Goal: Task Accomplishment & Management: Use online tool/utility

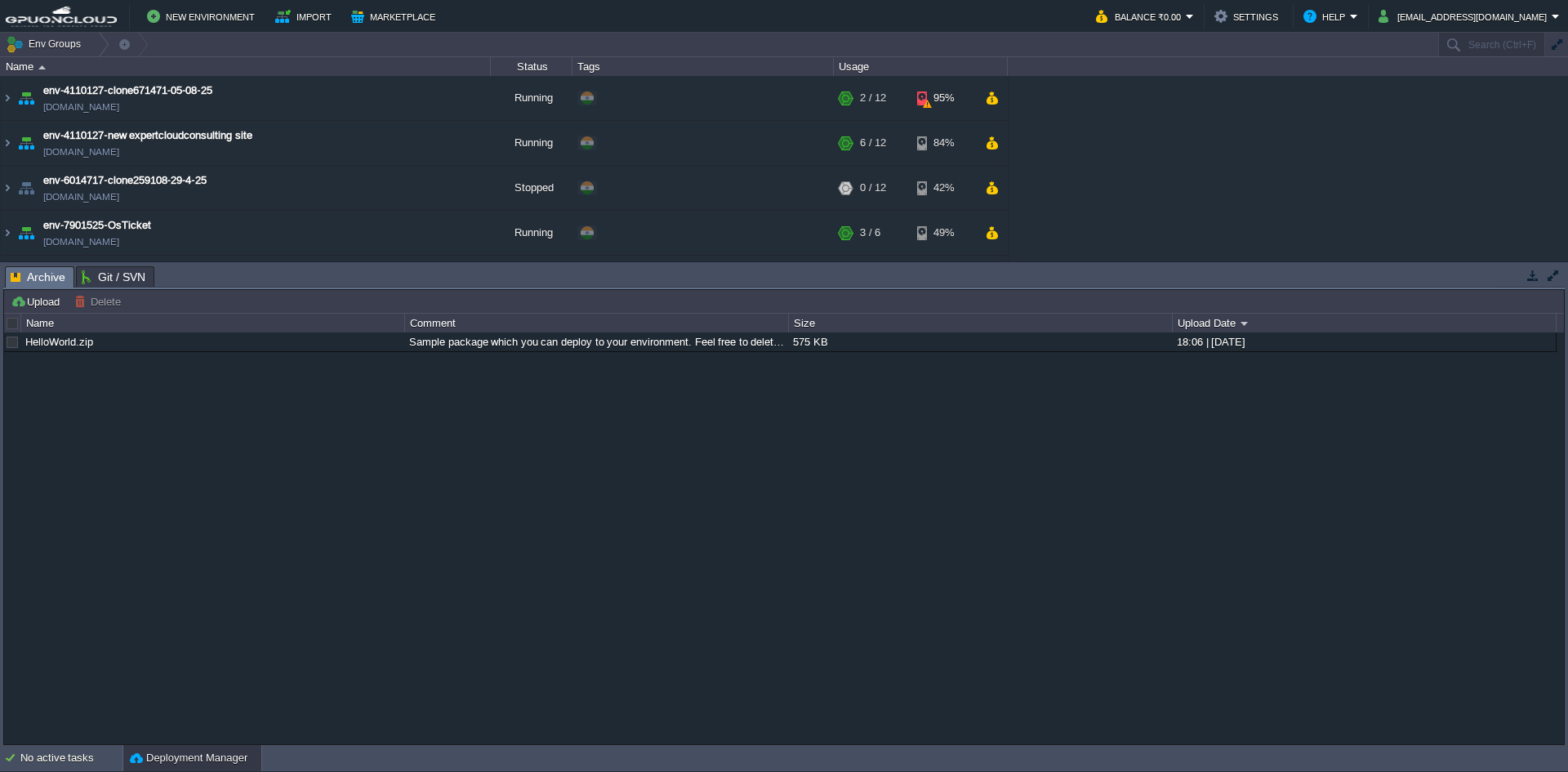
drag, startPoint x: 1533, startPoint y: 277, endPoint x: 1455, endPoint y: 269, distance: 78.4
click at [1533, 277] on button "button" at bounding box center [1533, 275] width 15 height 15
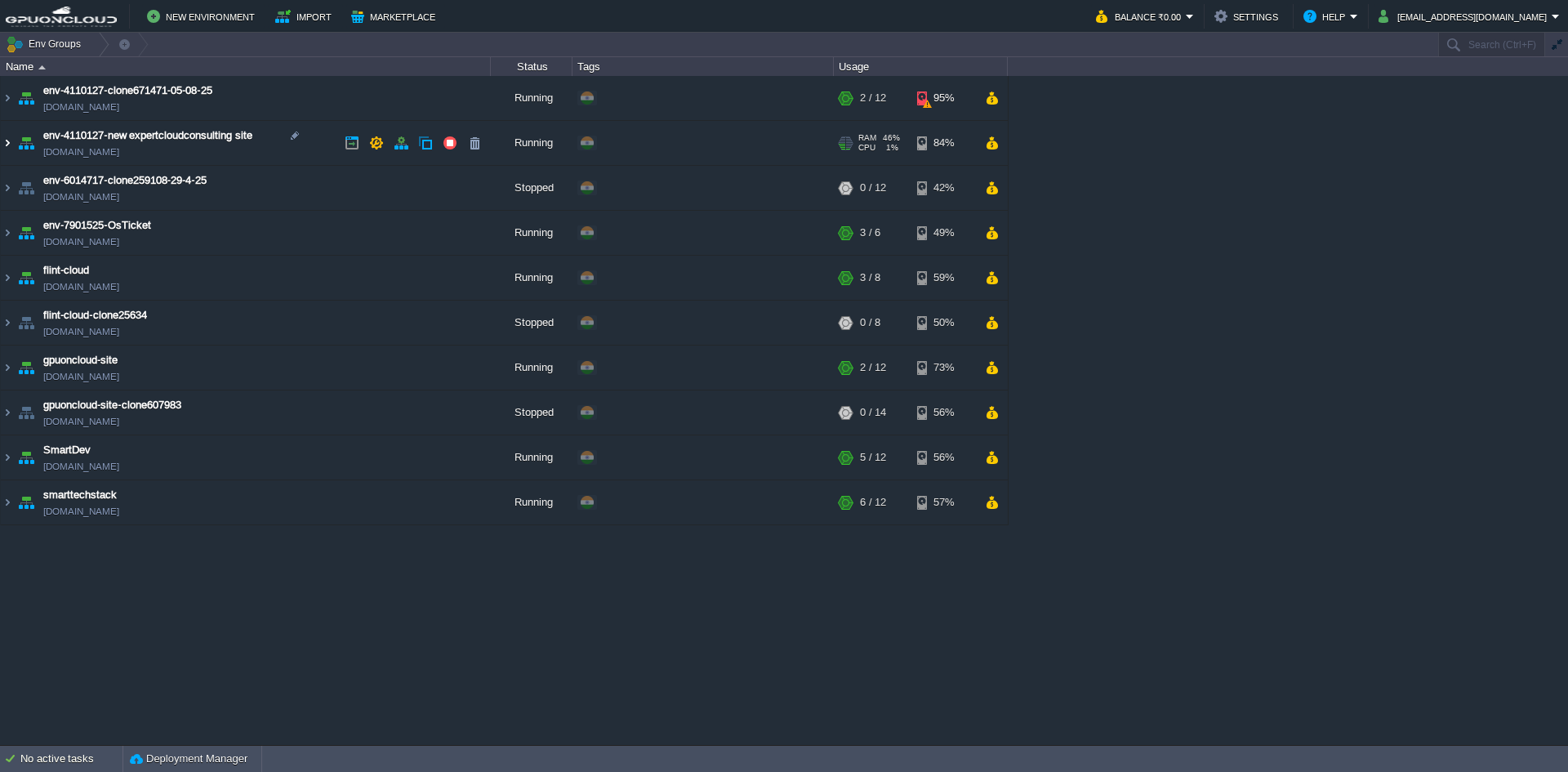
click at [3, 149] on img at bounding box center [8, 143] width 13 height 44
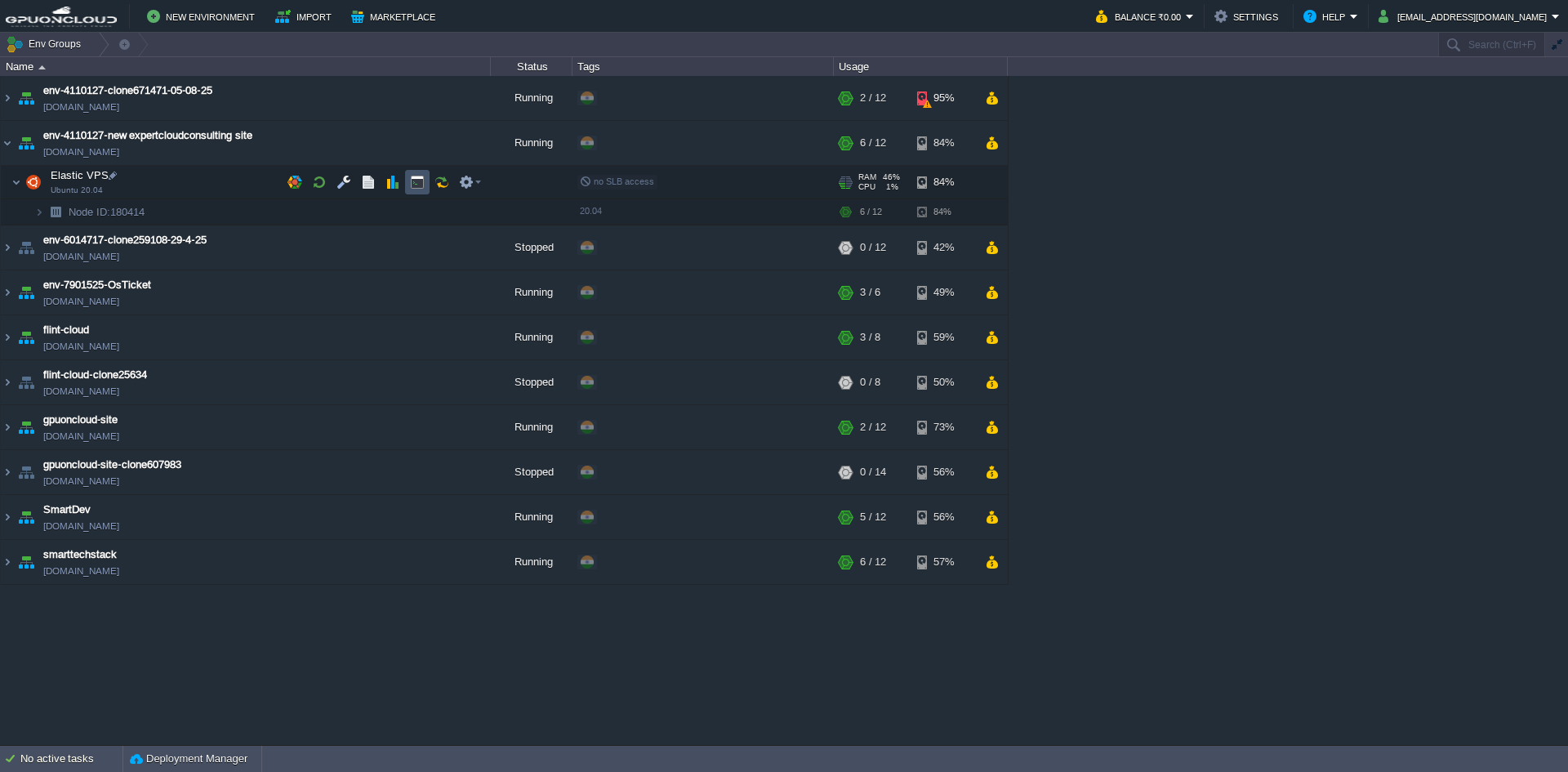
click at [423, 183] on button "button" at bounding box center [418, 182] width 15 height 15
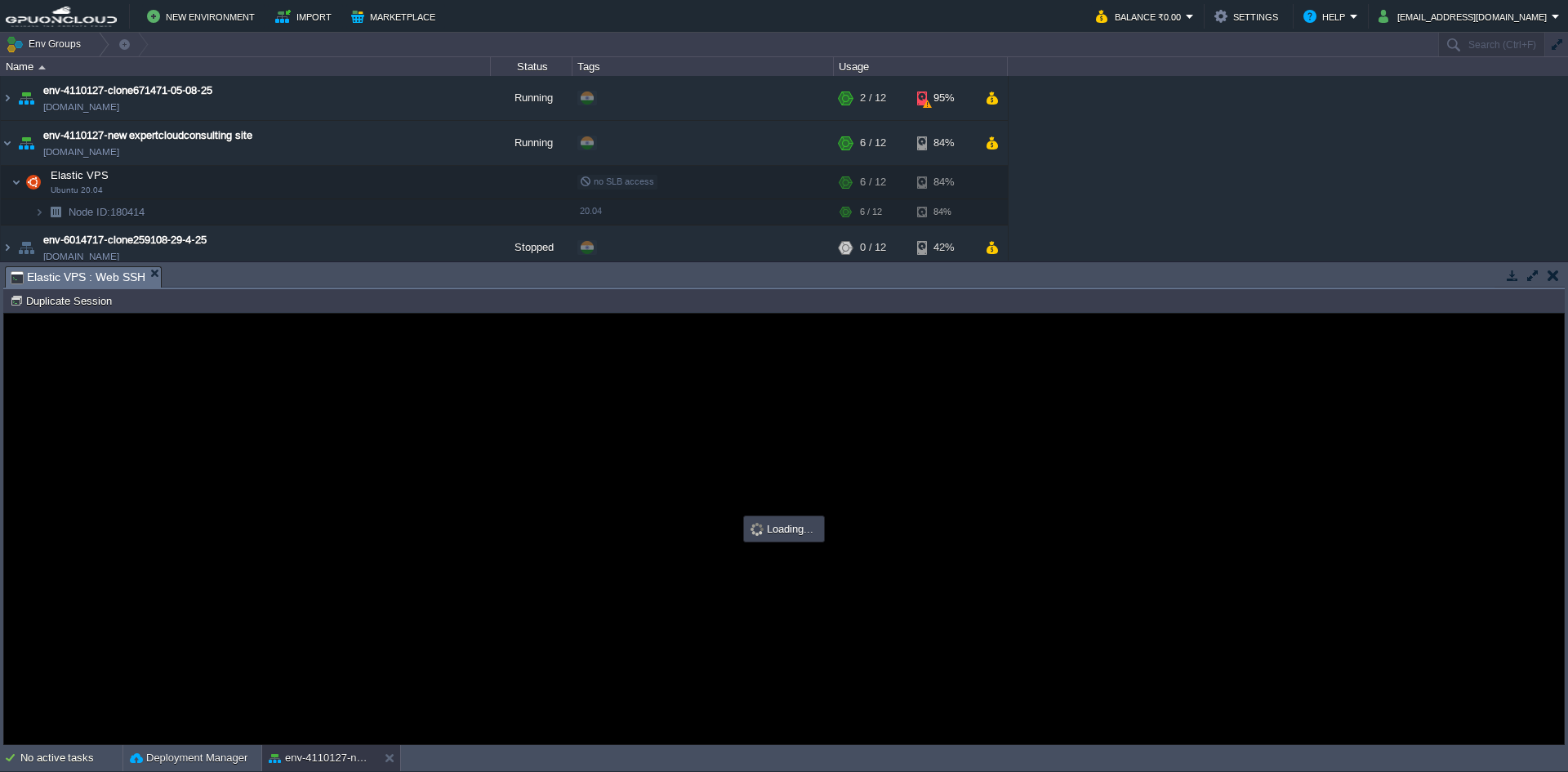
click at [1531, 283] on td at bounding box center [1533, 275] width 21 height 20
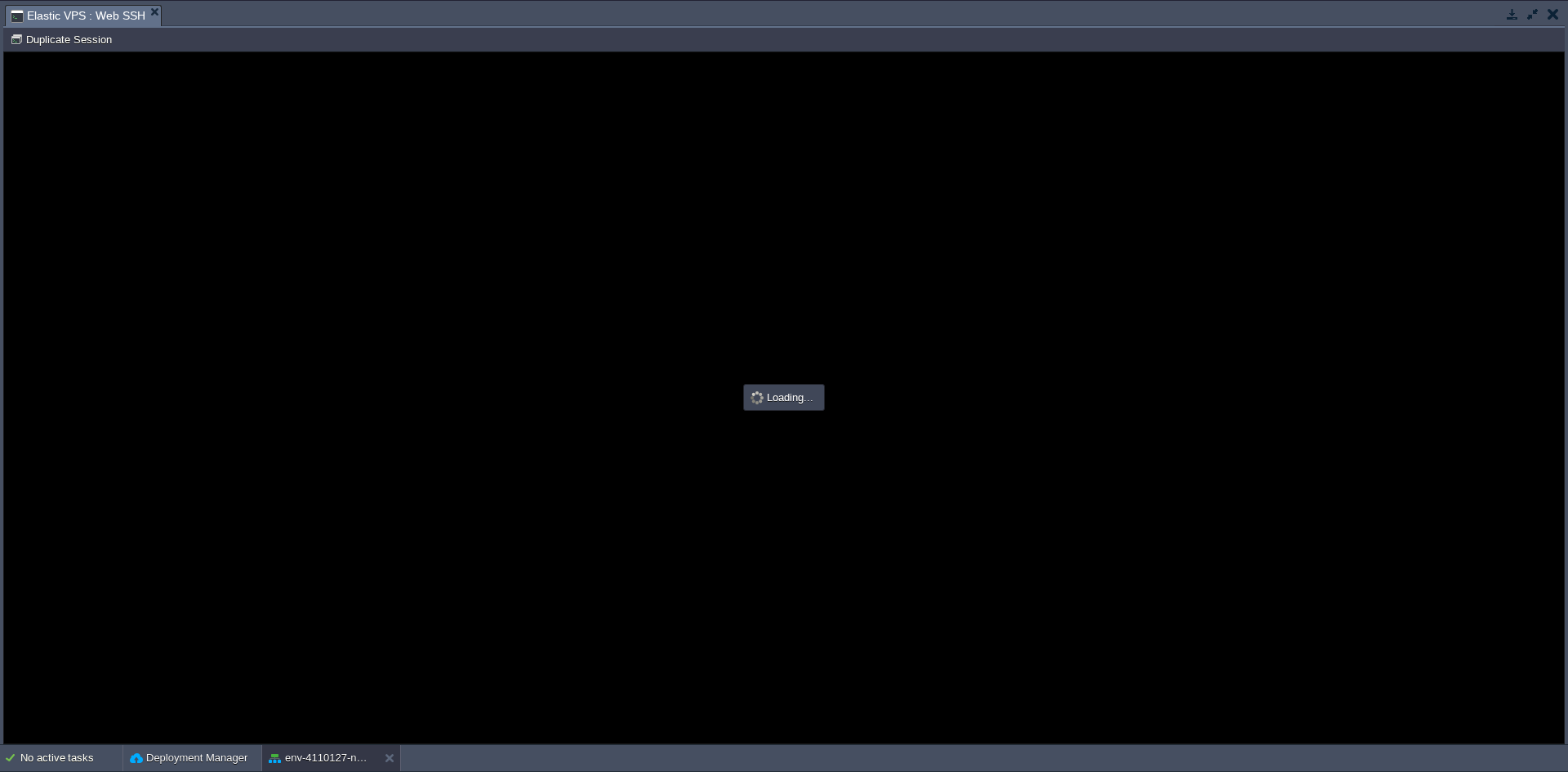
type input "#000000"
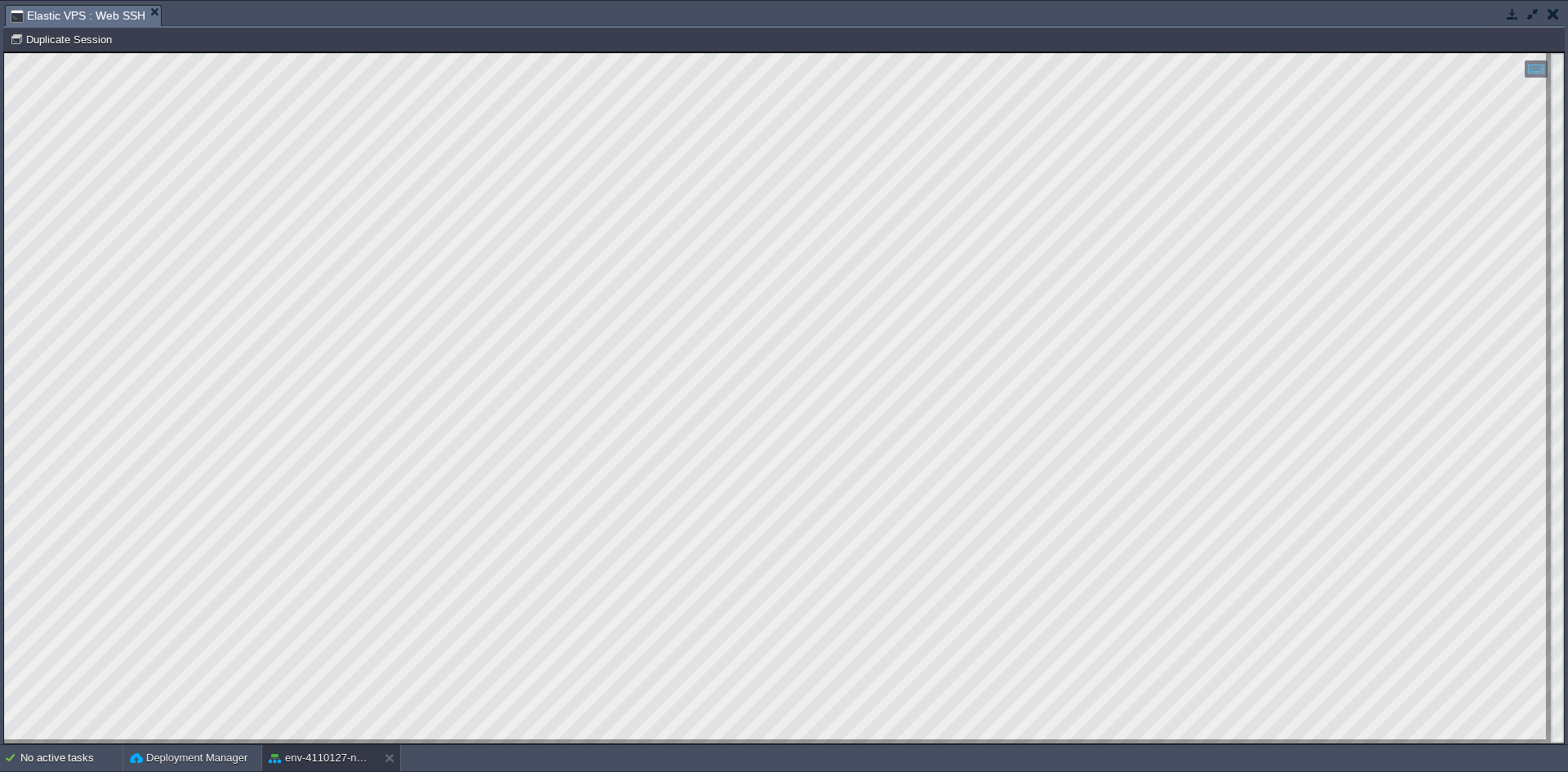
click at [4, 52] on html "Copy: Ctrl + Shift + C Paste: Ctrl + V Settings: Ctrl + Shift + Alt 0" at bounding box center [784, 52] width 1559 height 0
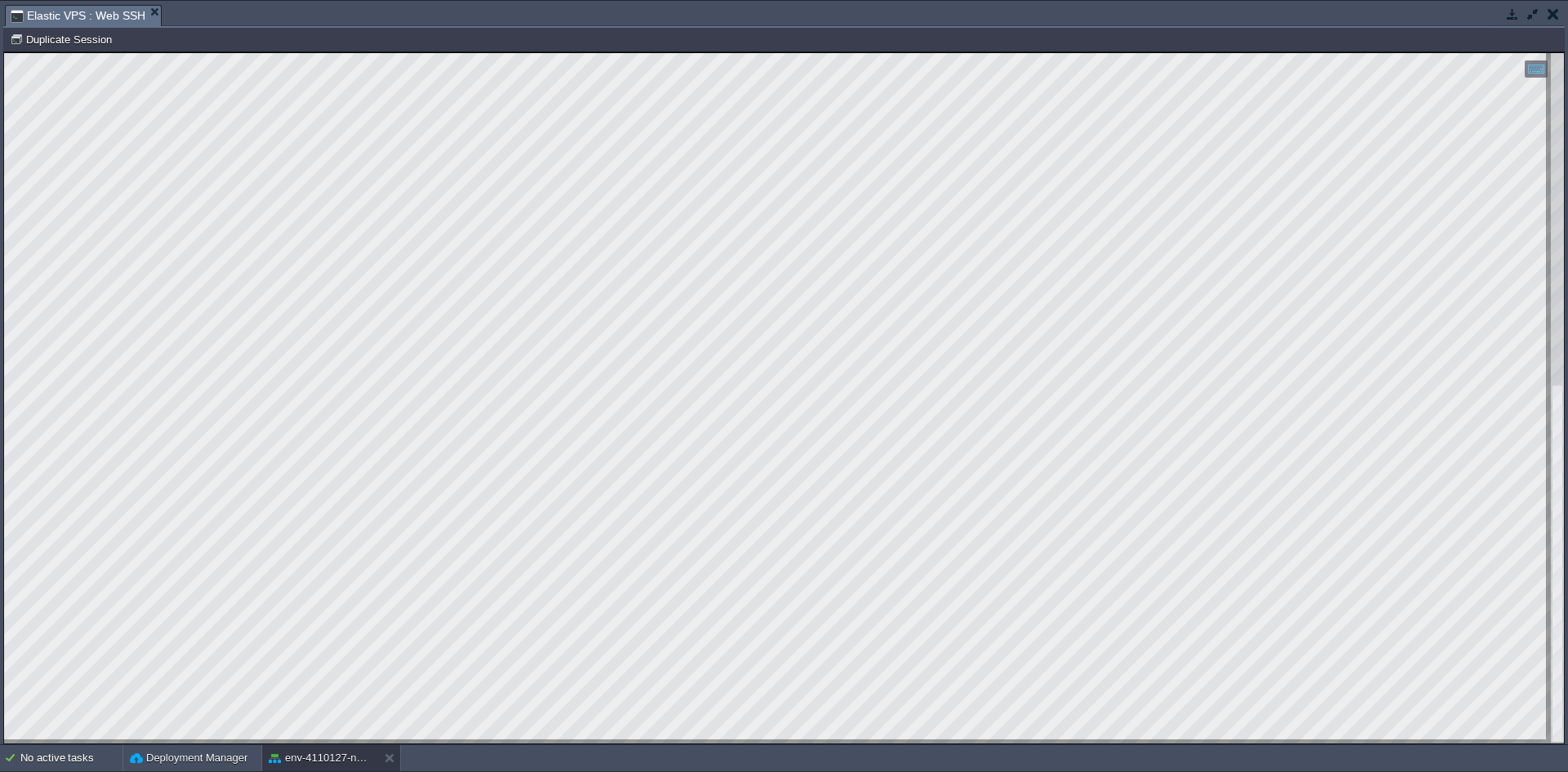
click at [52, 620] on div at bounding box center [784, 398] width 1559 height 690
drag, startPoint x: 427, startPoint y: 739, endPoint x: 6, endPoint y: 585, distance: 448.3
click at [4, 52] on html "Copy: Ctrl + Shift + C Paste: Ctrl + V Settings: Ctrl + Shift + Alt 0" at bounding box center [784, 52] width 1559 height 0
click at [1515, 18] on button "button" at bounding box center [1512, 14] width 15 height 15
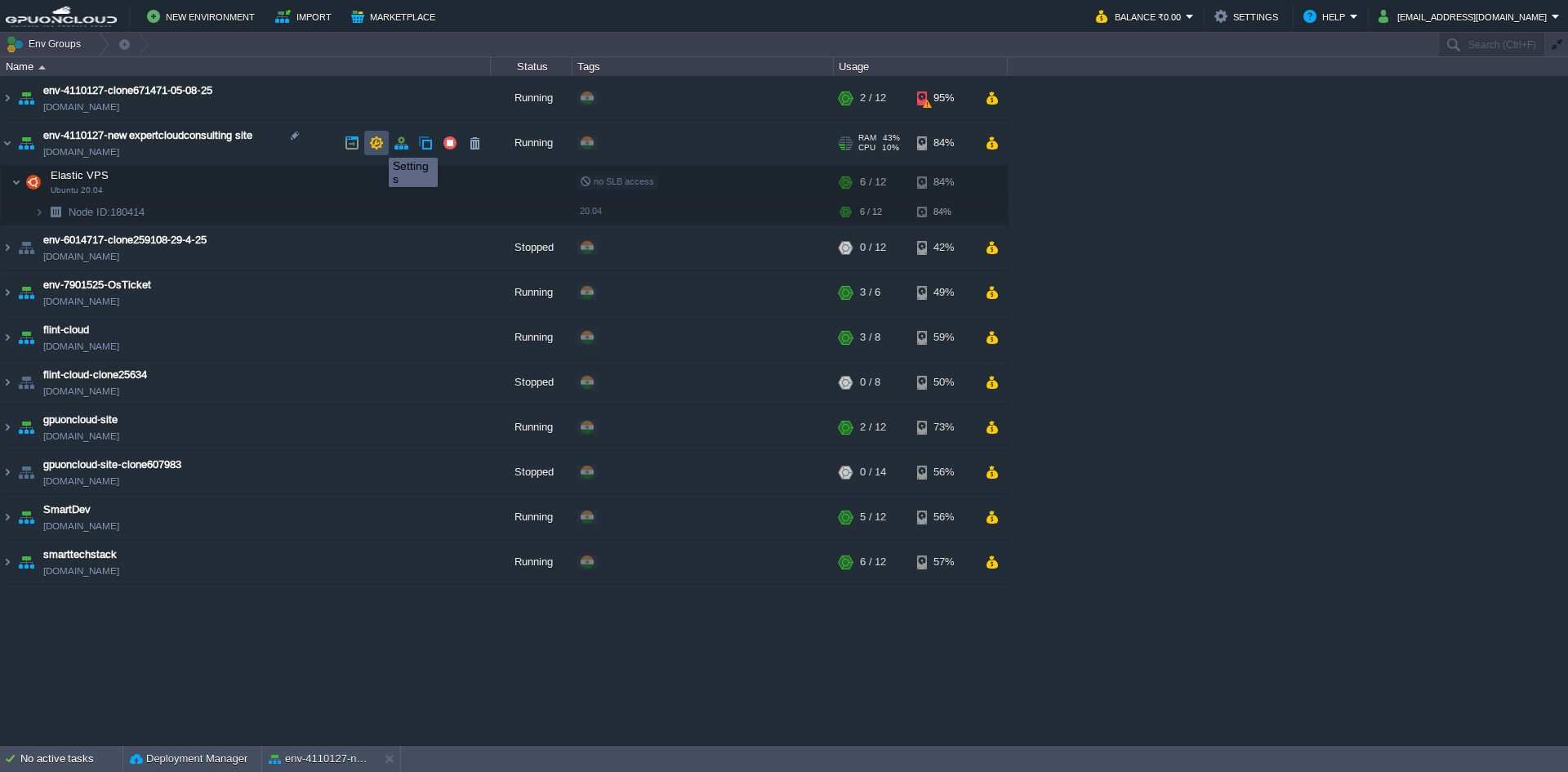
click at [376, 143] on button "button" at bounding box center [377, 143] width 15 height 15
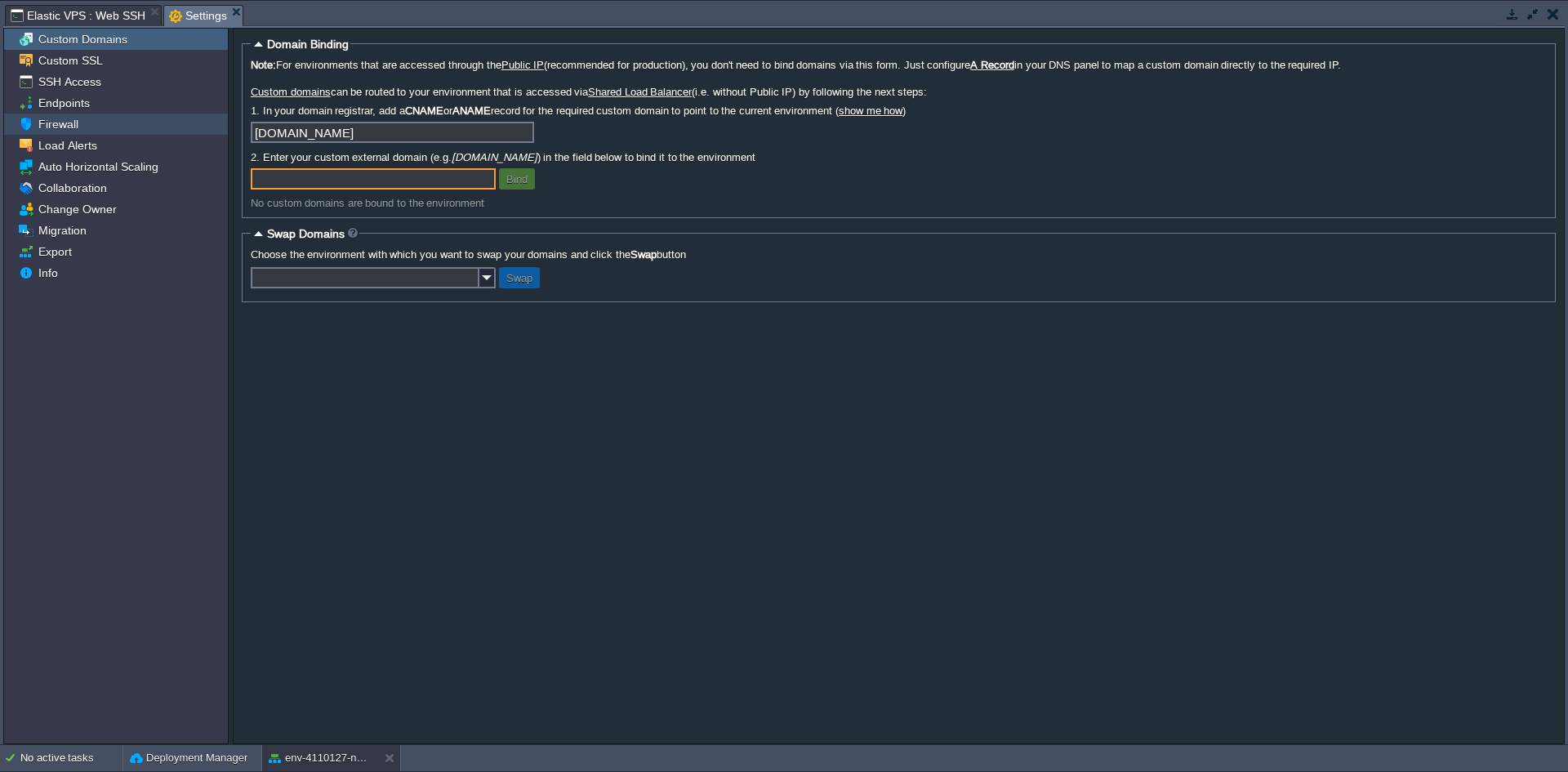
click at [69, 134] on div "Firewall" at bounding box center [115, 124] width 224 height 21
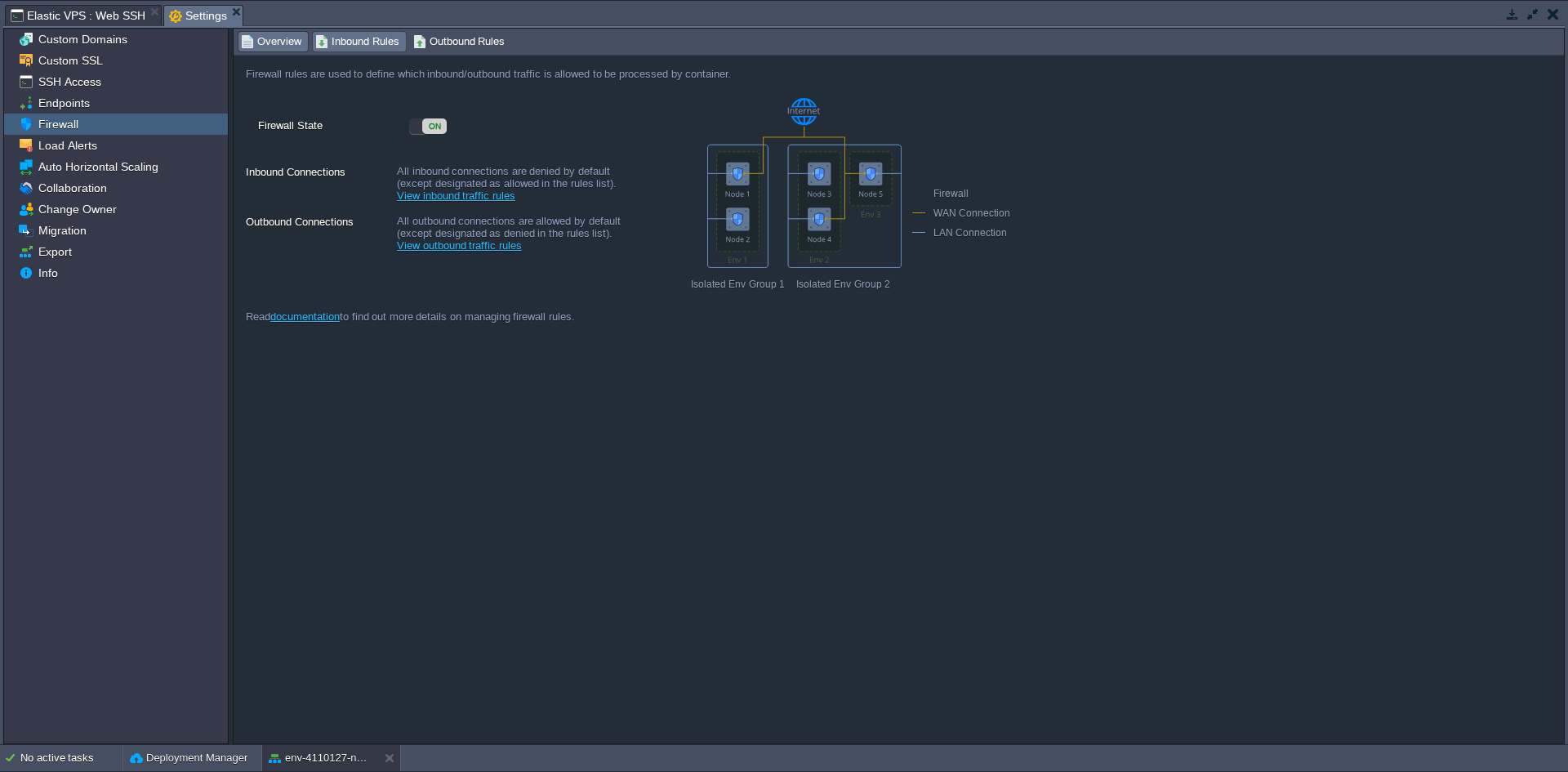
click at [342, 42] on span "Inbound Rules" at bounding box center [357, 42] width 84 height 18
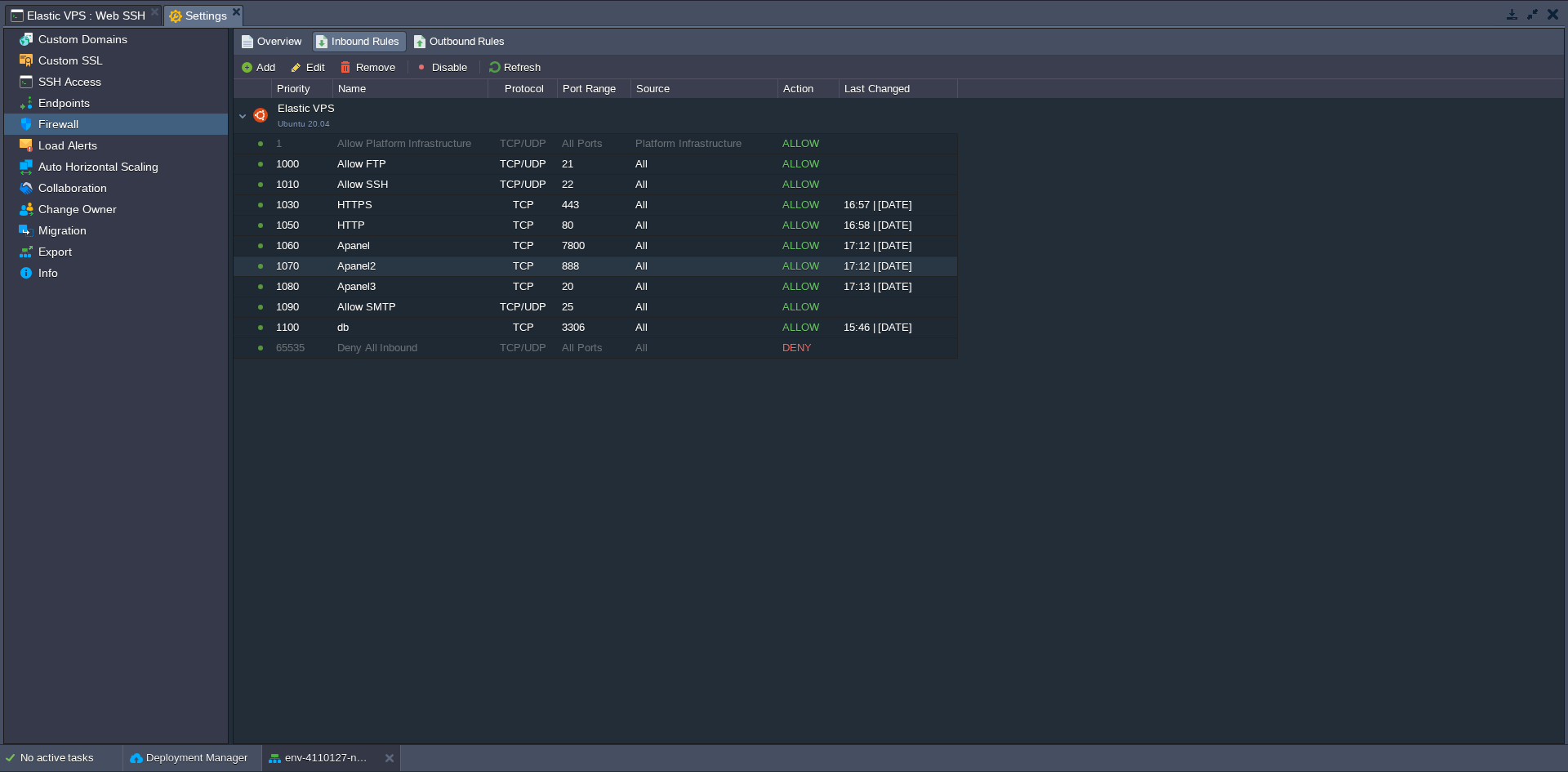
click at [361, 268] on div "Apanel2" at bounding box center [410, 266] width 153 height 20
click at [357, 74] on button "Remove" at bounding box center [370, 67] width 60 height 15
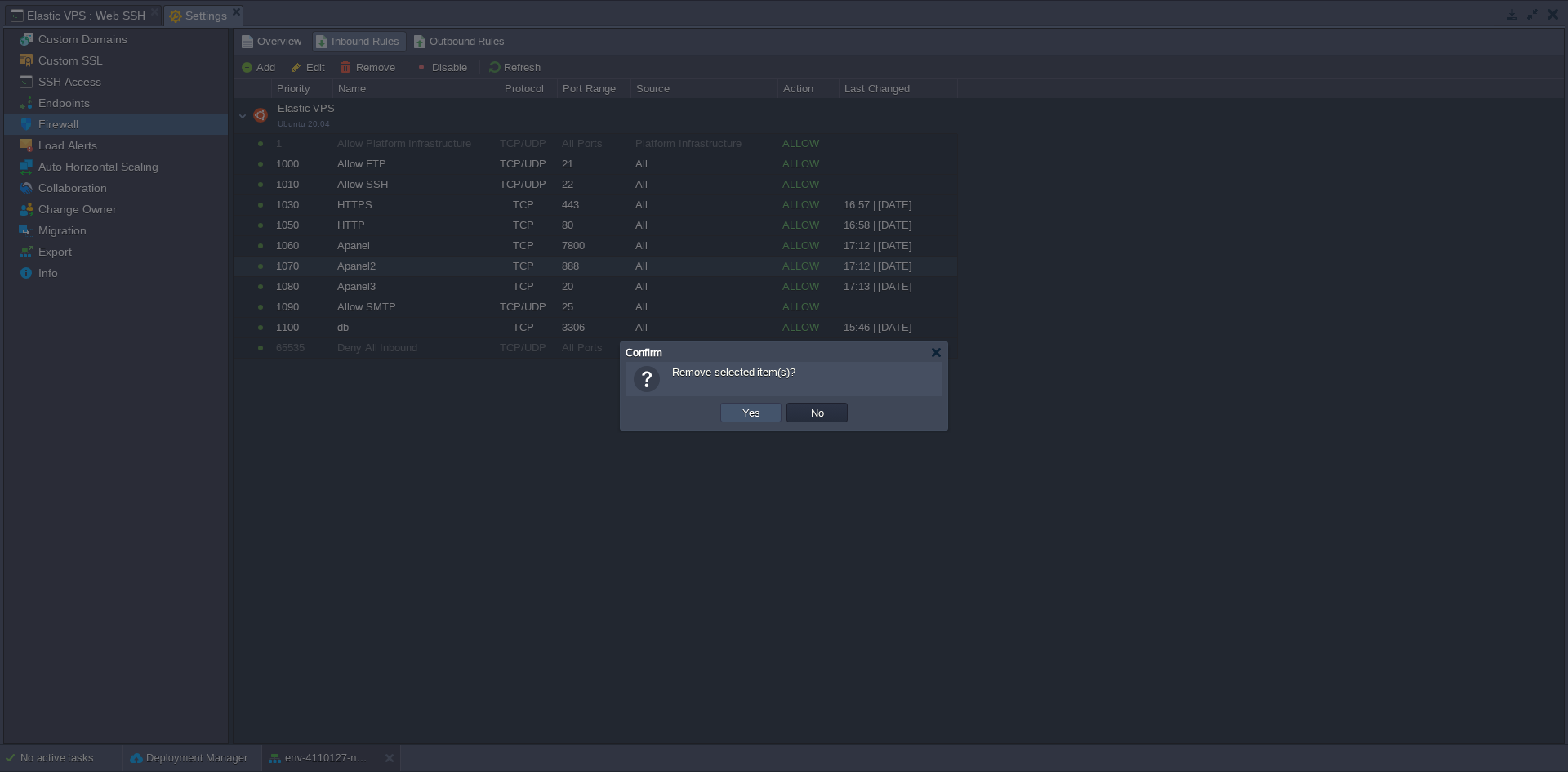
click at [751, 411] on button "Yes" at bounding box center [750, 413] width 27 height 15
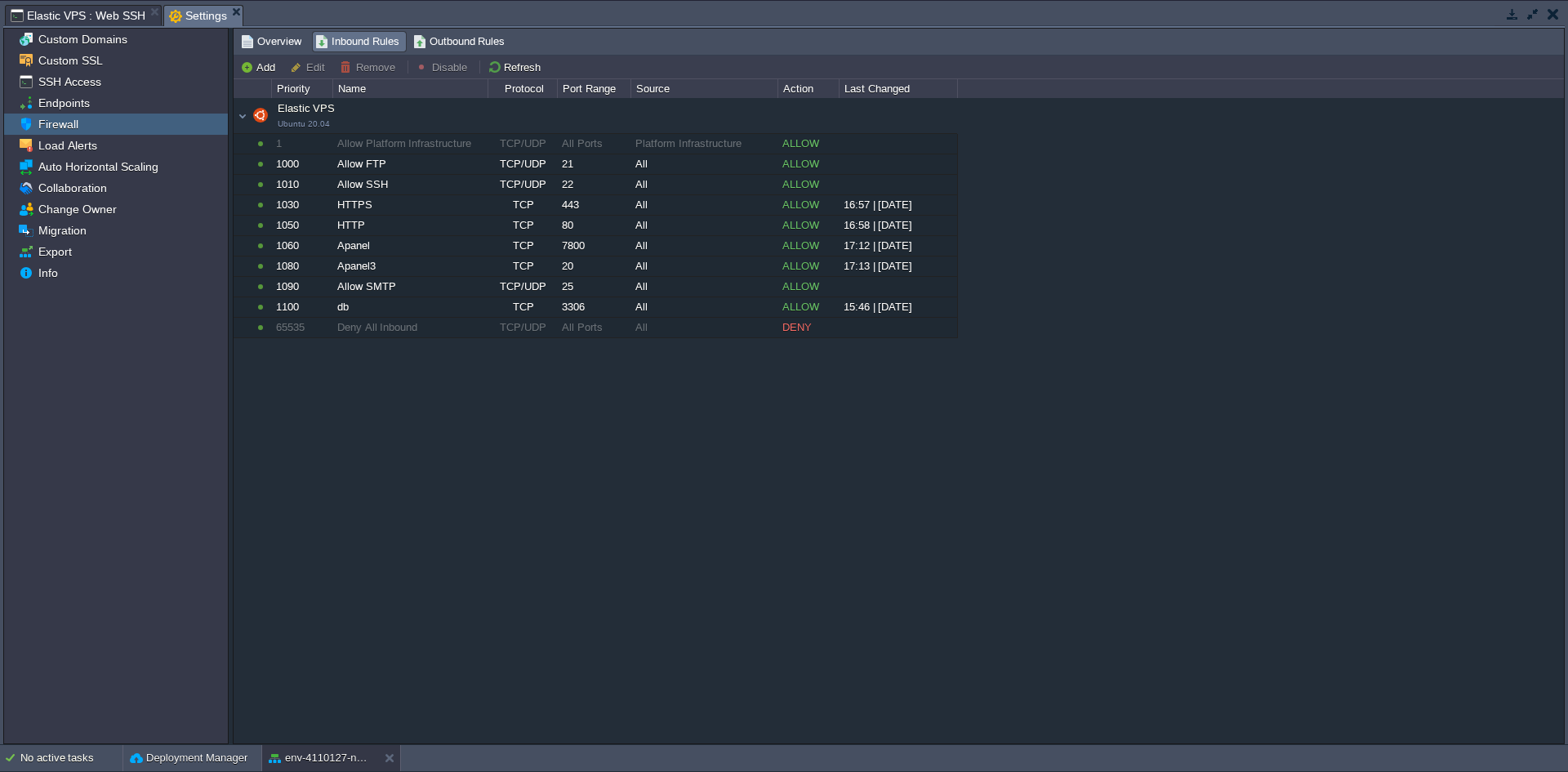
click at [423, 481] on div "Elastic VPS Ubuntu 20.04 Elastic VPS Ubuntu 20.04 1 Allow Platform Infrastructu…" at bounding box center [899, 420] width 1331 height 644
click at [485, 437] on div "Elastic VPS Ubuntu 20.04 Elastic VPS Ubuntu 20.04 1 Allow Platform Infrastructu…" at bounding box center [899, 420] width 1331 height 644
click at [115, 20] on span "Elastic VPS : Web SSH" at bounding box center [78, 15] width 135 height 20
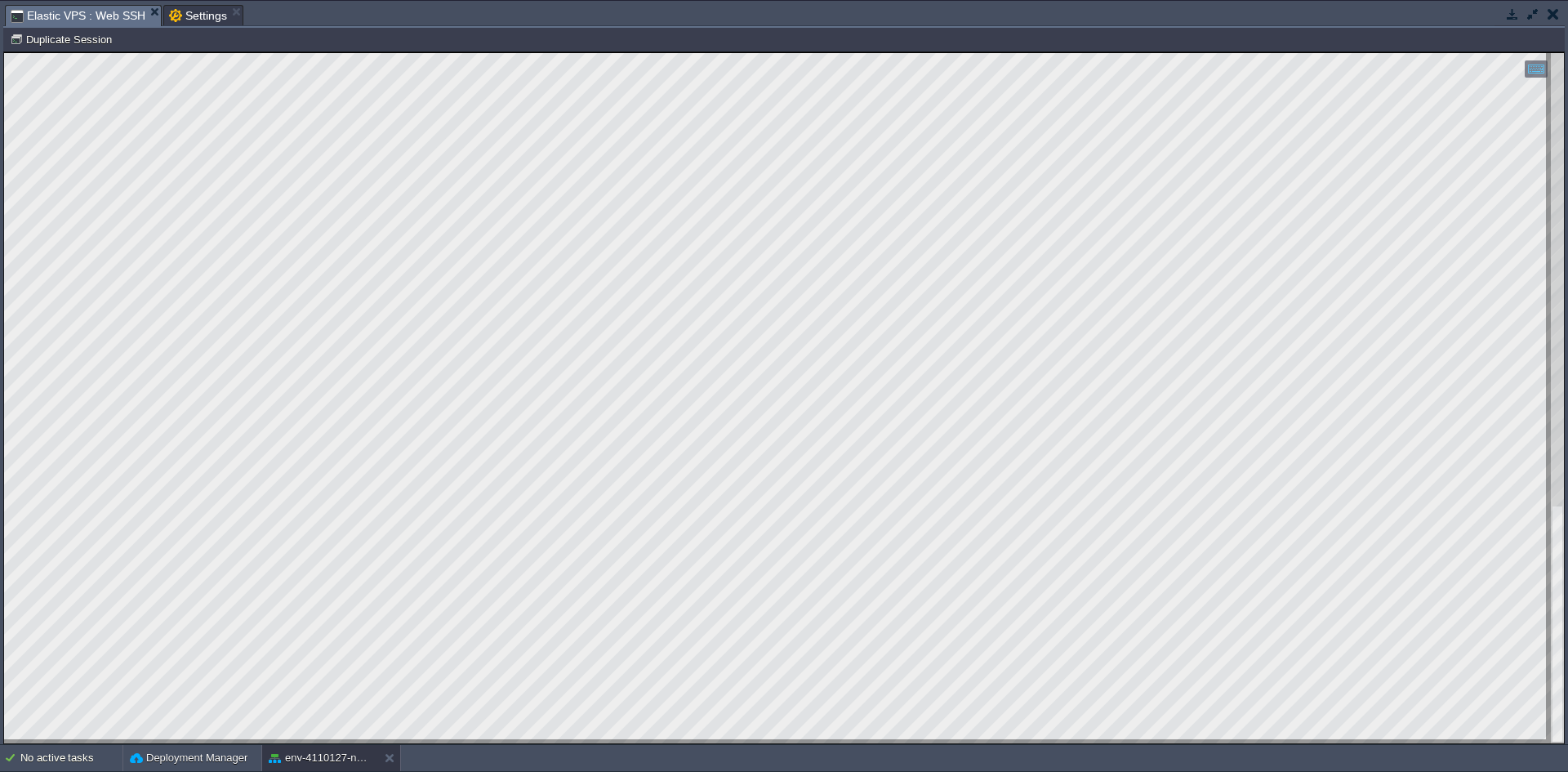
click at [4, 52] on html "Copy: Ctrl + Shift + C Paste: Ctrl + V Settings: Ctrl + Shift + Alt 0" at bounding box center [784, 52] width 1559 height 0
click at [250, 52] on html "Copy: Ctrl + Shift + C Paste: Ctrl + V Settings: Ctrl + Shift + Alt 0" at bounding box center [784, 52] width 1559 height 0
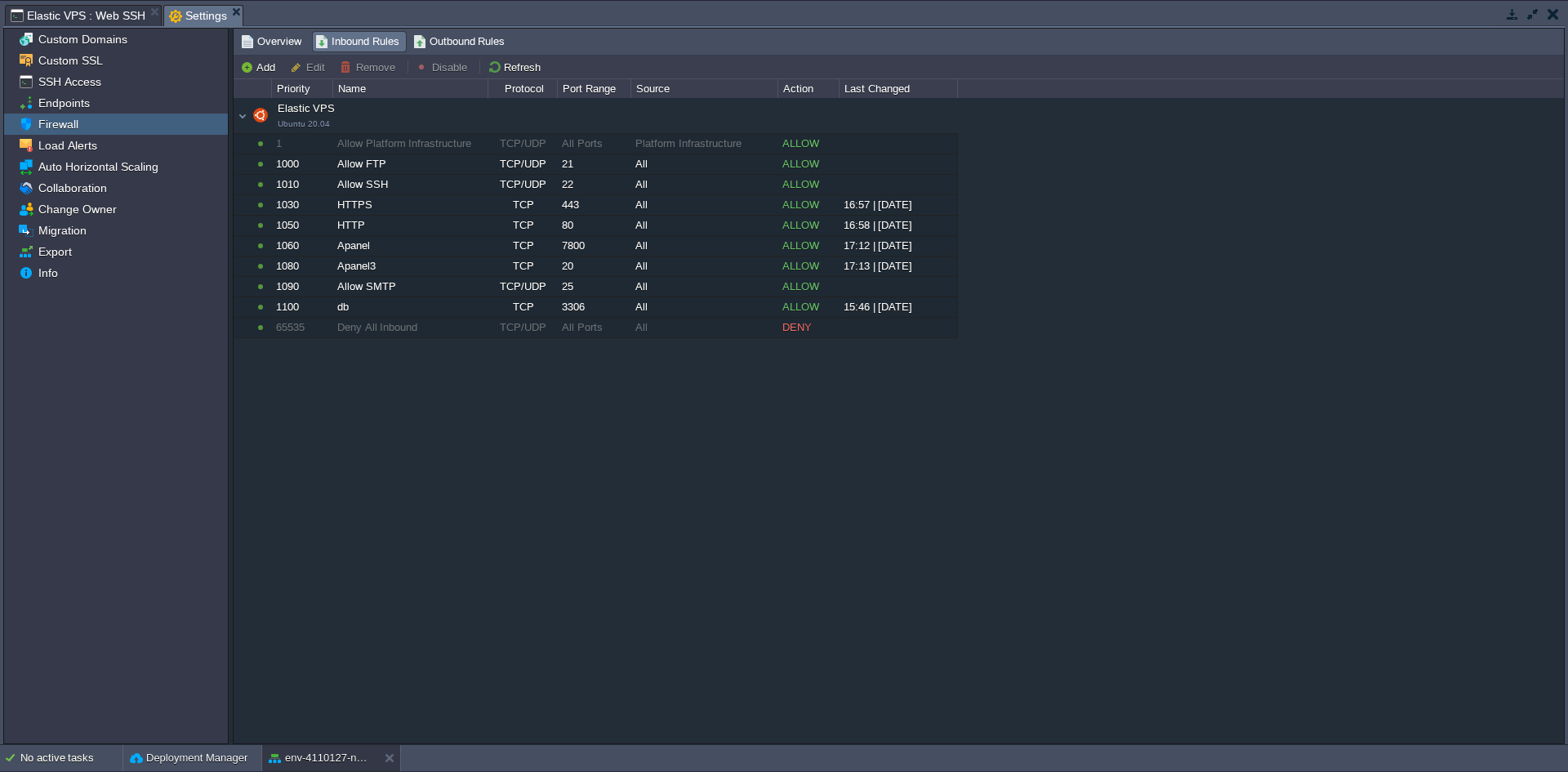
drag, startPoint x: 191, startPoint y: 13, endPoint x: 198, endPoint y: 25, distance: 13.9
click at [191, 13] on span "Settings" at bounding box center [198, 16] width 58 height 21
drag, startPoint x: 427, startPoint y: 442, endPoint x: 438, endPoint y: 419, distance: 25.5
click at [426, 442] on div "Elastic VPS Ubuntu 20.04 Elastic VPS Ubuntu 20.04 1 Allow Platform Infrastructu…" at bounding box center [899, 420] width 1331 height 644
click at [445, 47] on span "Outbound Rules" at bounding box center [459, 42] width 93 height 18
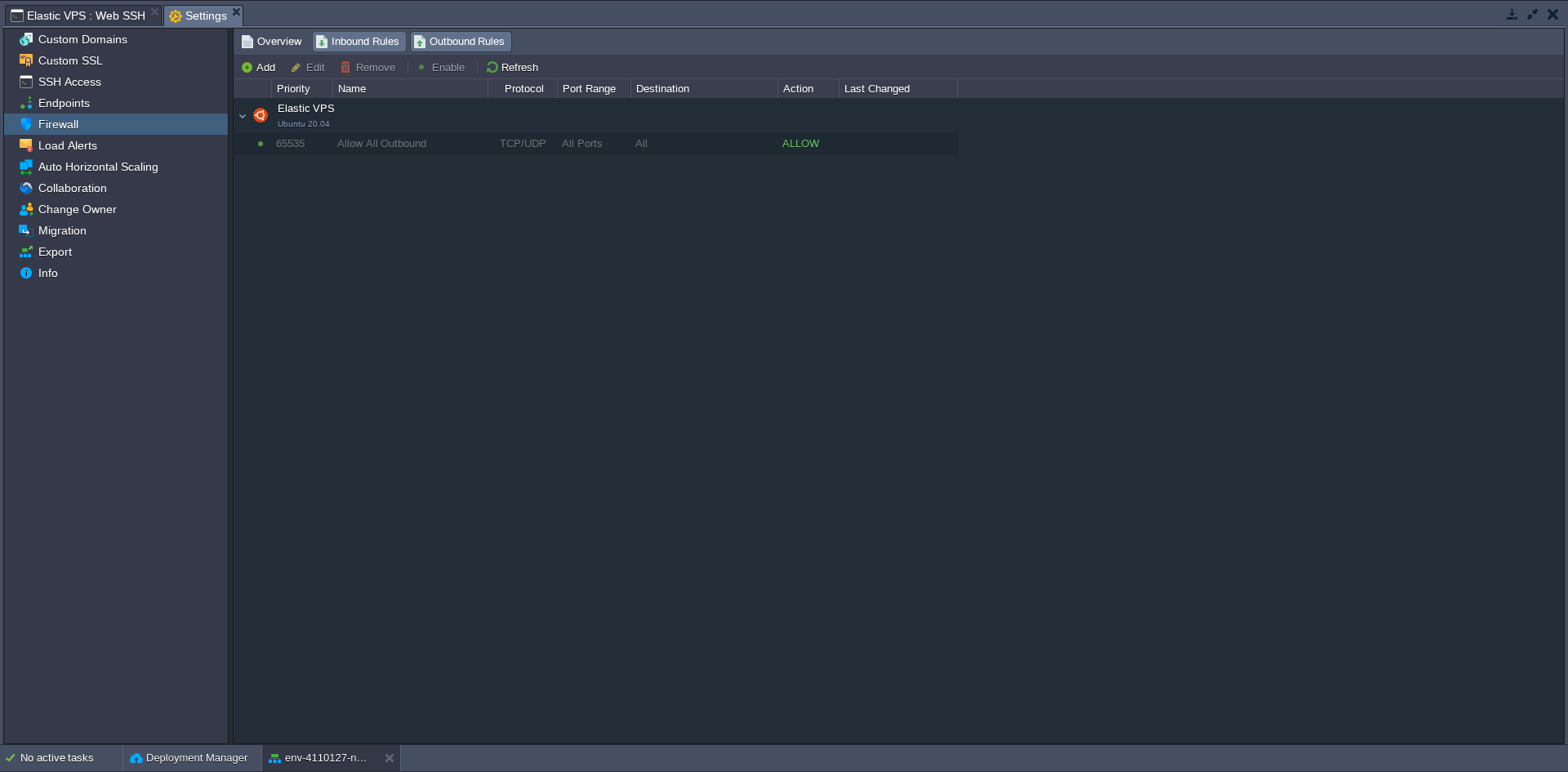
click at [352, 45] on span "Inbound Rules" at bounding box center [357, 42] width 84 height 18
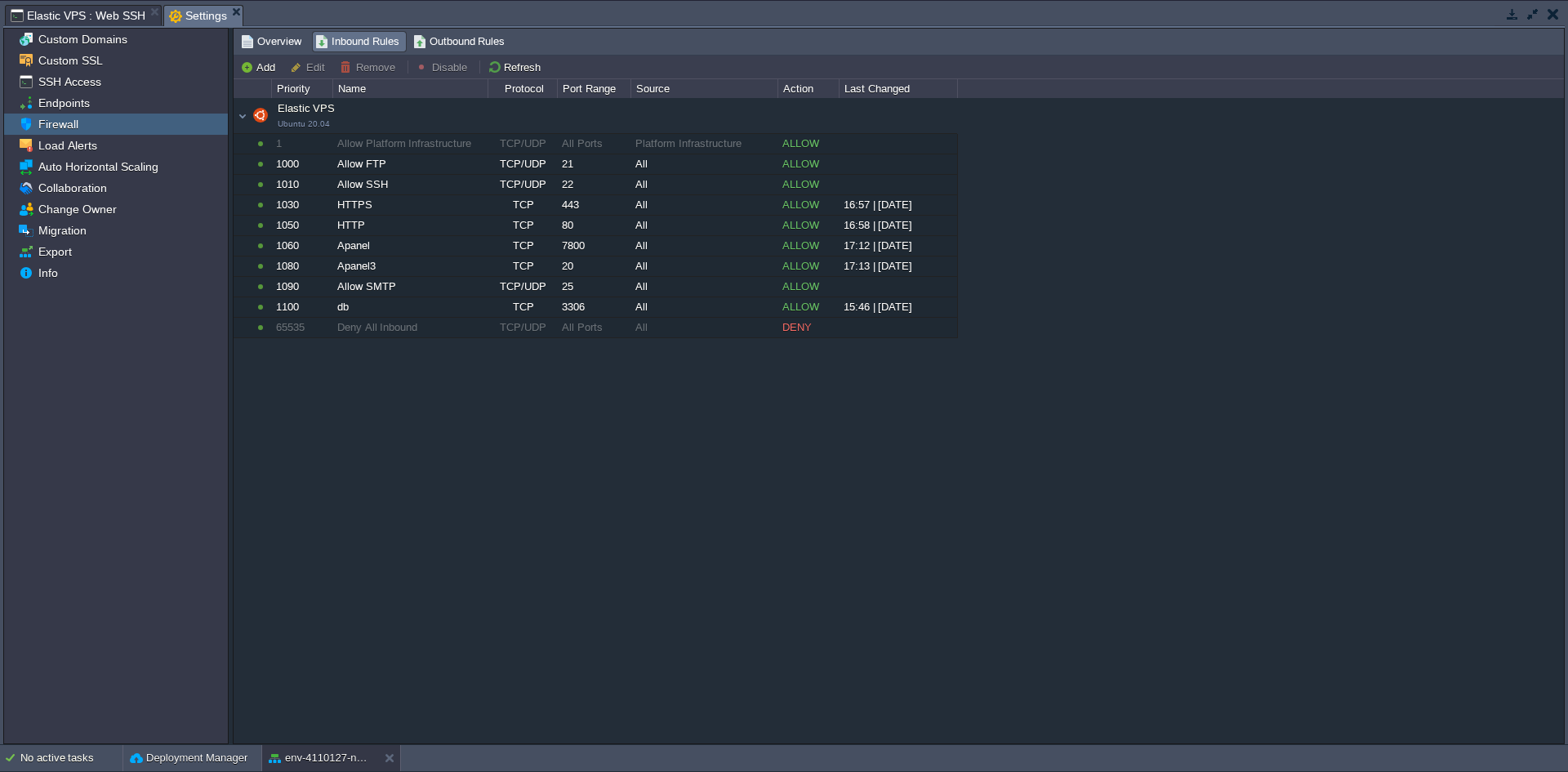
drag, startPoint x: 595, startPoint y: 496, endPoint x: 572, endPoint y: 484, distance: 25.9
click at [589, 493] on div "Elastic VPS Ubuntu 20.04 Elastic VPS Ubuntu 20.04 1 Allow Platform Infrastructu…" at bounding box center [899, 420] width 1331 height 644
drag, startPoint x: 375, startPoint y: 445, endPoint x: 386, endPoint y: 109, distance: 336.2
click at [386, 109] on div "Elastic VPS Ubuntu 20.04 Elastic VPS Ubuntu 20.04 1 Allow Platform Infrastructu…" at bounding box center [899, 420] width 1331 height 644
click at [588, 537] on div "Elastic VPS Ubuntu 20.04 Elastic VPS Ubuntu 20.04 1 Allow Platform Infrastructu…" at bounding box center [899, 420] width 1331 height 644
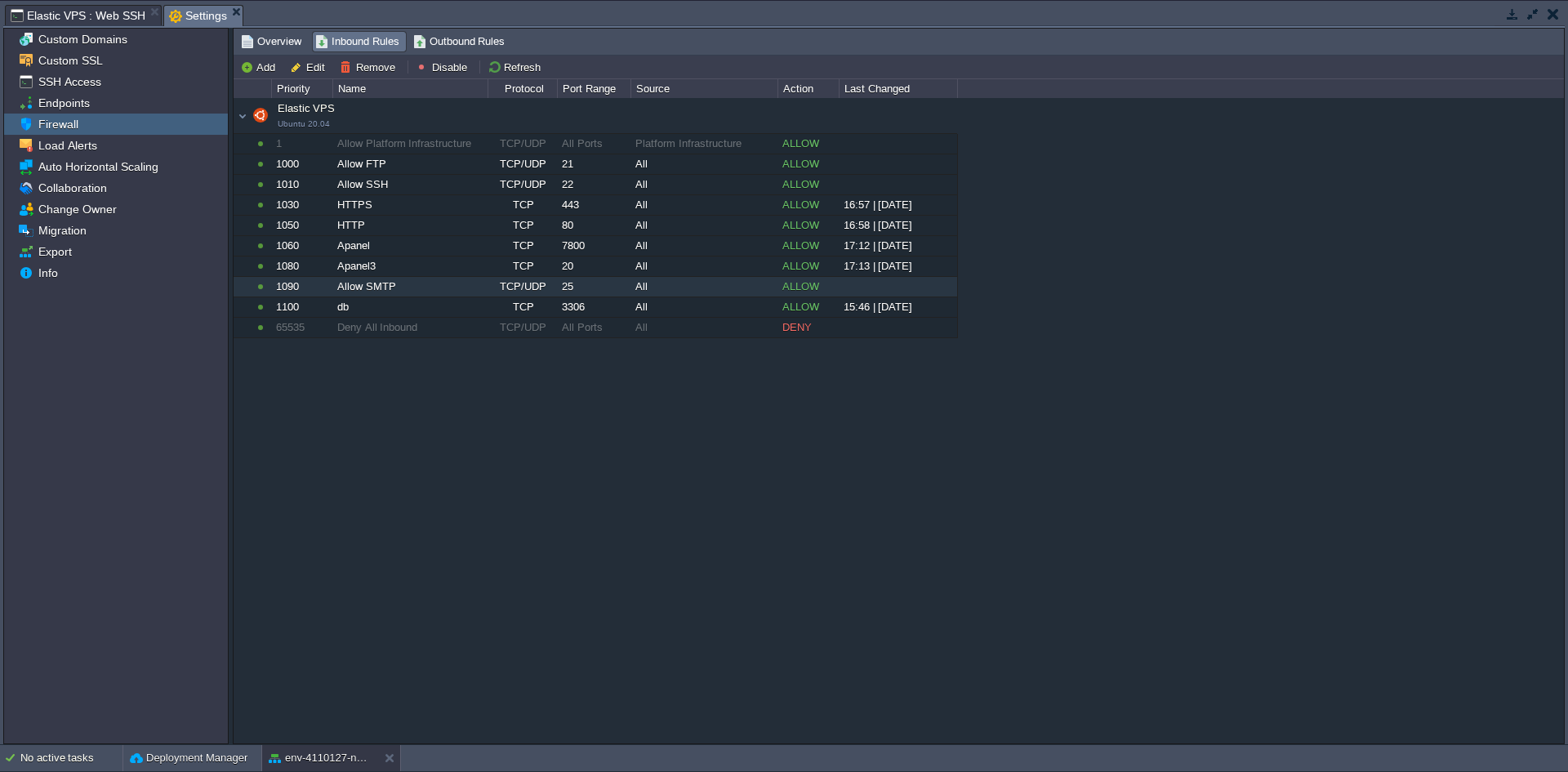
click at [371, 288] on div "Allow SMTP" at bounding box center [410, 286] width 153 height 20
click at [370, 264] on div "Apanel3" at bounding box center [410, 266] width 153 height 20
click at [929, 311] on div "15:46 | [DATE]" at bounding box center [898, 307] width 117 height 20
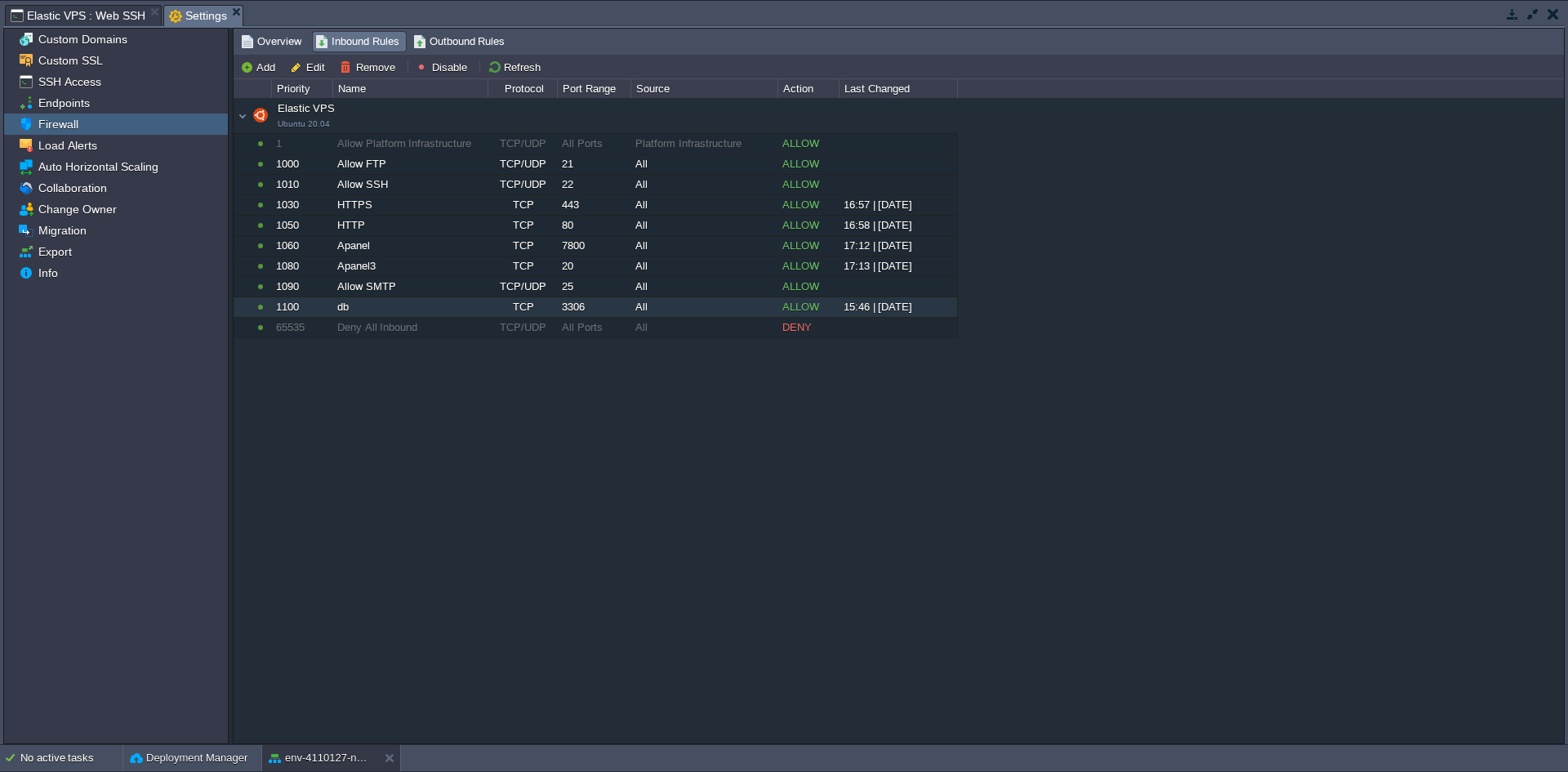
click at [927, 381] on div "Elastic VPS Ubuntu 20.04 Elastic VPS Ubuntu 20.04 1 Allow Platform Infrastructu…" at bounding box center [899, 420] width 1331 height 644
click at [895, 266] on div "17:13 | [DATE]" at bounding box center [898, 266] width 117 height 20
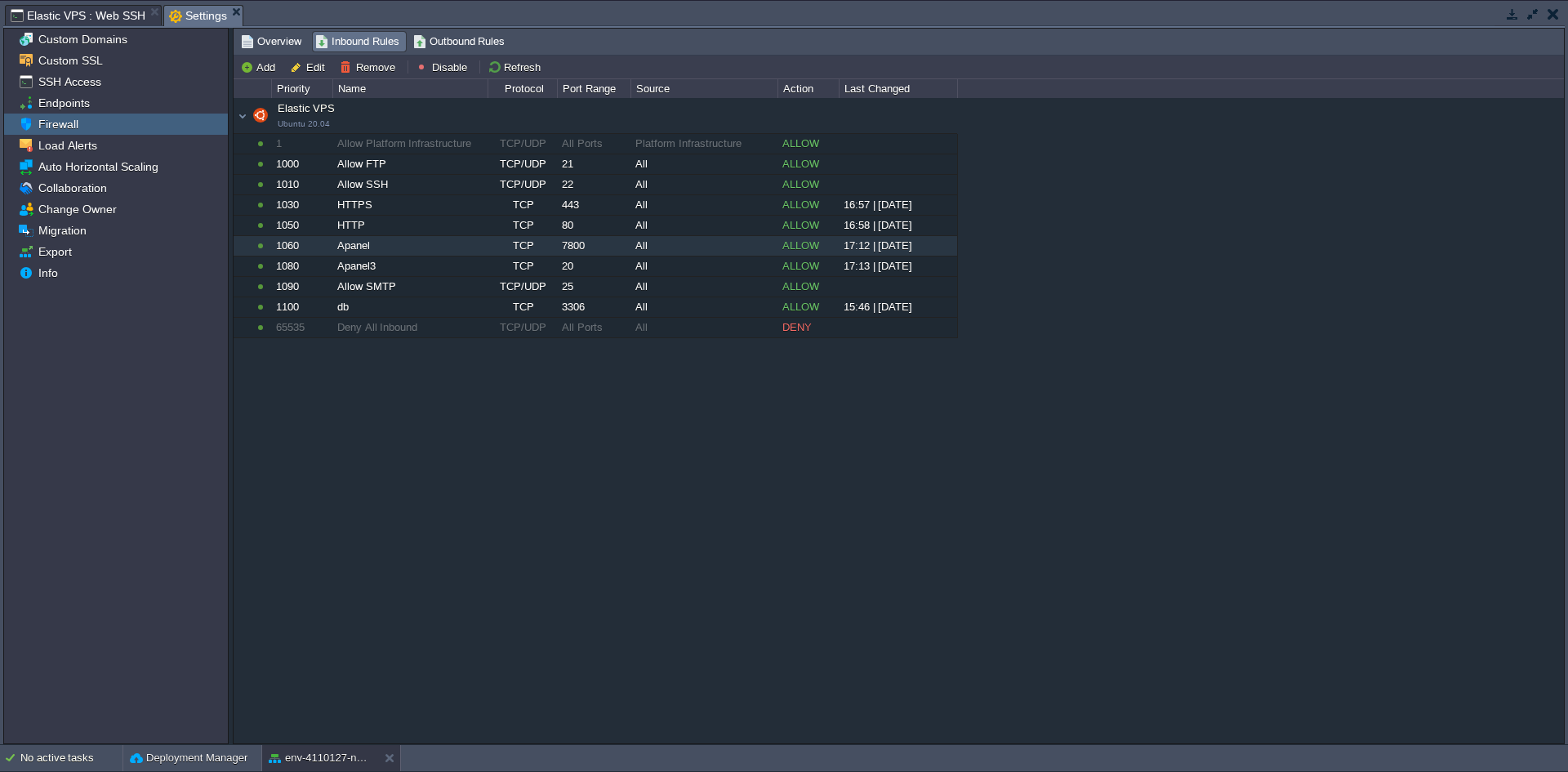
click at [903, 247] on div "17:12 | [DATE]" at bounding box center [898, 246] width 117 height 20
click at [902, 265] on div "17:13 | [DATE]" at bounding box center [898, 266] width 117 height 20
click at [901, 248] on div "17:12 | [DATE]" at bounding box center [898, 246] width 117 height 20
click at [901, 232] on div "16:58 | [DATE]" at bounding box center [898, 225] width 117 height 20
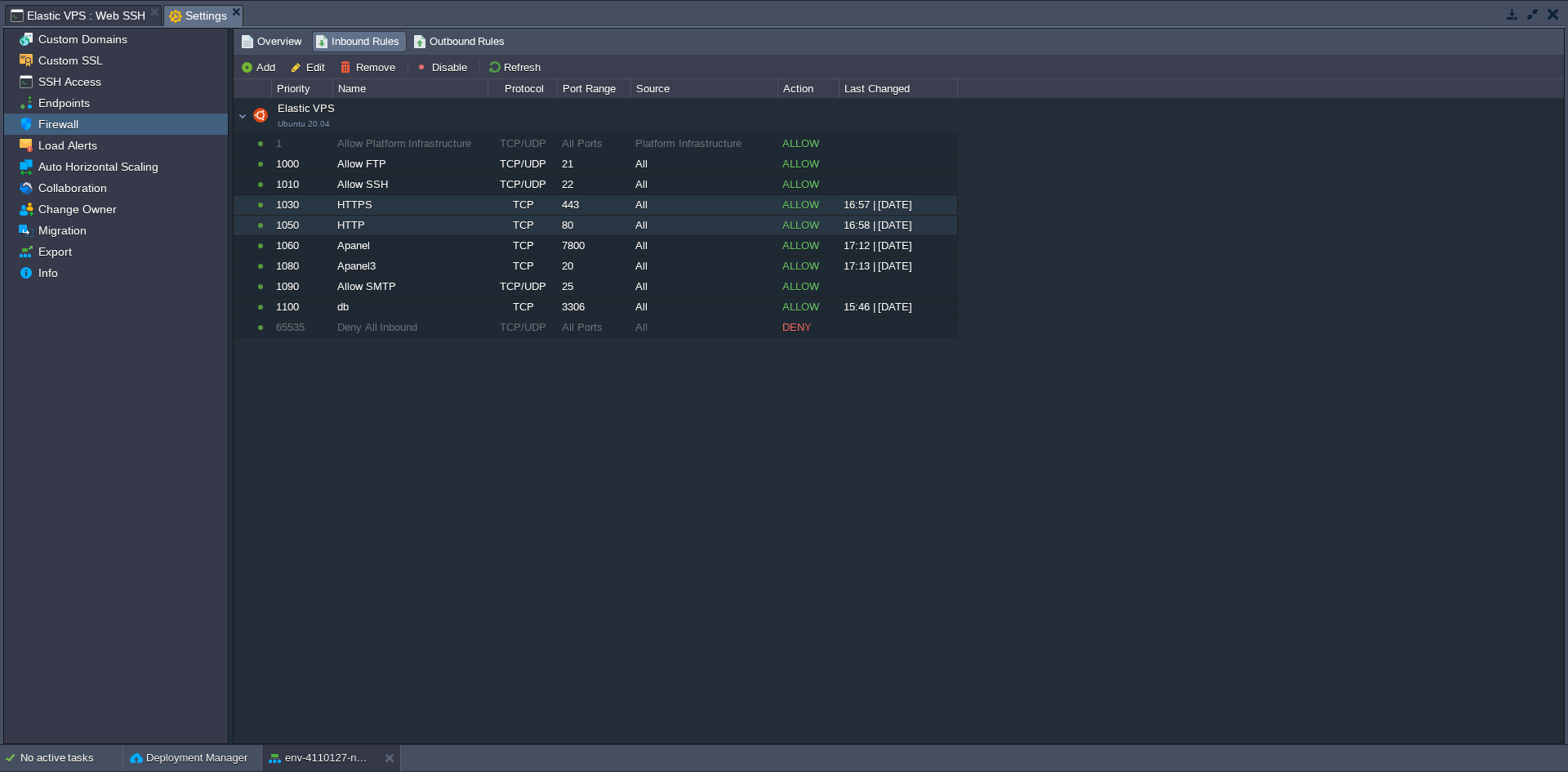
click at [904, 214] on div "16:57 | [DATE]" at bounding box center [898, 205] width 117 height 20
click at [423, 474] on div "Elastic VPS Ubuntu 20.04 Elastic VPS Ubuntu 20.04 1 Allow Platform Infrastructu…" at bounding box center [899, 420] width 1331 height 644
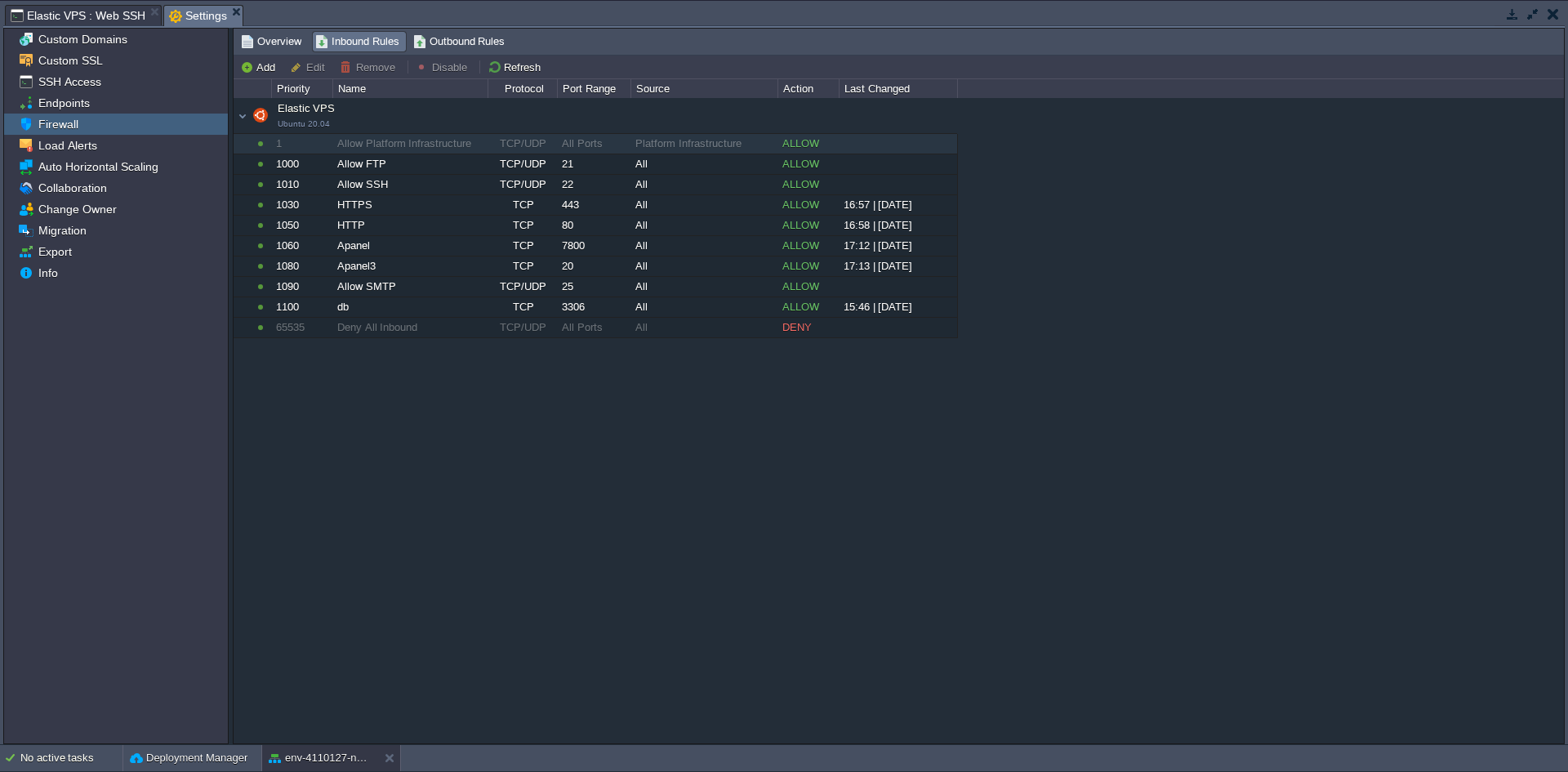
drag, startPoint x: 249, startPoint y: 145, endPoint x: 836, endPoint y: 387, distance: 634.9
click at [836, 387] on div "Elastic VPS Ubuntu 20.04 Elastic VPS Ubuntu 20.04 1 Allow Platform Infrastructu…" at bounding box center [899, 420] width 1331 height 644
drag, startPoint x: 734, startPoint y: 465, endPoint x: 698, endPoint y: 374, distance: 97.9
click at [733, 465] on div "Elastic VPS Ubuntu 20.04 Elastic VPS Ubuntu 20.04 1 Allow Platform Infrastructu…" at bounding box center [899, 420] width 1331 height 644
click at [87, 11] on span "Elastic VPS : Web SSH" at bounding box center [78, 15] width 135 height 20
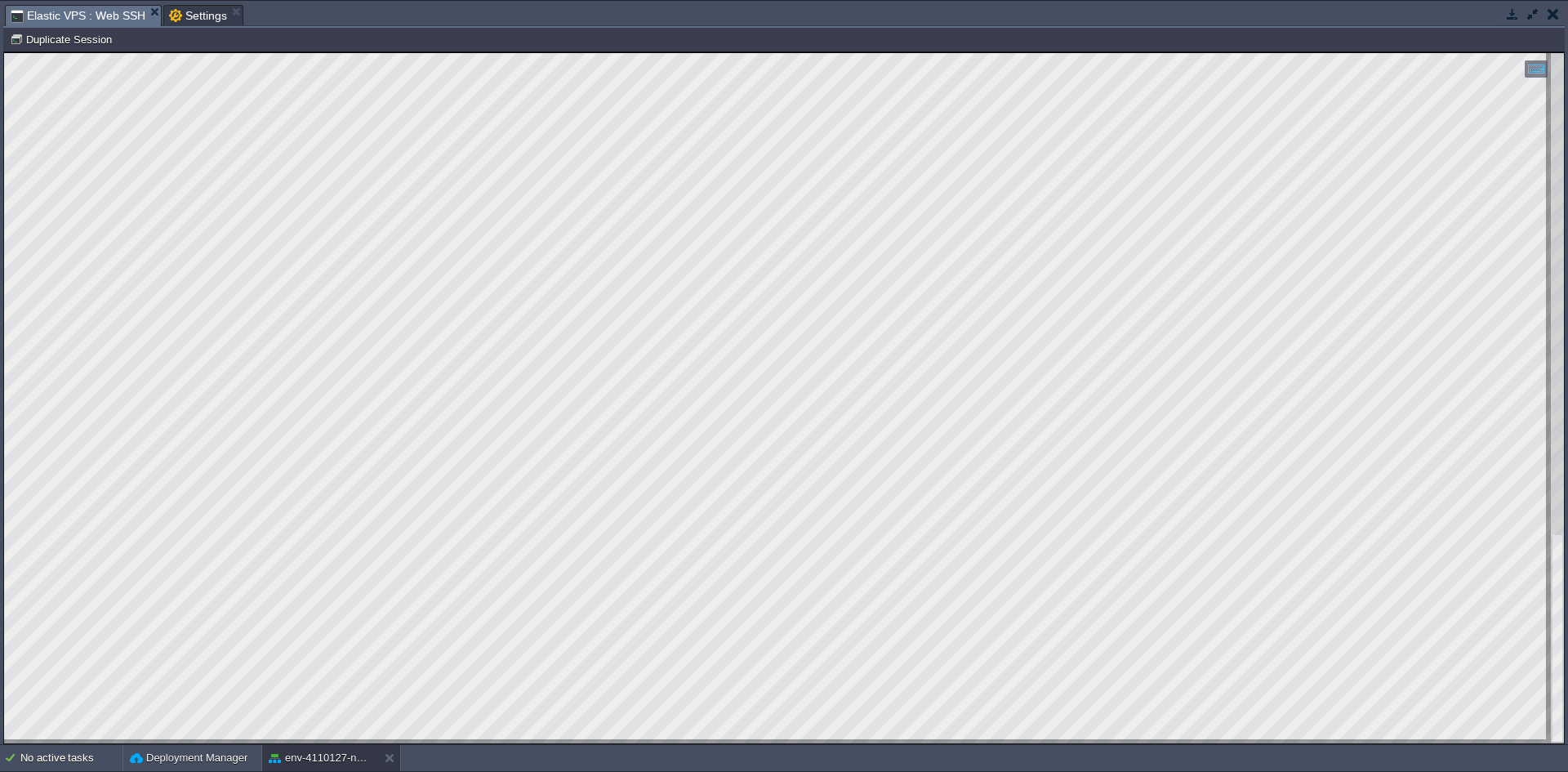
click at [4, 52] on html "Copy: Ctrl + Shift + C Paste: Ctrl + V Settings: Ctrl + Shift + Alt 0" at bounding box center [784, 52] width 1559 height 0
drag, startPoint x: 228, startPoint y: 796, endPoint x: 3, endPoint y: 656, distance: 265.0
click at [4, 52] on html "Copy: Ctrl + Shift + C Paste: Ctrl + V Settings: Ctrl + Shift + Alt 0" at bounding box center [784, 52] width 1559 height 0
click at [1516, 17] on button "button" at bounding box center [1512, 14] width 15 height 15
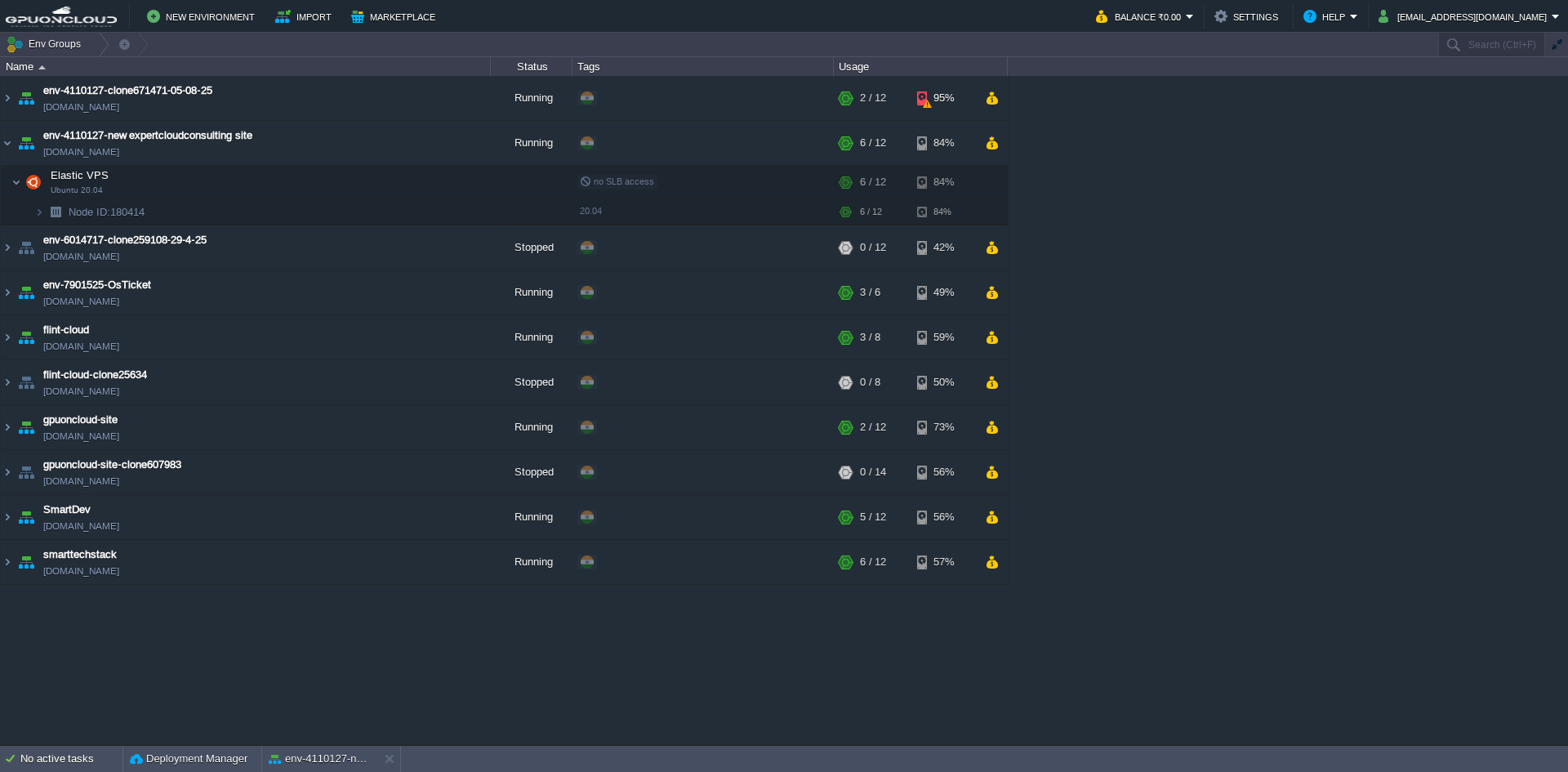
click at [1349, 200] on div "env-4110127-clone671471-05-08-25 [DOMAIN_NAME] Running + Add to Env Group RAM 1…" at bounding box center [784, 409] width 1568 height 668
click at [180, 22] on button "New Environment" at bounding box center [203, 16] width 112 height 20
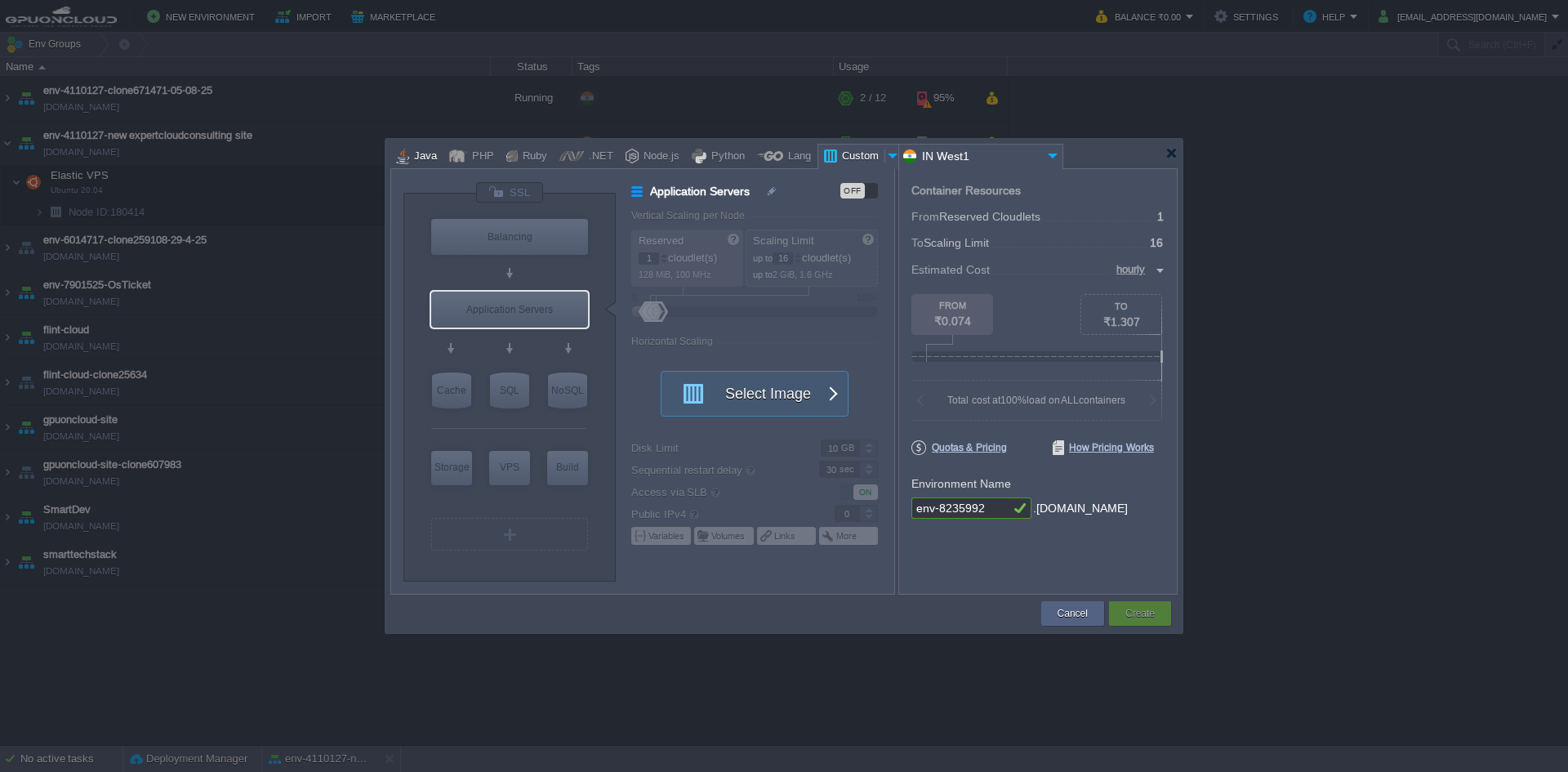
drag, startPoint x: 405, startPoint y: 153, endPoint x: 439, endPoint y: 169, distance: 37.6
click at [405, 153] on div at bounding box center [403, 156] width 13 height 25
type input "Application Servers"
type input "6"
type input "Tomcat 11.0.11"
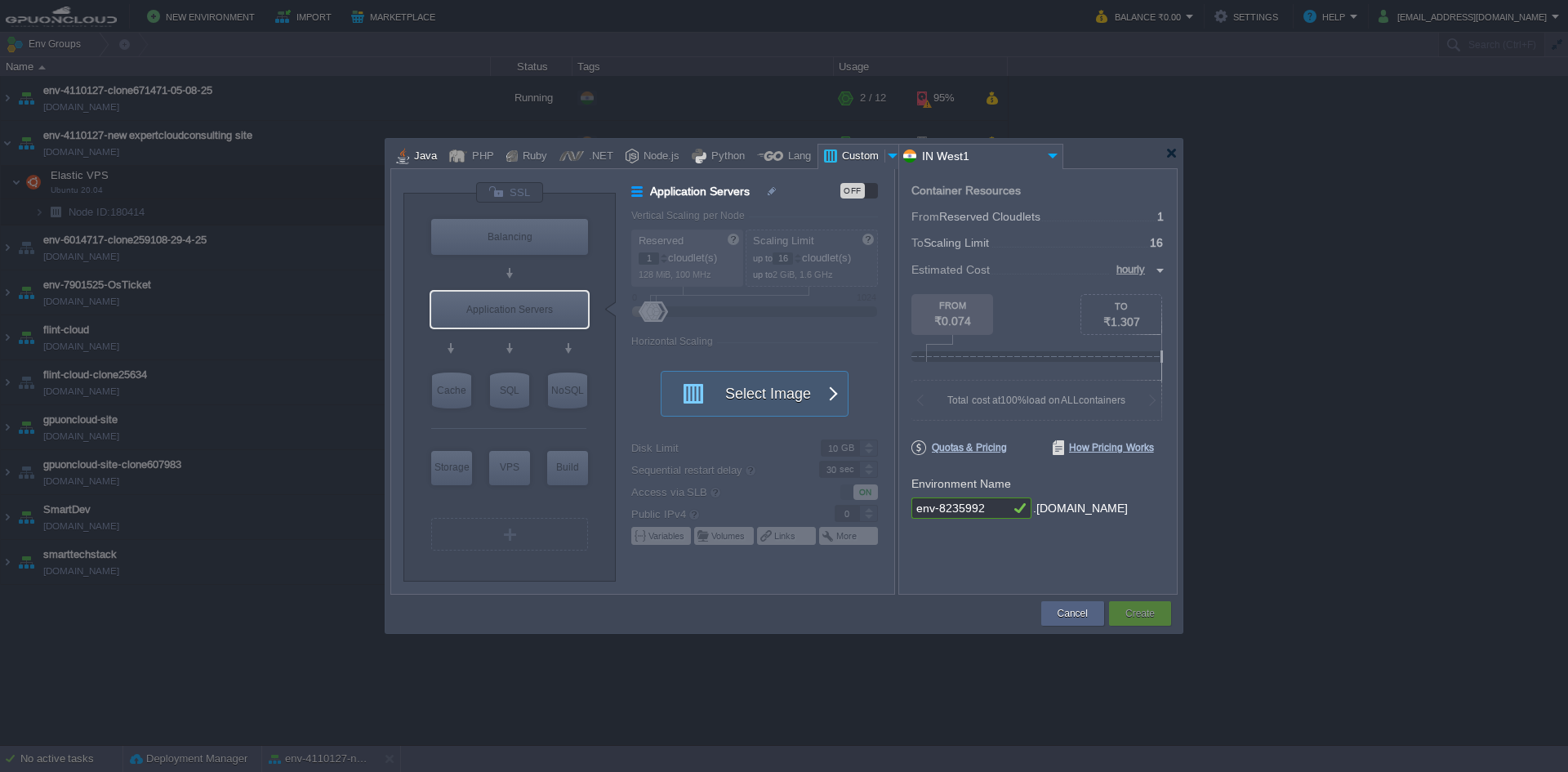
type input "Oracle OpenJD..."
type input "Stateful"
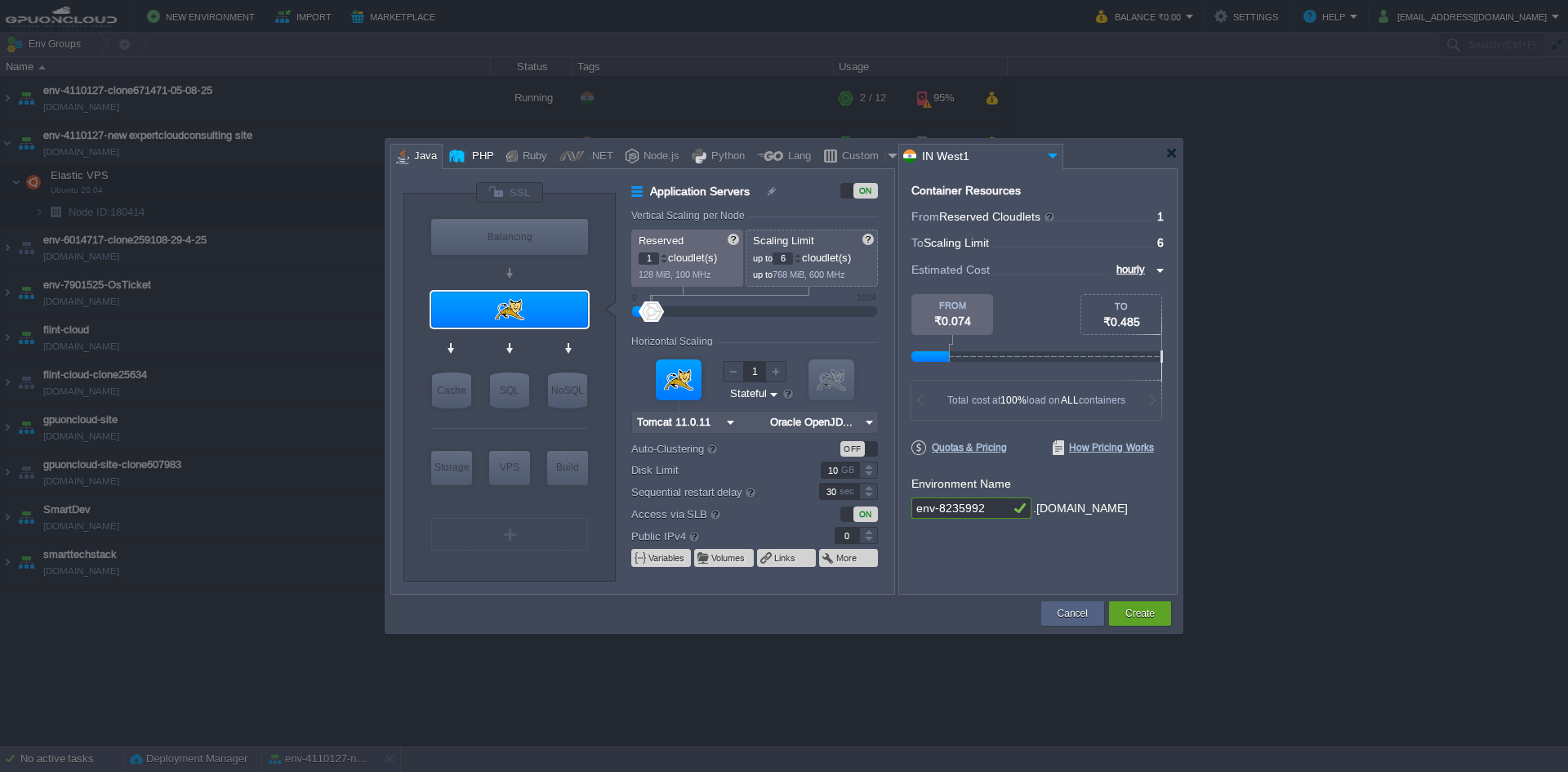
click at [464, 158] on div at bounding box center [457, 156] width 18 height 25
type input "Application Servers"
type input "4"
type input "Apache [DATE]"
type input "PHP [DATE]"
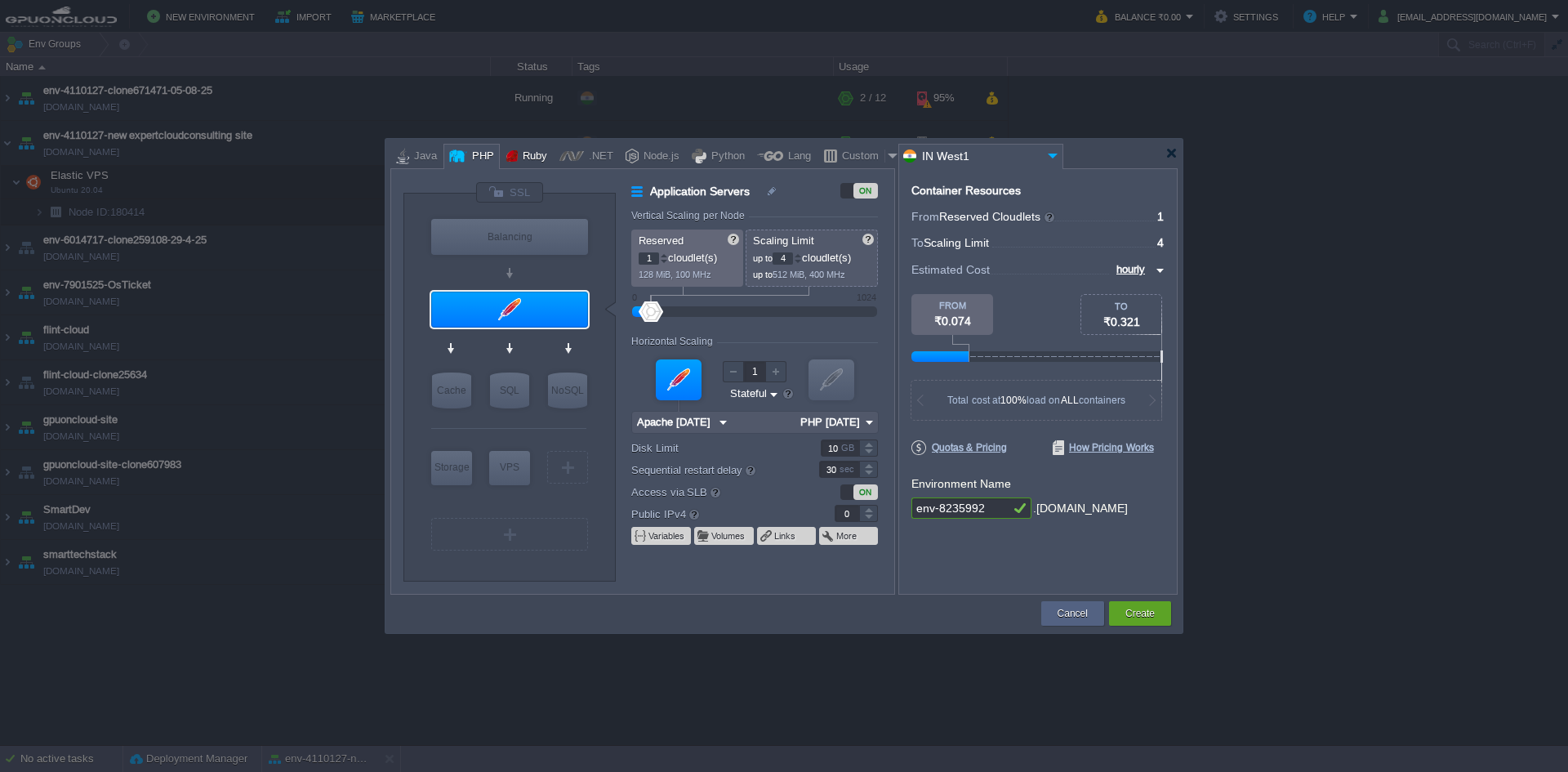
click at [532, 166] on div "Ruby" at bounding box center [532, 157] width 29 height 25
type input "Application Servers"
type input "8"
type input "Apache Ruby 2..."
type input "Ruby 3.4.6"
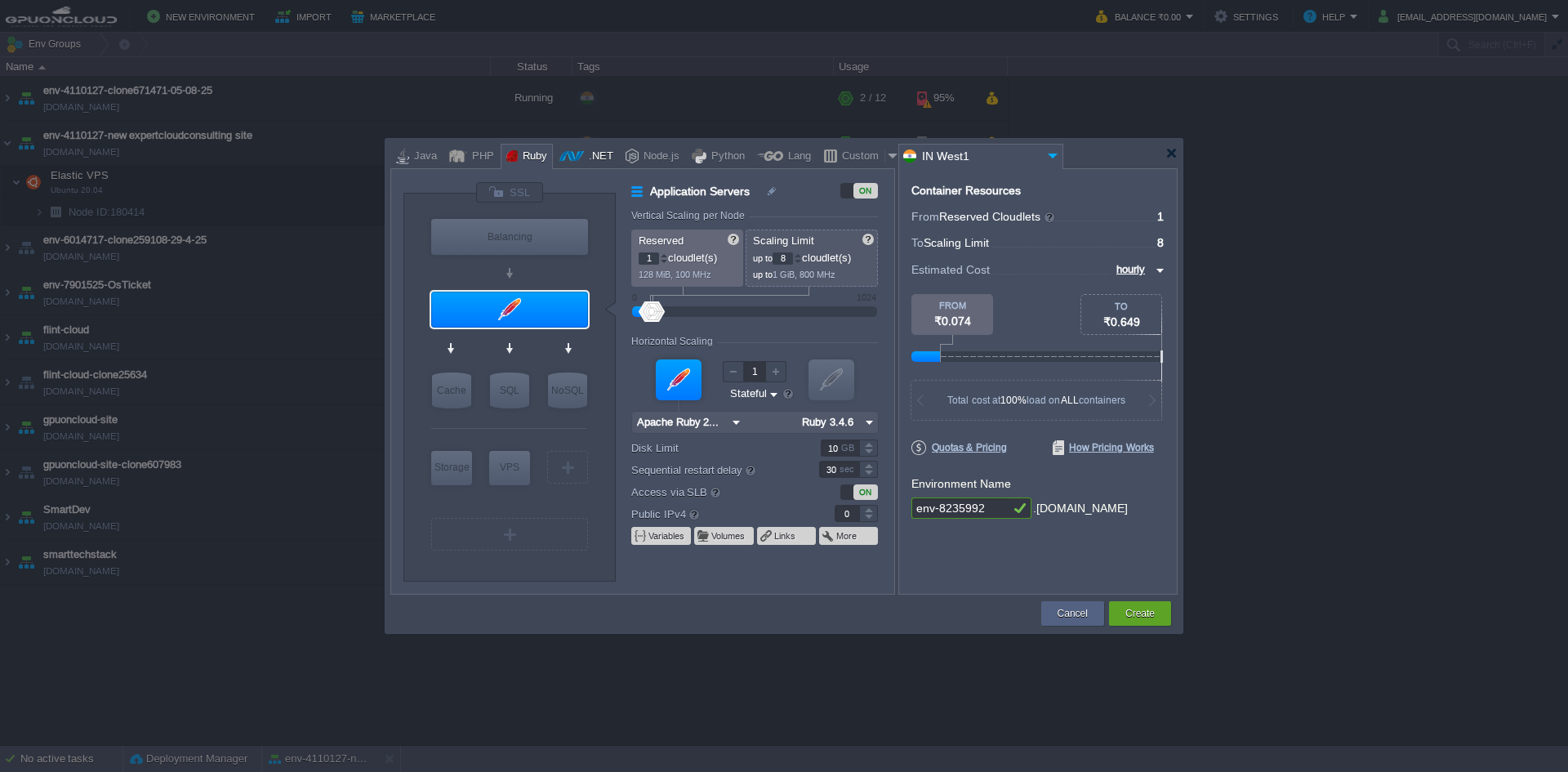
drag, startPoint x: 575, startPoint y: 151, endPoint x: 586, endPoint y: 151, distance: 11.0
click at [576, 151] on div at bounding box center [572, 156] width 25 height 25
type input "Application Servers"
type input "6"
type input ".NET Core 9.0.305"
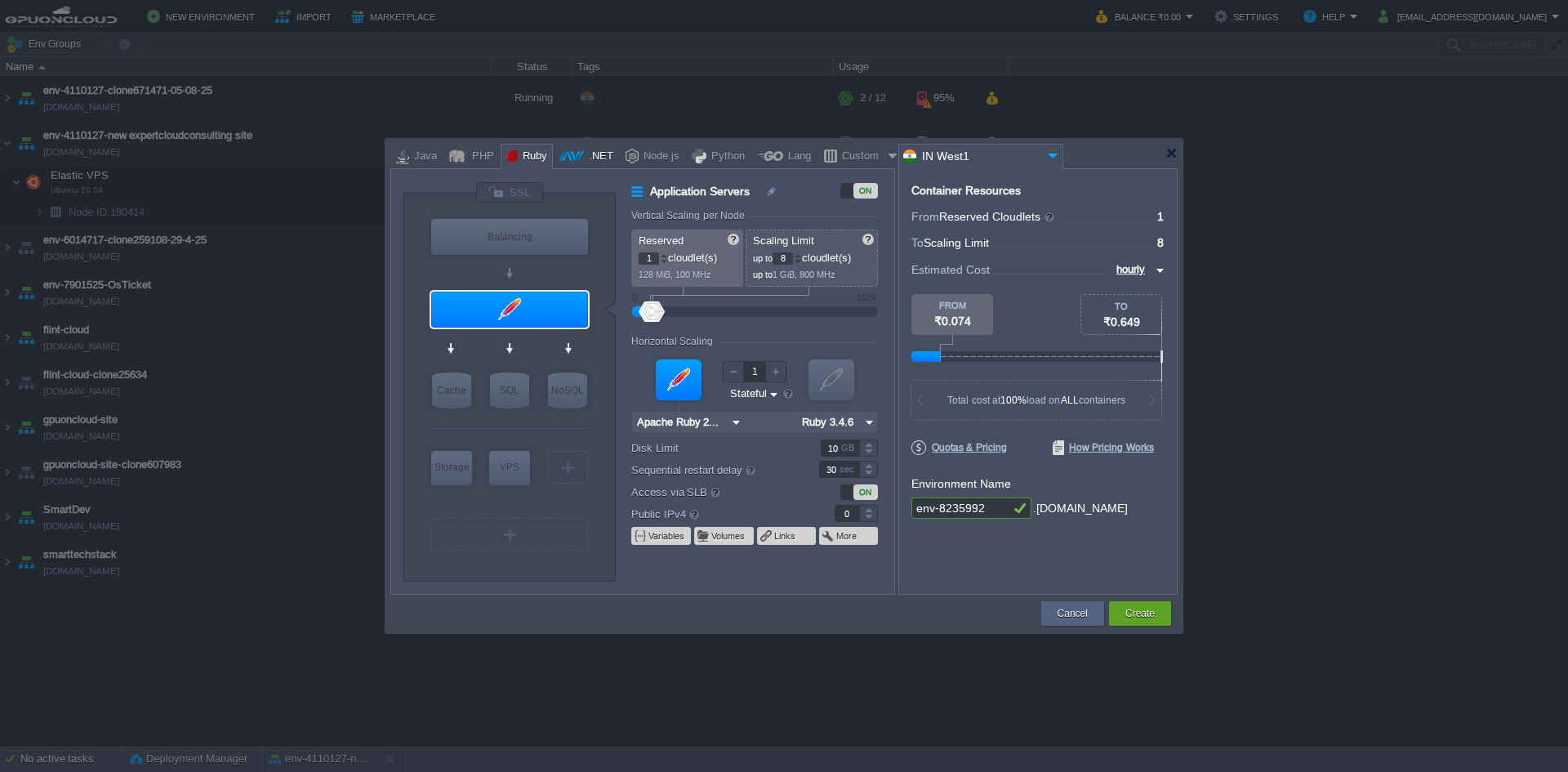
type input ".NET 9.0.305"
drag, startPoint x: 634, startPoint y: 153, endPoint x: 692, endPoint y: 148, distance: 58.2
click at [639, 153] on div "Node.js" at bounding box center [659, 157] width 41 height 25
type input "Application Servers"
type input "4"
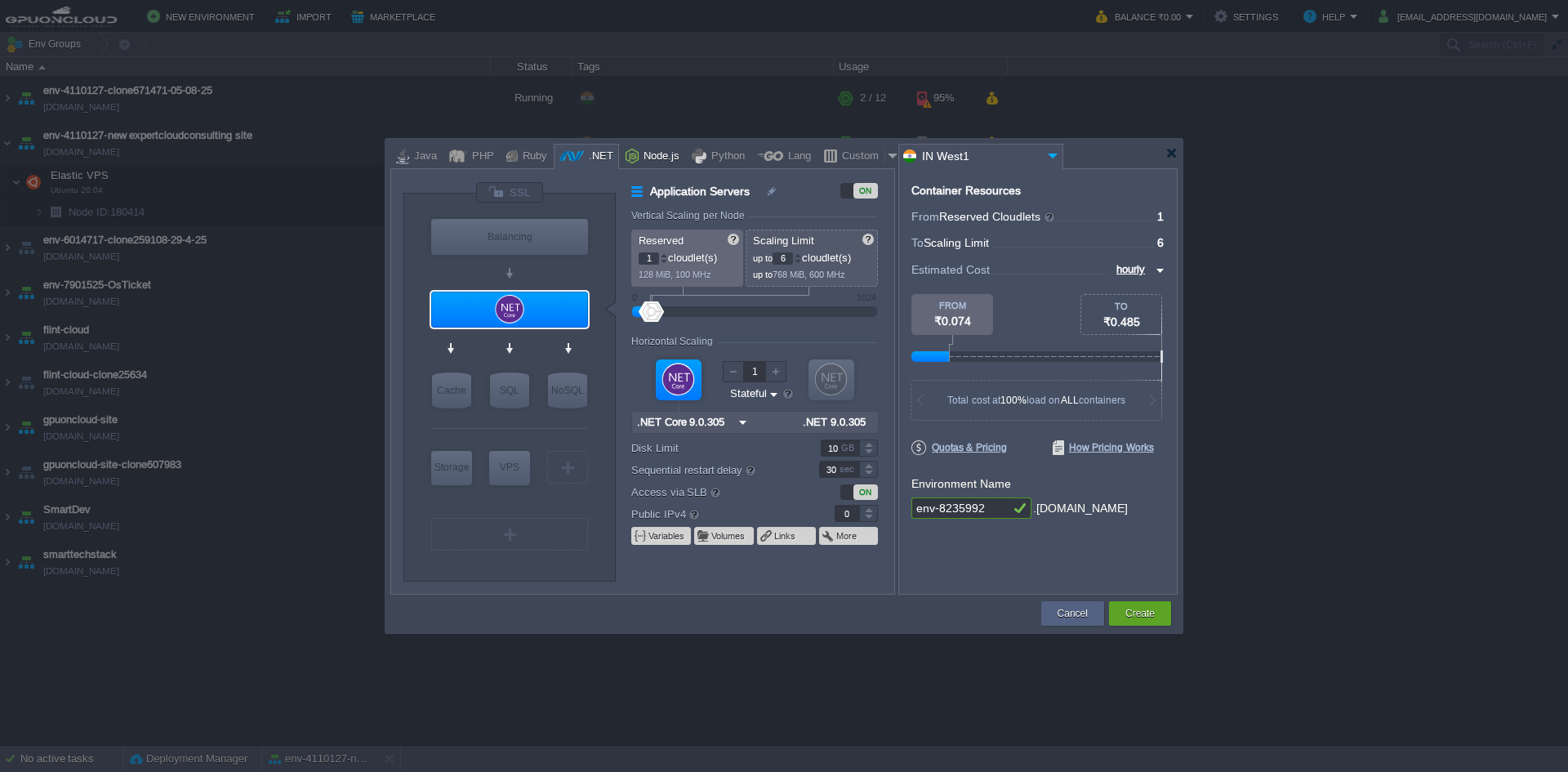
type input "8"
type input "Node.js 24.9.0 LTS"
type input "24.9.0-pm2"
drag, startPoint x: 692, startPoint y: 148, endPoint x: 715, endPoint y: 151, distance: 23.2
click at [694, 148] on div at bounding box center [699, 156] width 15 height 25
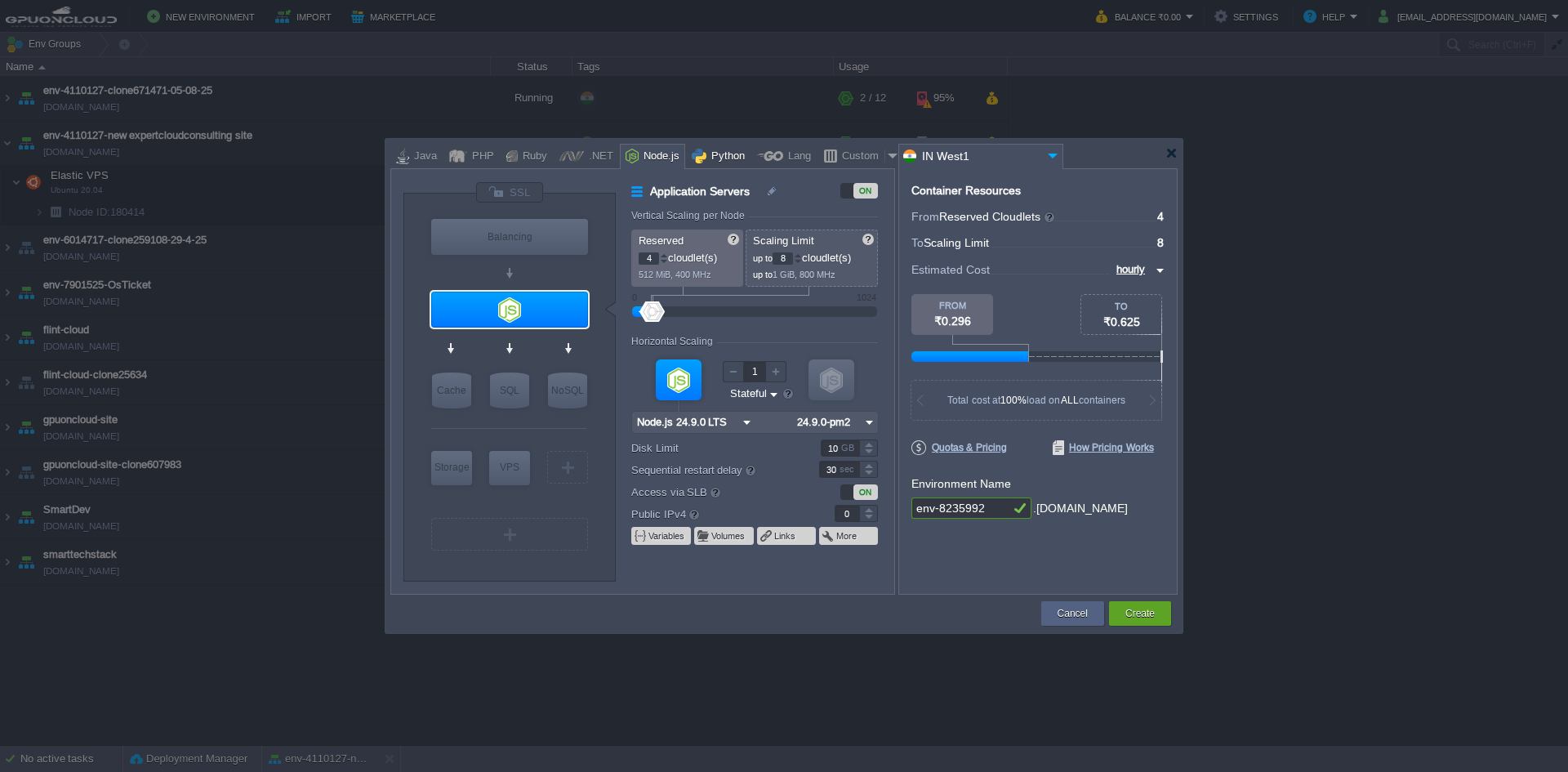
type input "Application Servers"
type input "1"
type input "4"
type input "Apache Python..."
type input "Python 3.13.7"
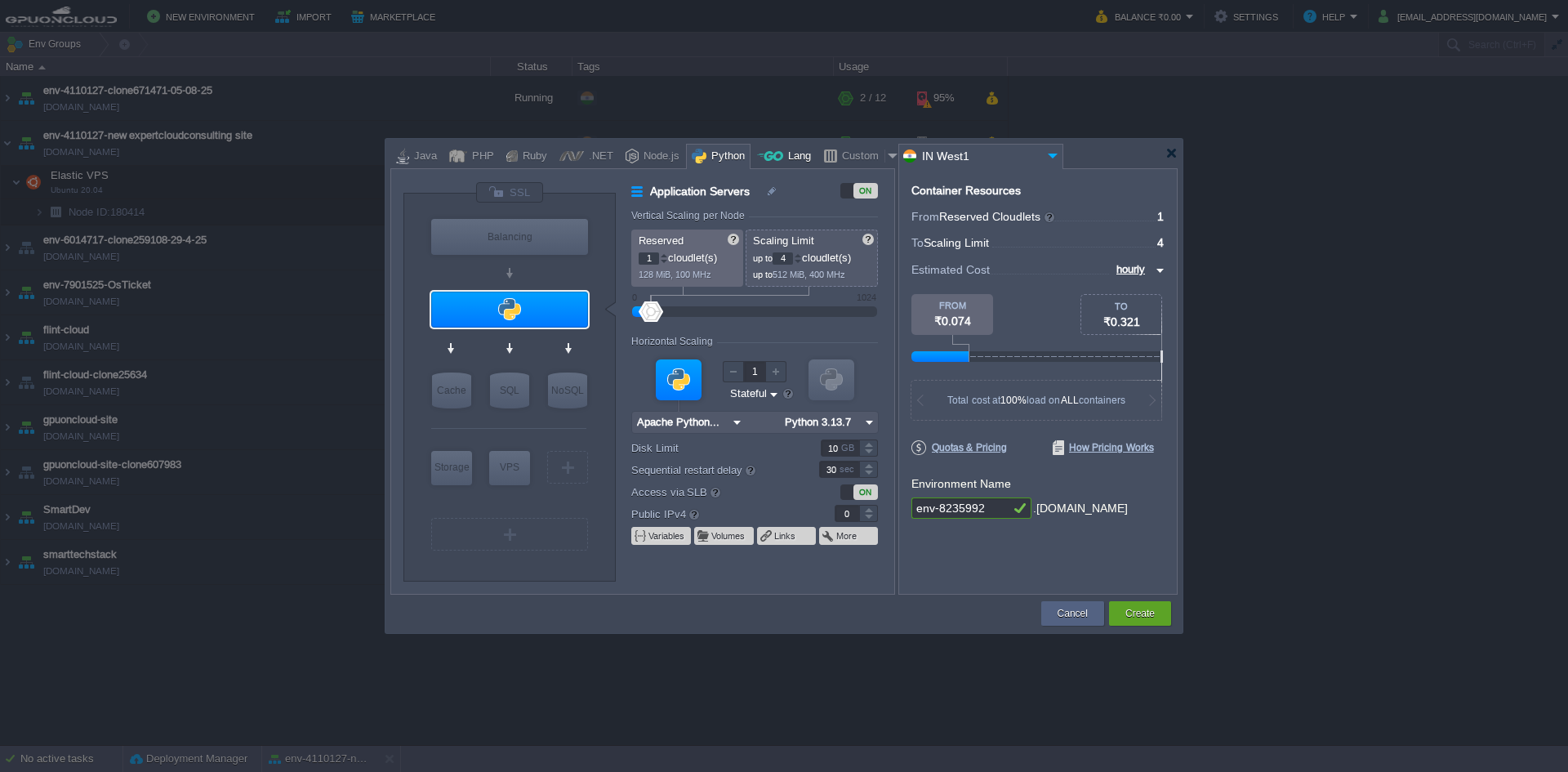
drag, startPoint x: 774, startPoint y: 152, endPoint x: 808, endPoint y: 153, distance: 34.0
click at [784, 152] on div "Lang" at bounding box center [797, 157] width 27 height 25
type input "Application Servers"
type input "6"
type input "Golang 1.25.1"
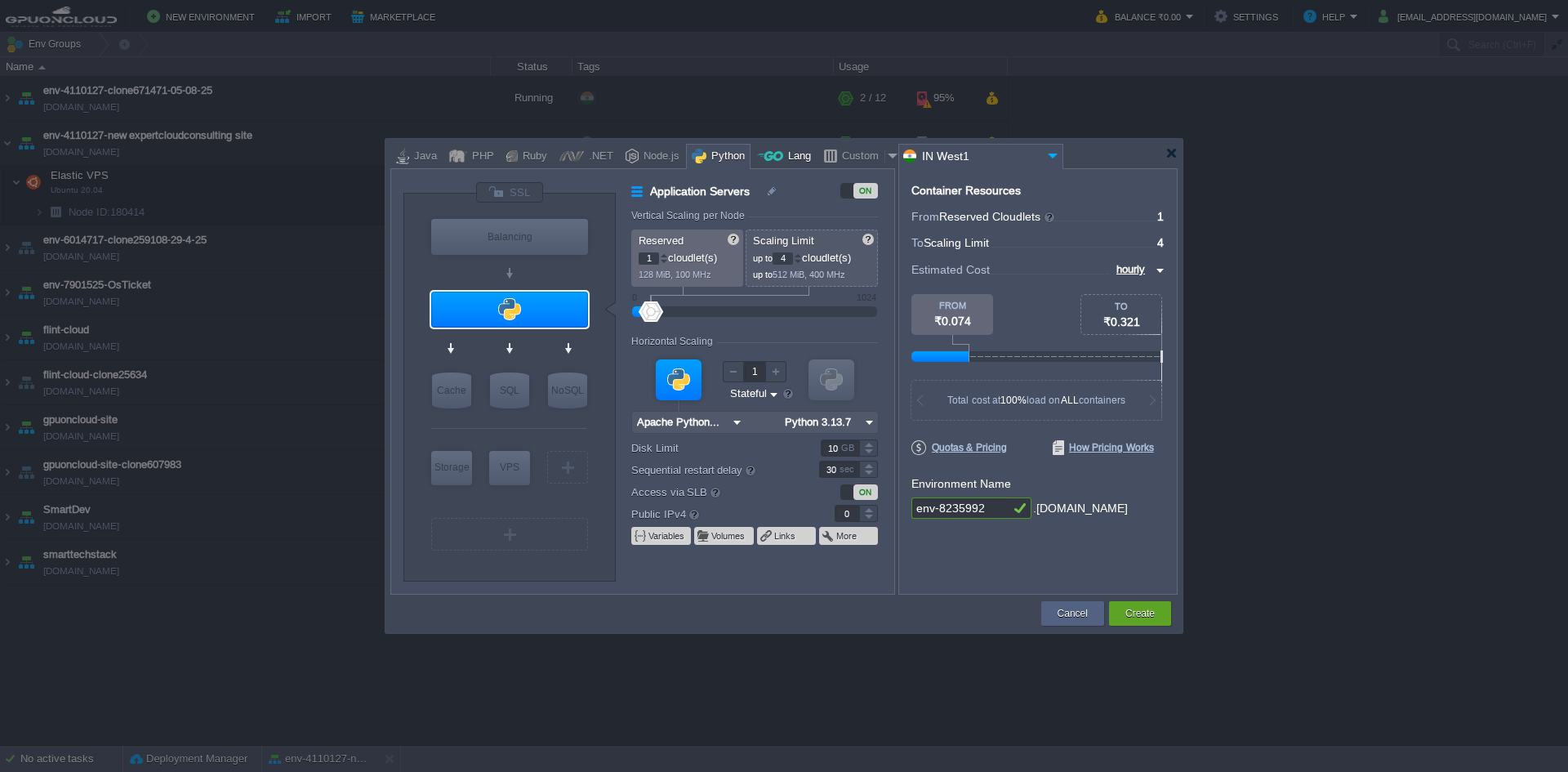
type input "1.25.1"
click at [846, 152] on div "Custom" at bounding box center [861, 157] width 47 height 25
type input "Application Servers"
type input "16"
type input "Docker Image"
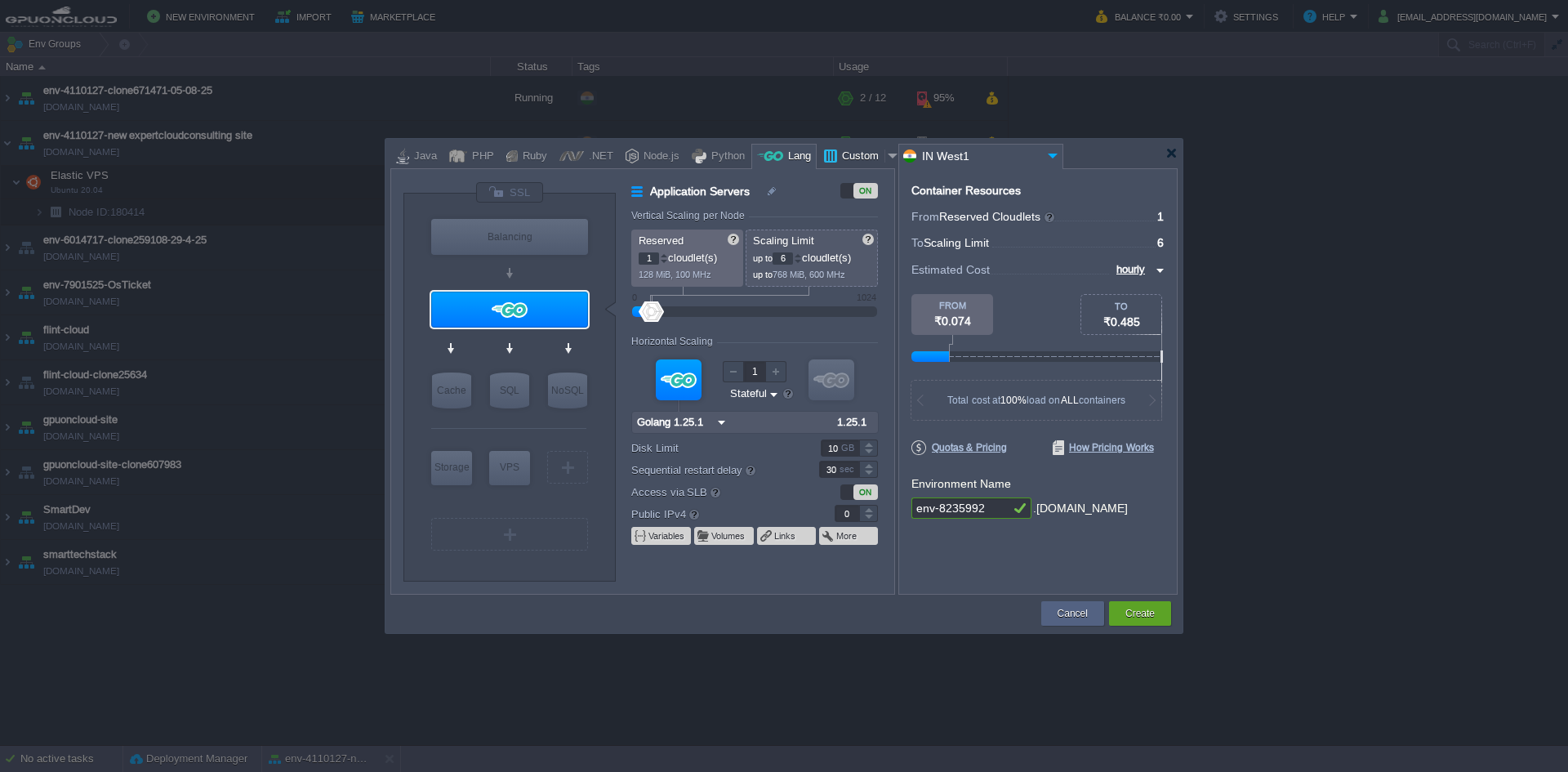
type input "Stateless"
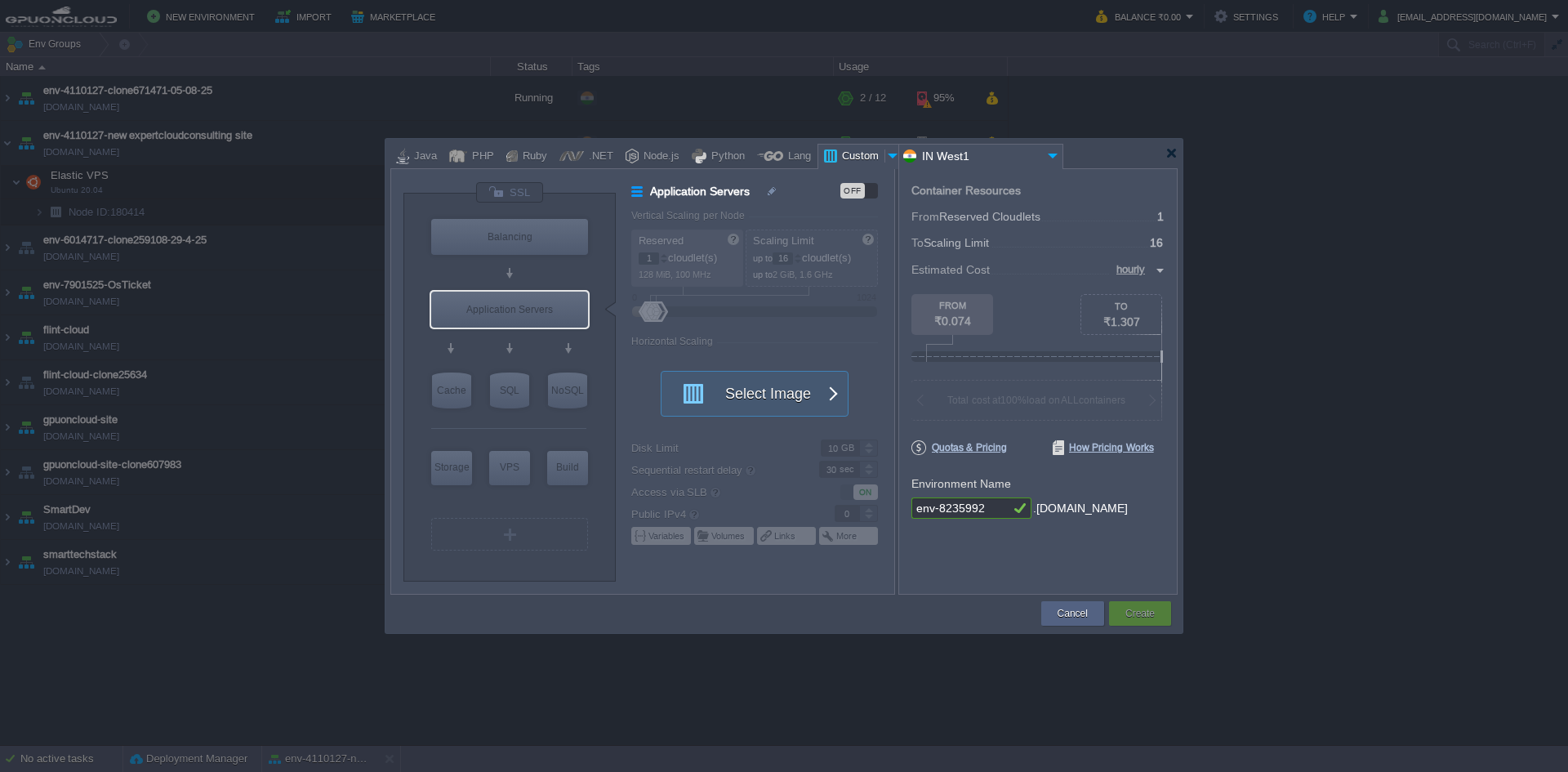
click at [886, 157] on div at bounding box center [893, 156] width 16 height 25
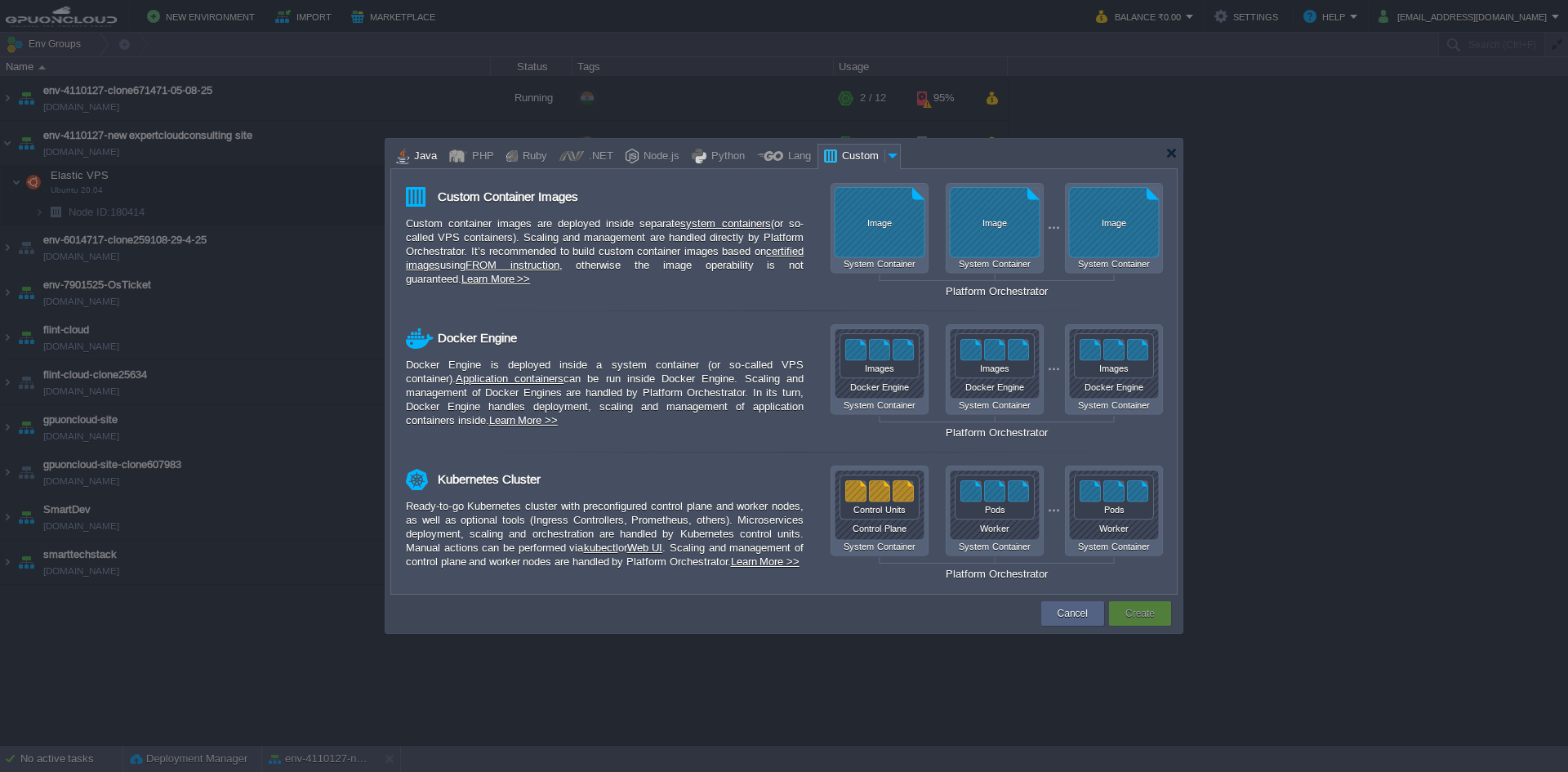
click at [414, 160] on div "Java" at bounding box center [422, 157] width 27 height 25
type input "Application Servers"
type input "6"
type input "Tomcat 11.0.11"
type input "Oracle OpenJD..."
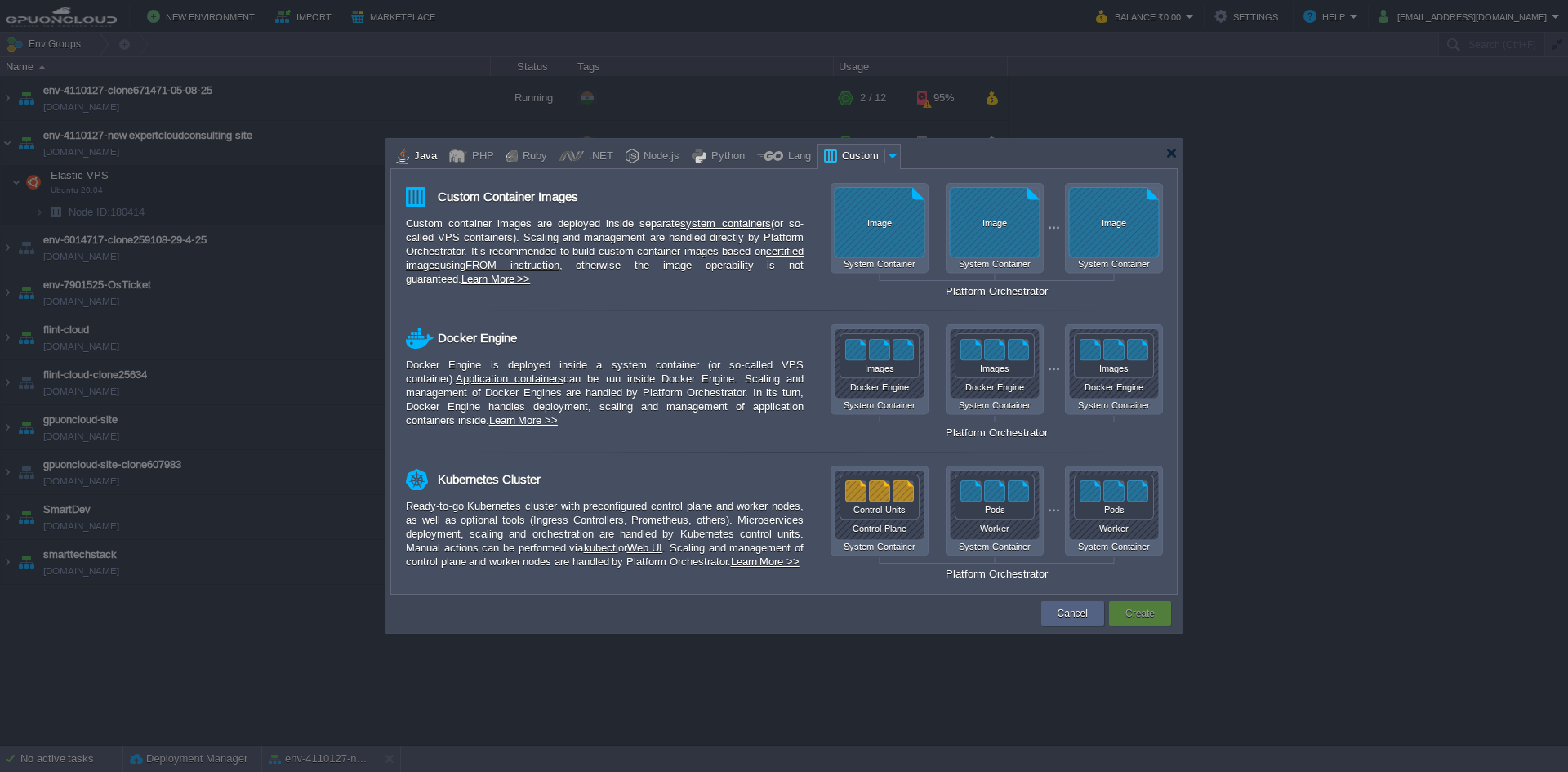
type input "Stateful"
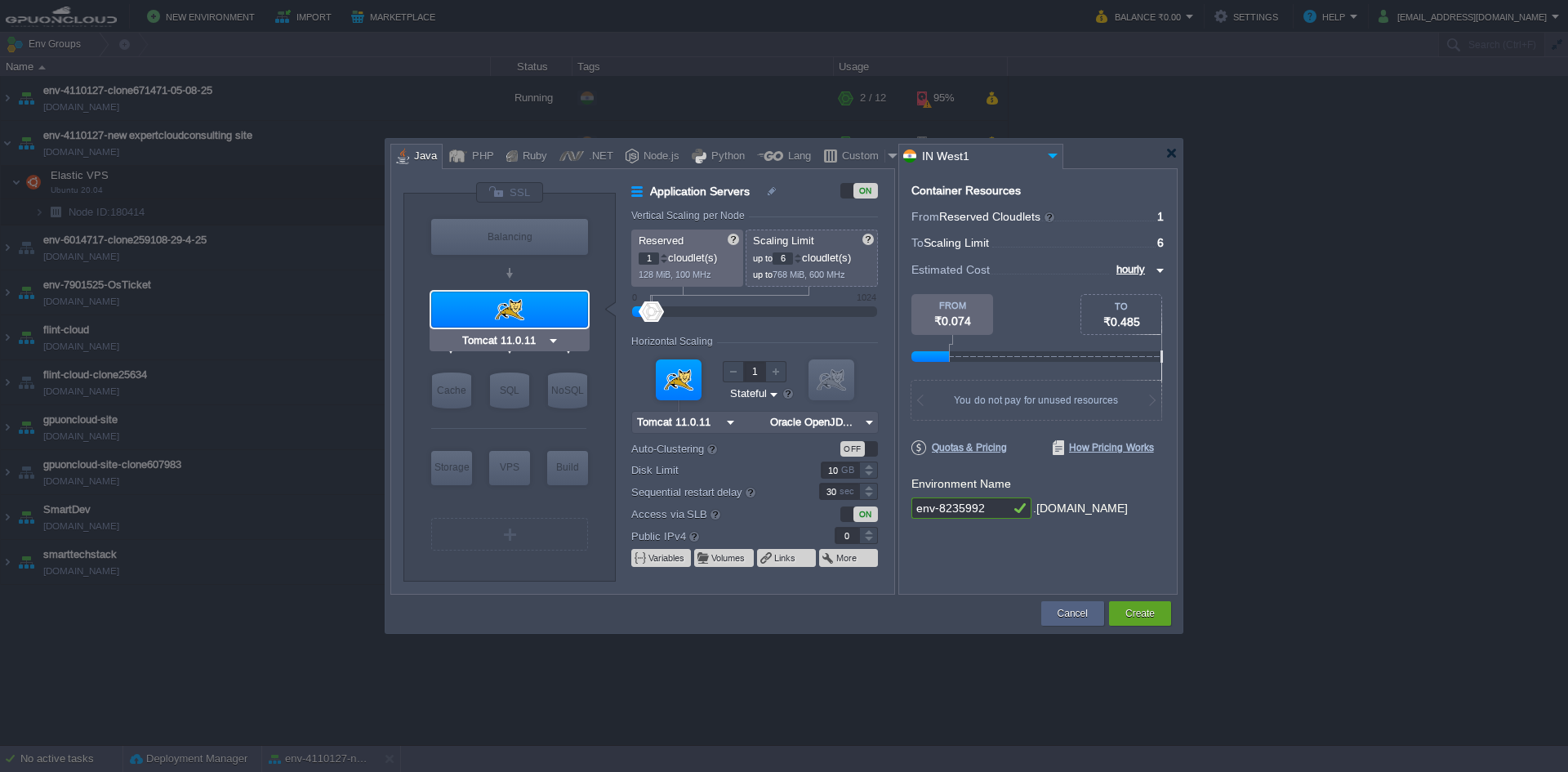
type input "Memcached [DATE]"
click at [516, 423] on input "Memcached [DATE]" at bounding box center [484, 422] width 102 height 16
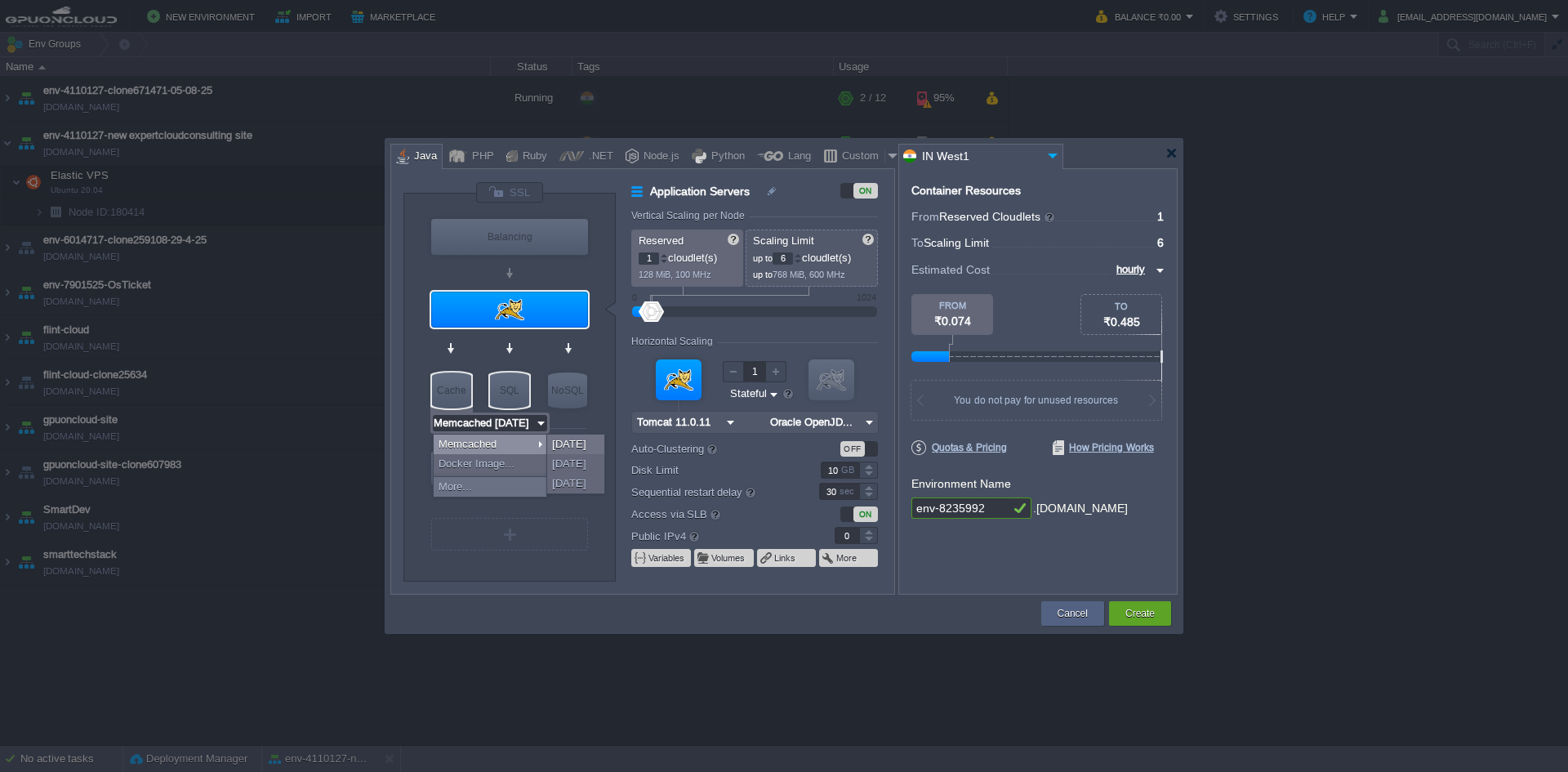
click at [519, 387] on div "SQL" at bounding box center [508, 390] width 39 height 36
type input "SQL Databases"
type input "4"
type input "MariaDB 12.0.2"
type input "12.0.2-almalin..."
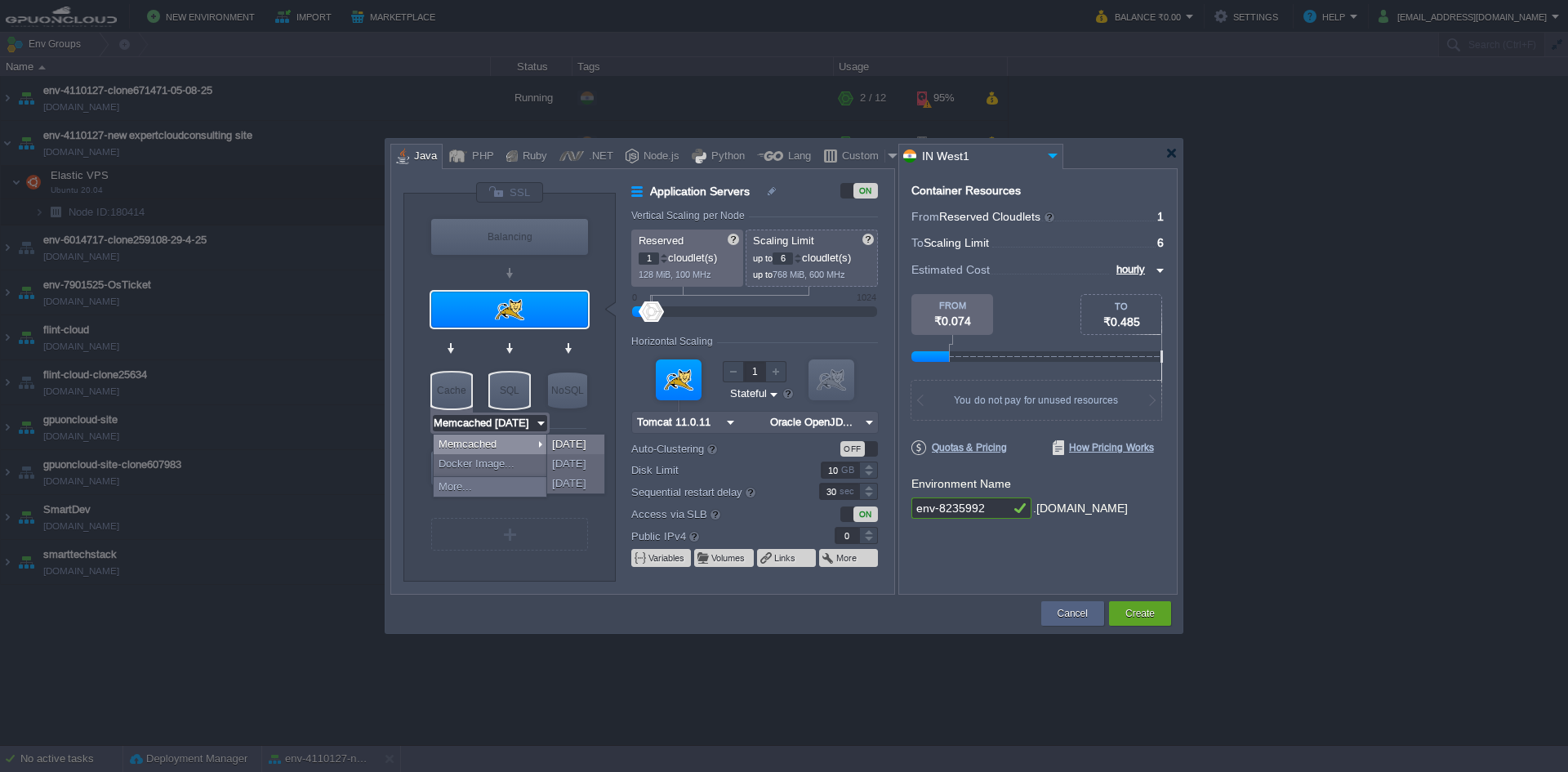
type input "Stateless"
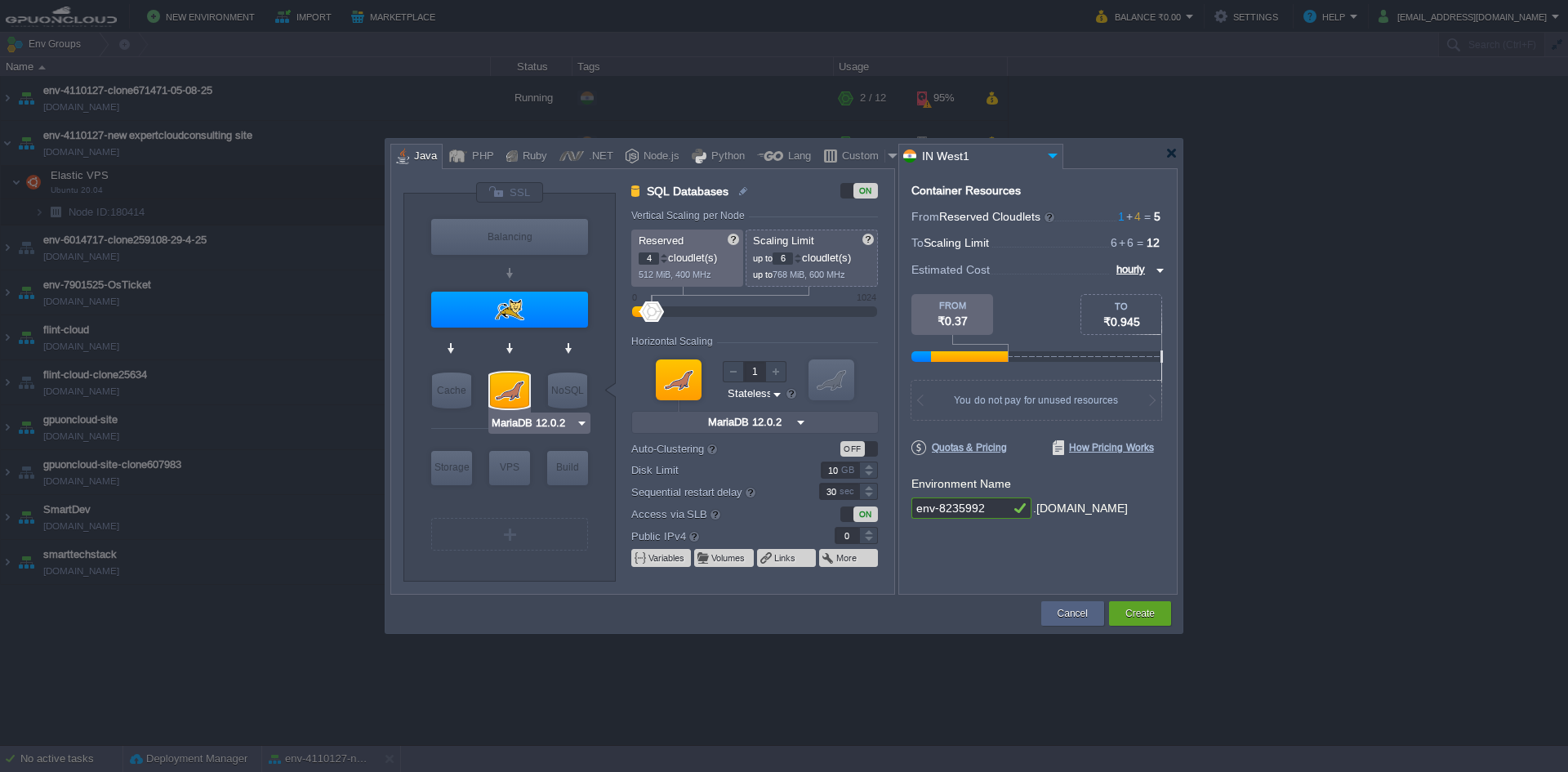
click at [540, 429] on input "MariaDB 12.0.2" at bounding box center [533, 422] width 85 height 16
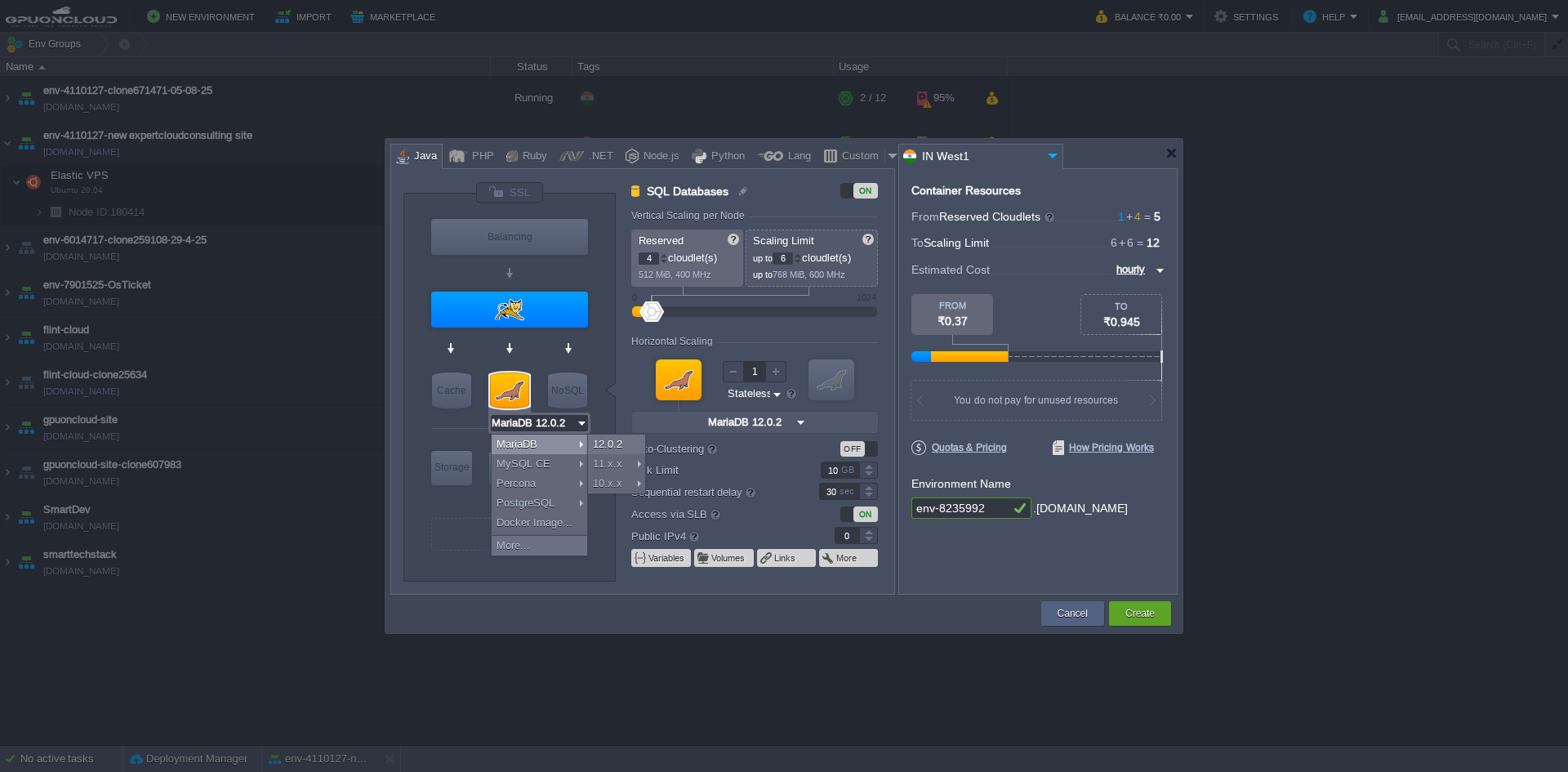
click at [519, 389] on div at bounding box center [508, 390] width 39 height 36
type input "Redis 7.2.4"
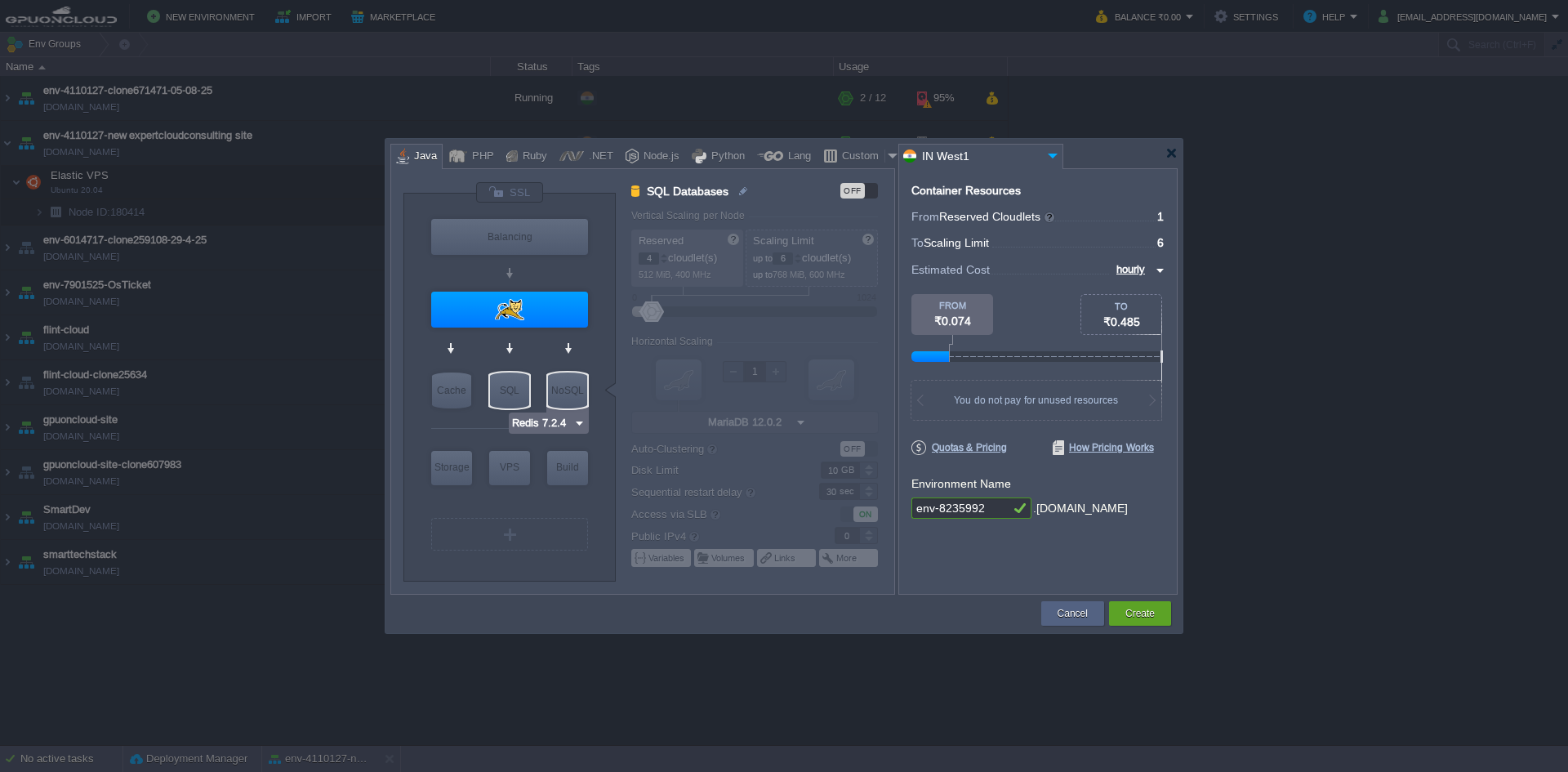
click at [565, 393] on div "NoSQL" at bounding box center [567, 390] width 39 height 36
type input "NoSQL Databases"
type input "1"
type input "4"
type input "Redis 7.2.4"
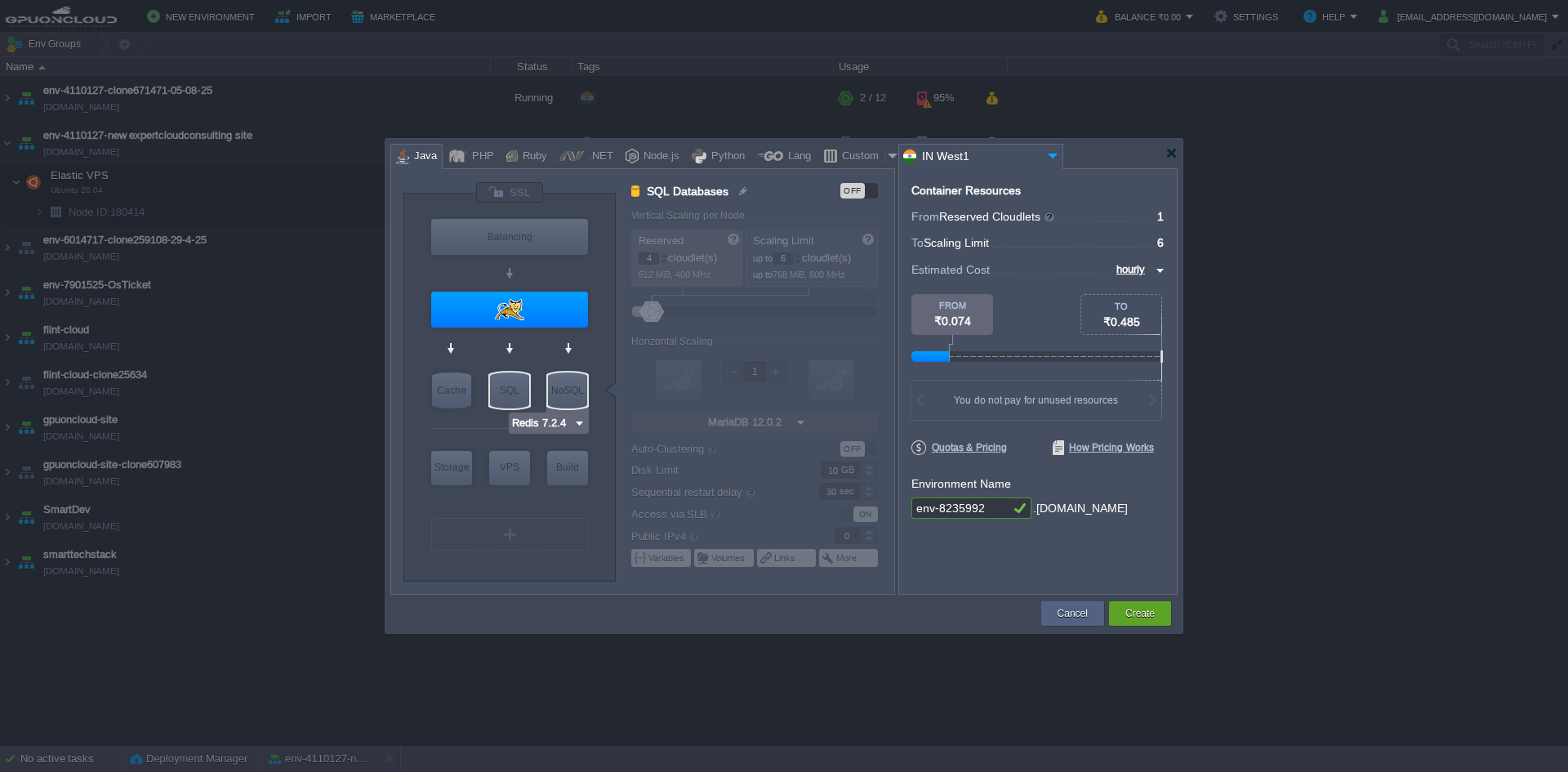
type input "7.2.4-almalinux-9"
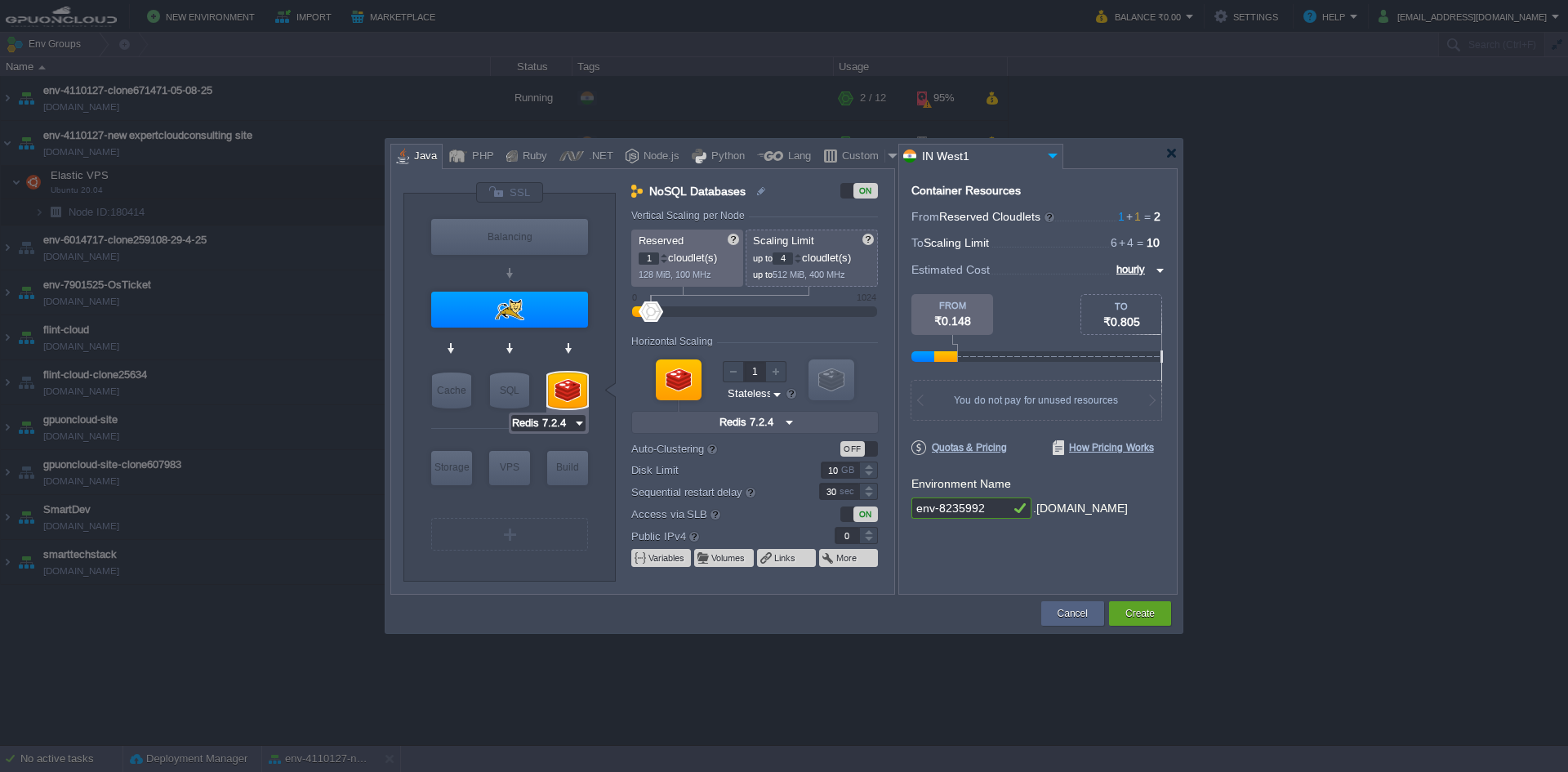
click at [566, 423] on input "Redis 7.2.4" at bounding box center [543, 422] width 62 height 16
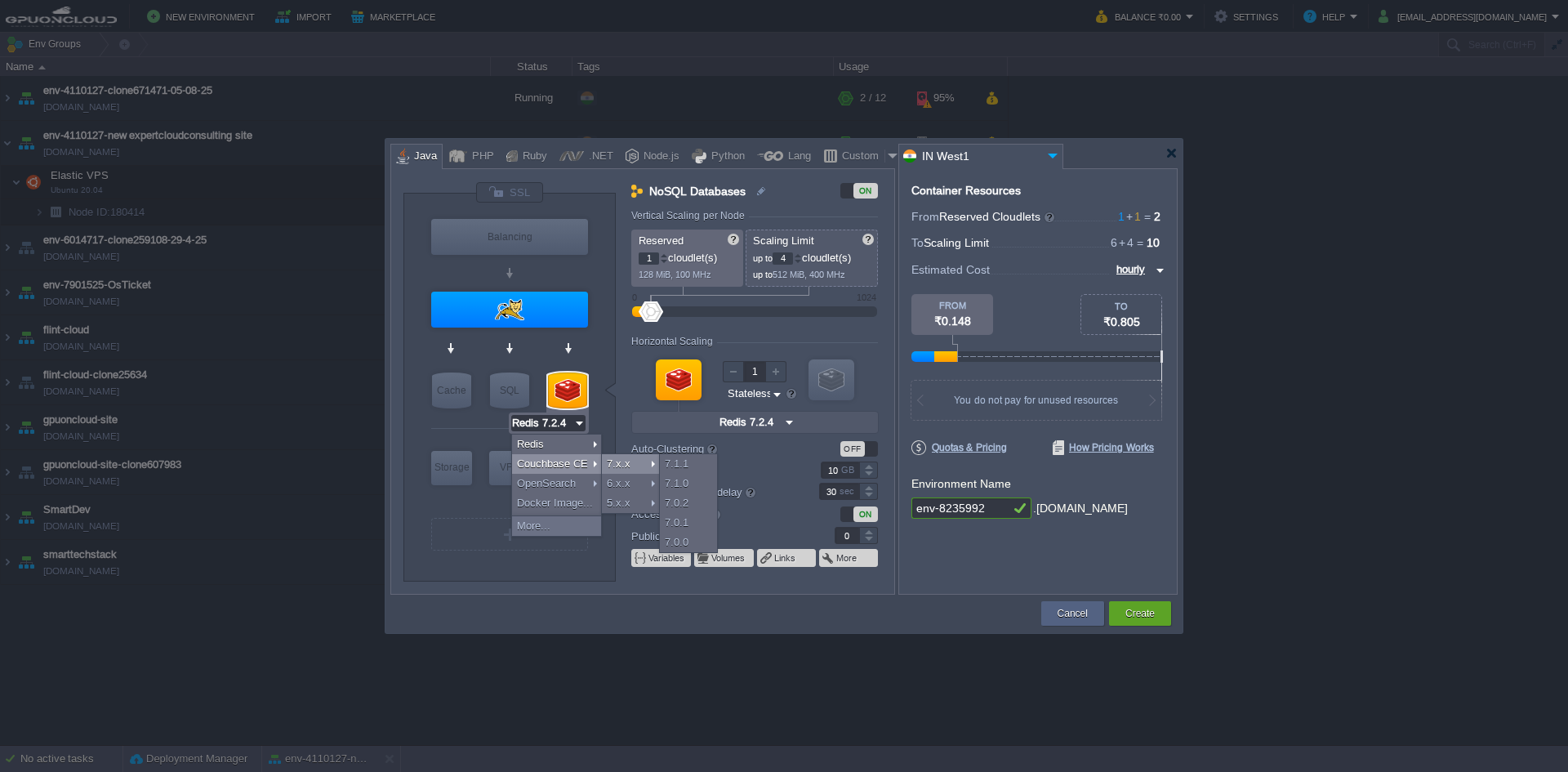
click at [1324, 479] on div at bounding box center [784, 386] width 1568 height 772
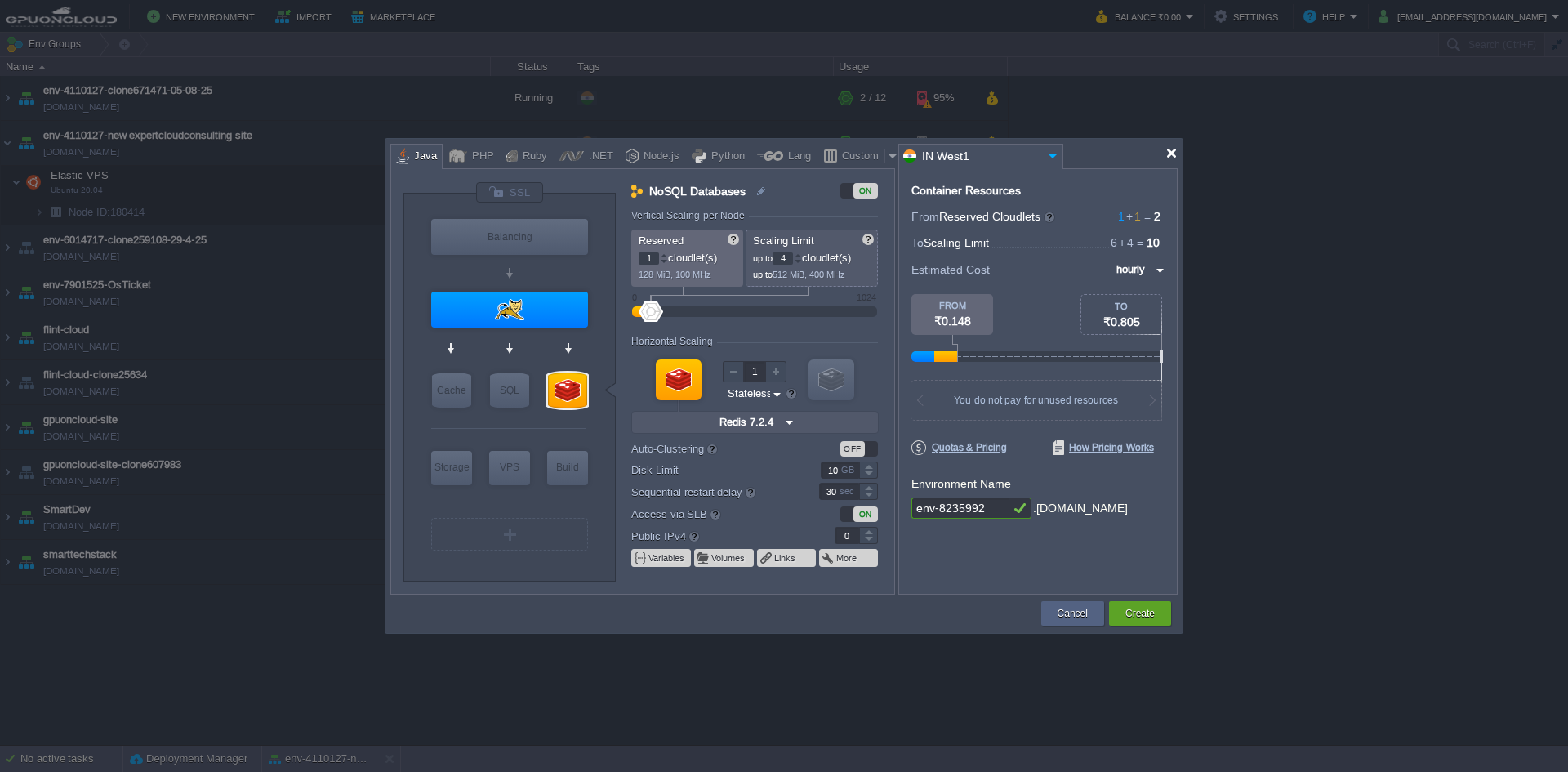
click at [1171, 150] on div at bounding box center [1171, 153] width 12 height 12
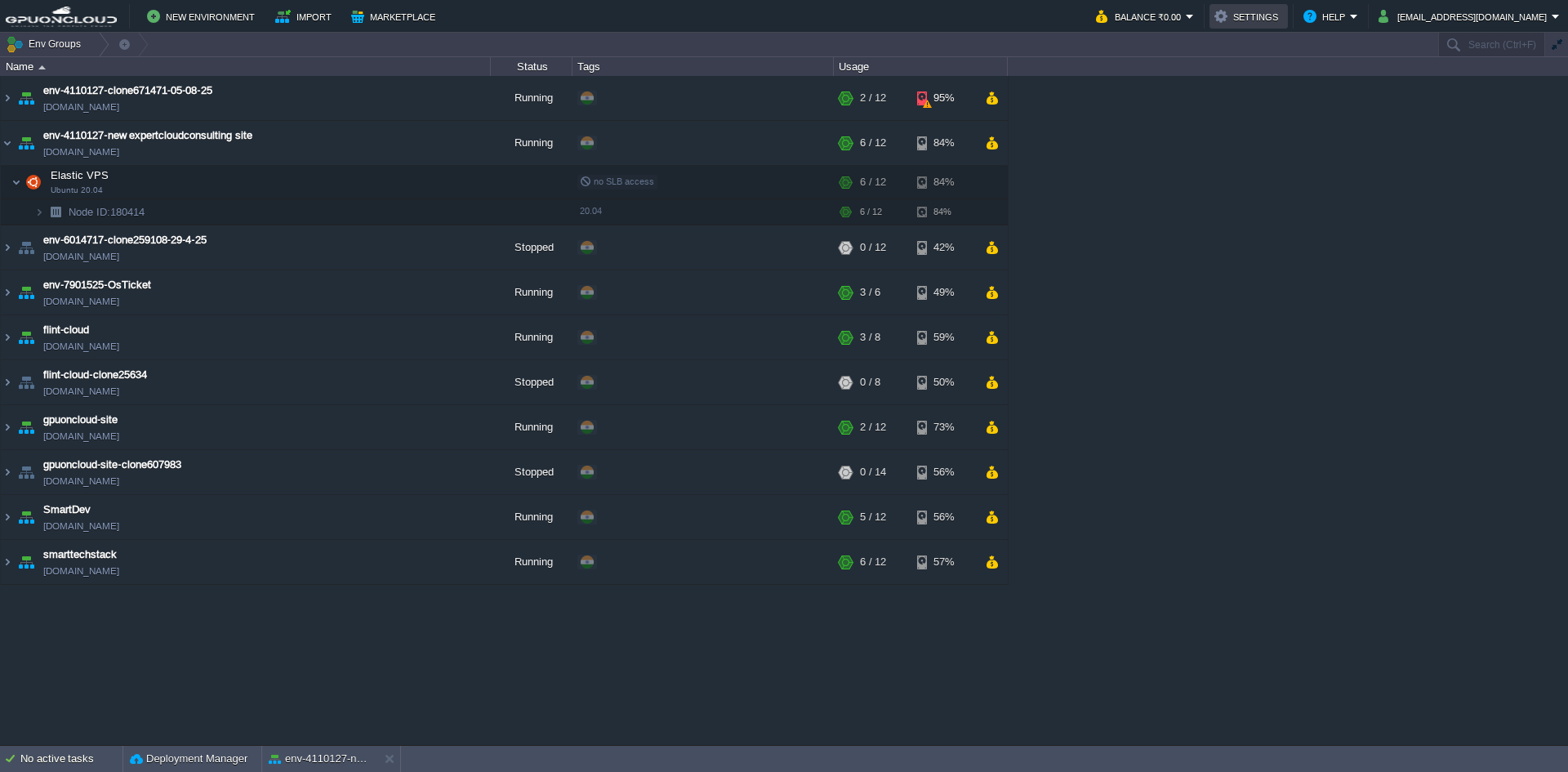
click at [1269, 20] on button "Settings" at bounding box center [1249, 16] width 69 height 20
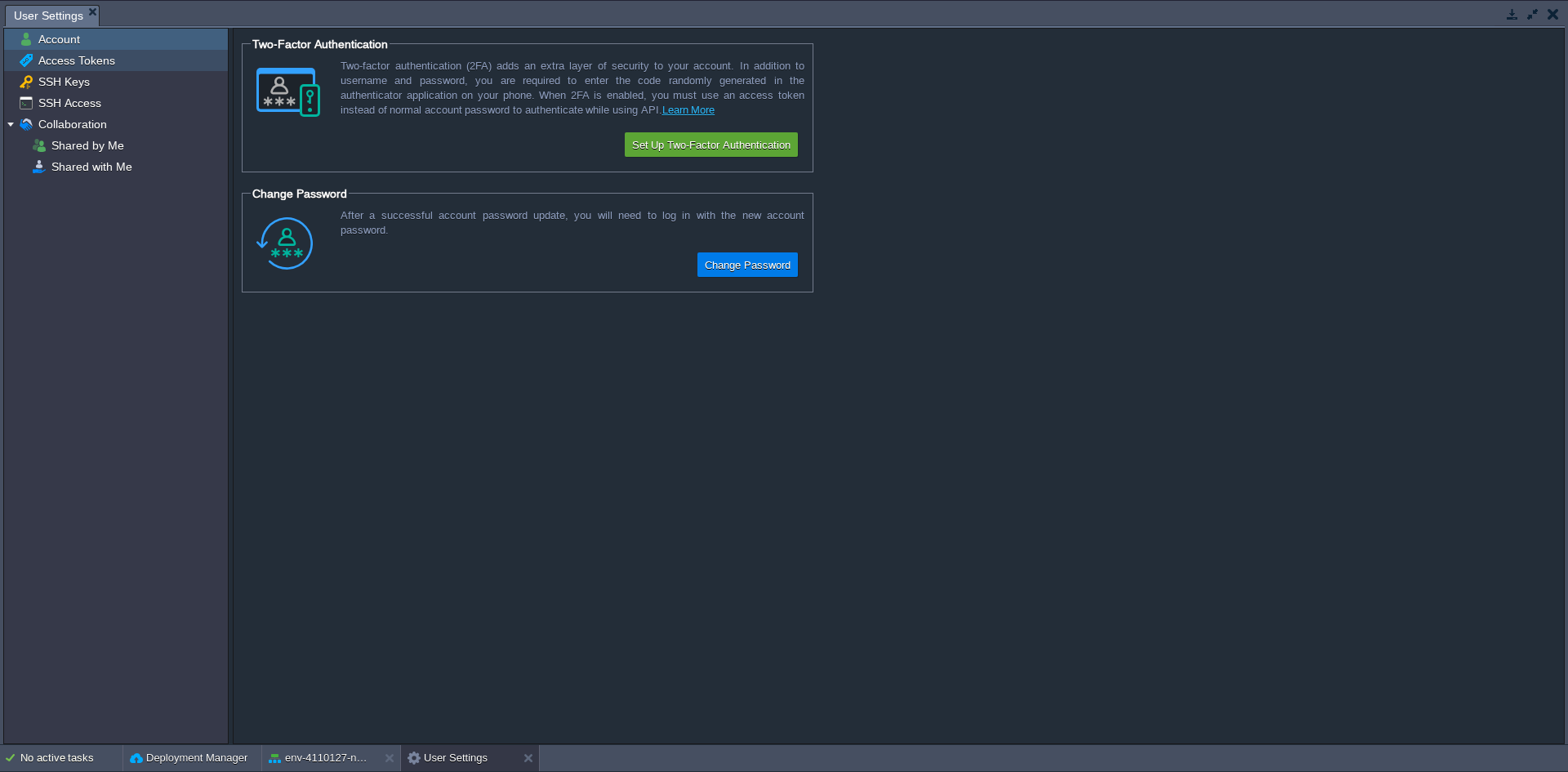
click at [87, 65] on span "Access Tokens" at bounding box center [76, 60] width 82 height 15
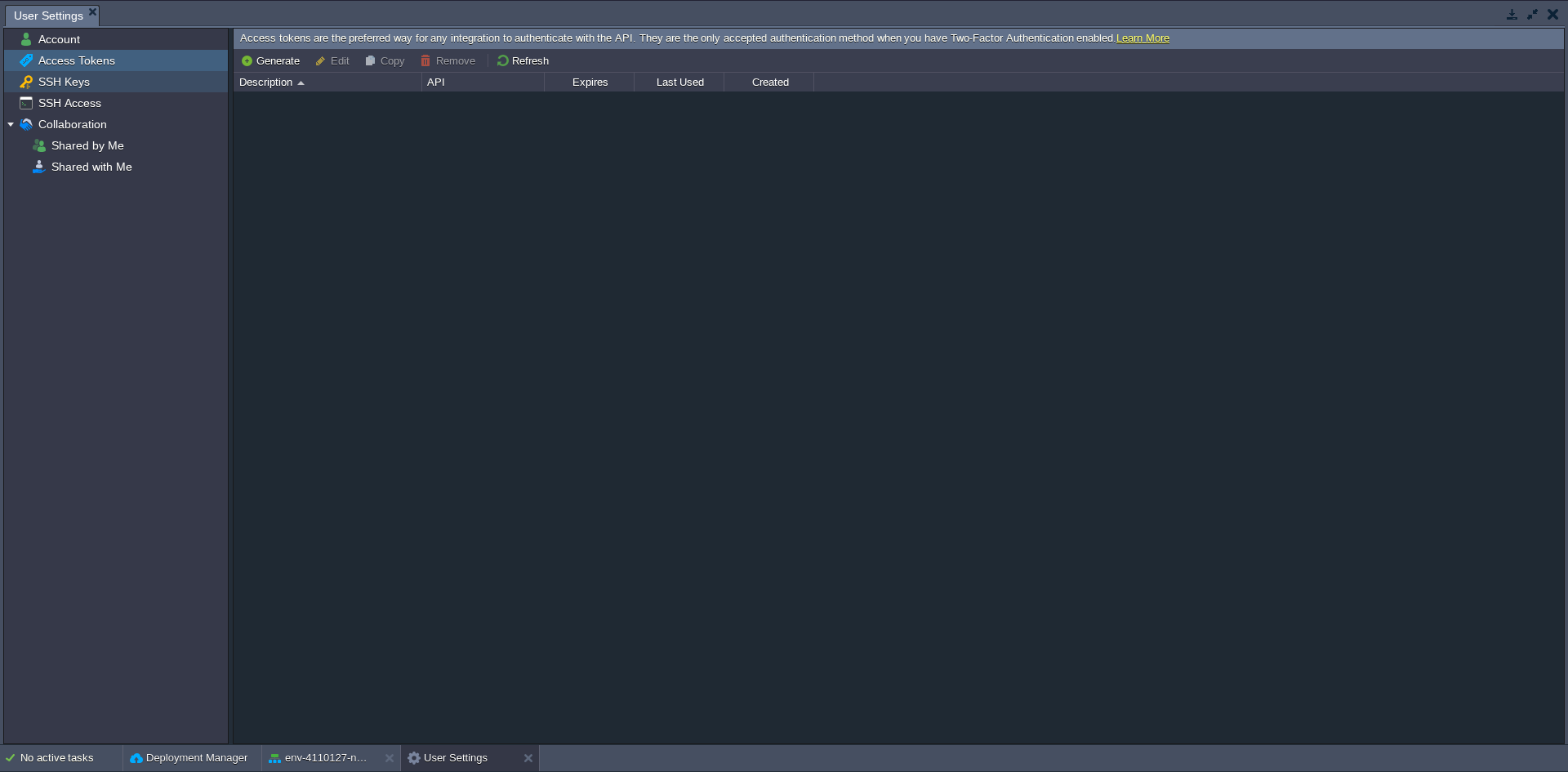
click at [92, 77] on div "SSH Keys" at bounding box center [115, 81] width 224 height 21
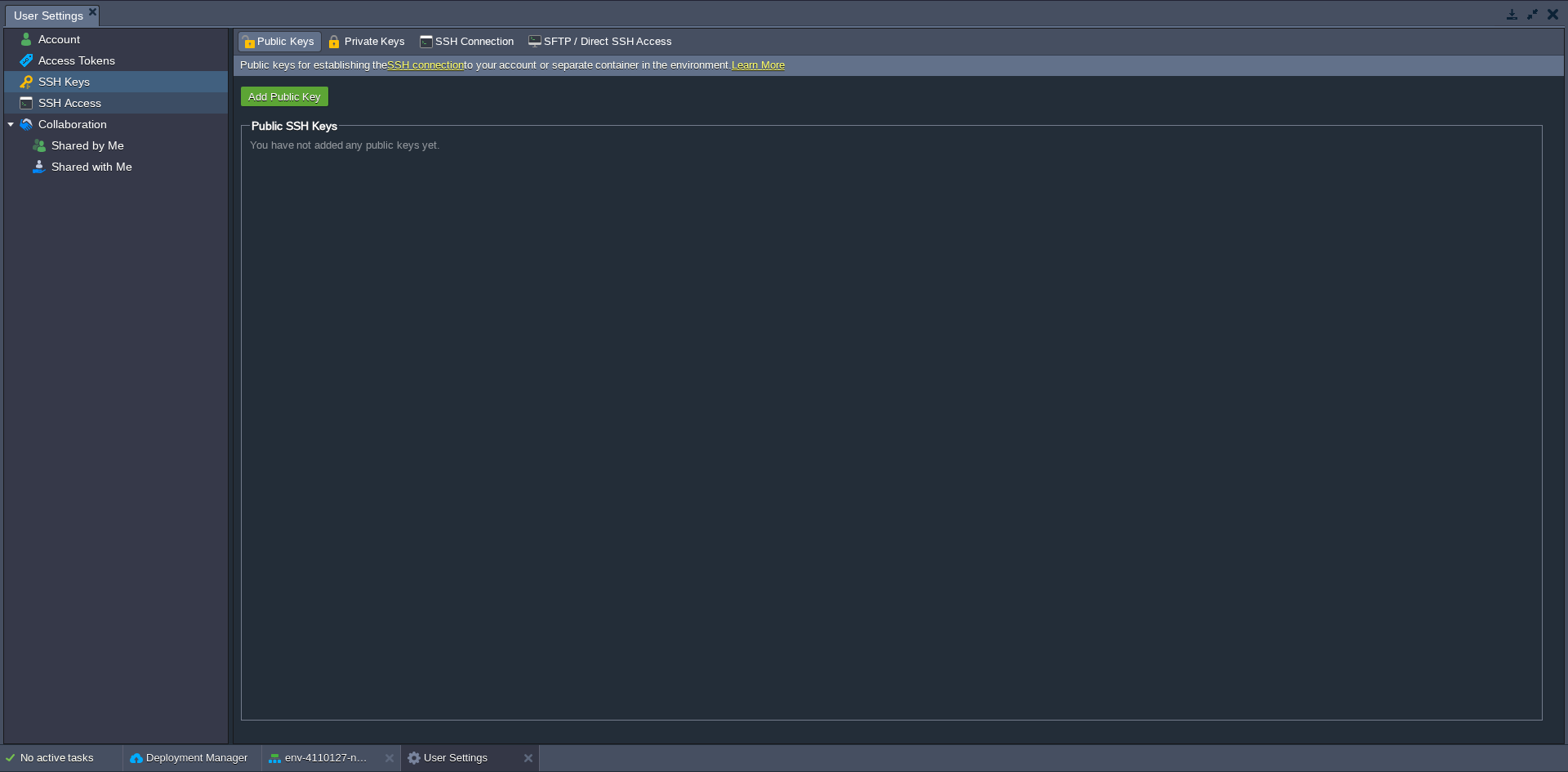
click at [108, 111] on div "SSH Access" at bounding box center [115, 103] width 224 height 21
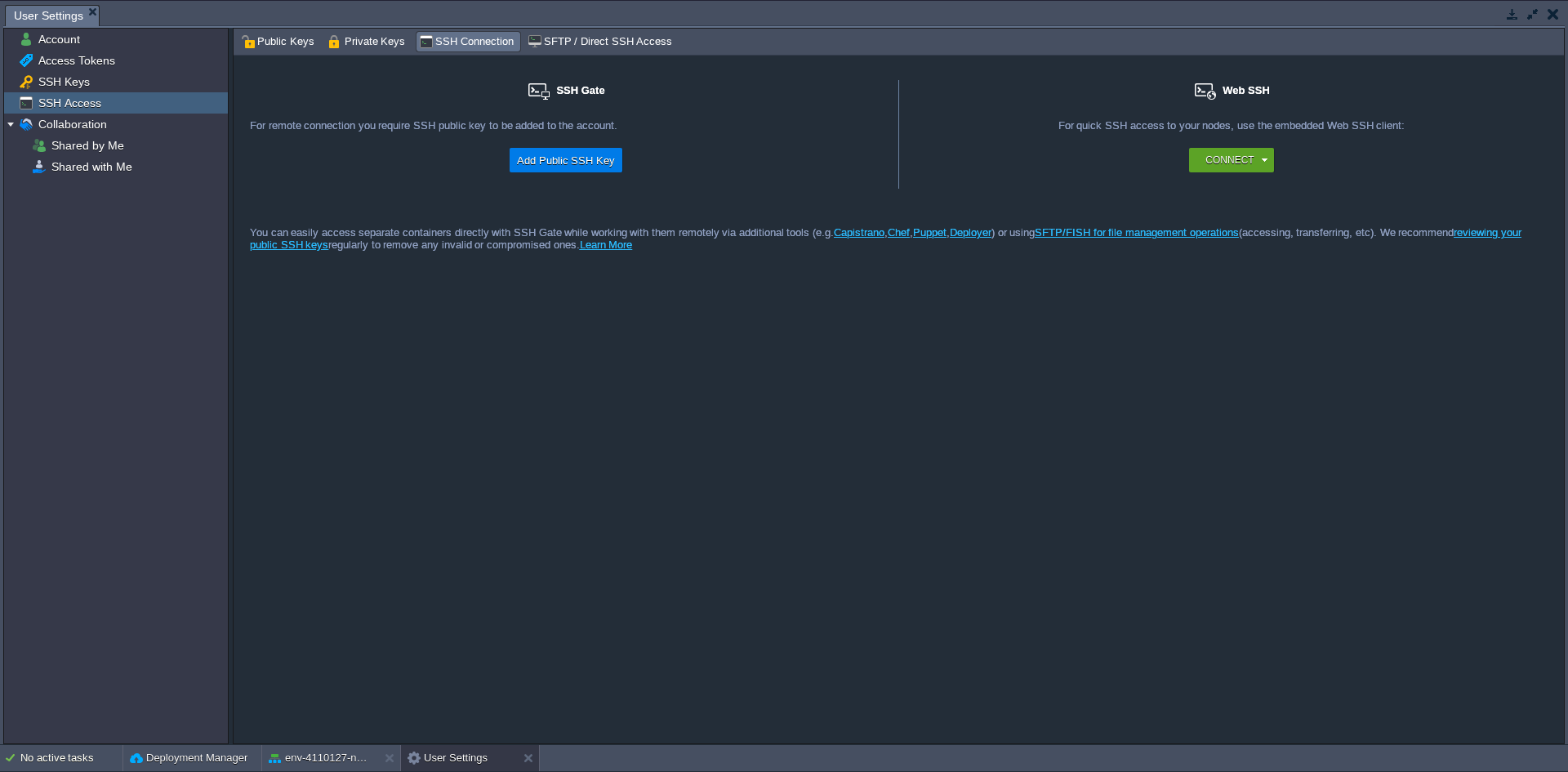
click at [1510, 12] on button "button" at bounding box center [1512, 14] width 15 height 15
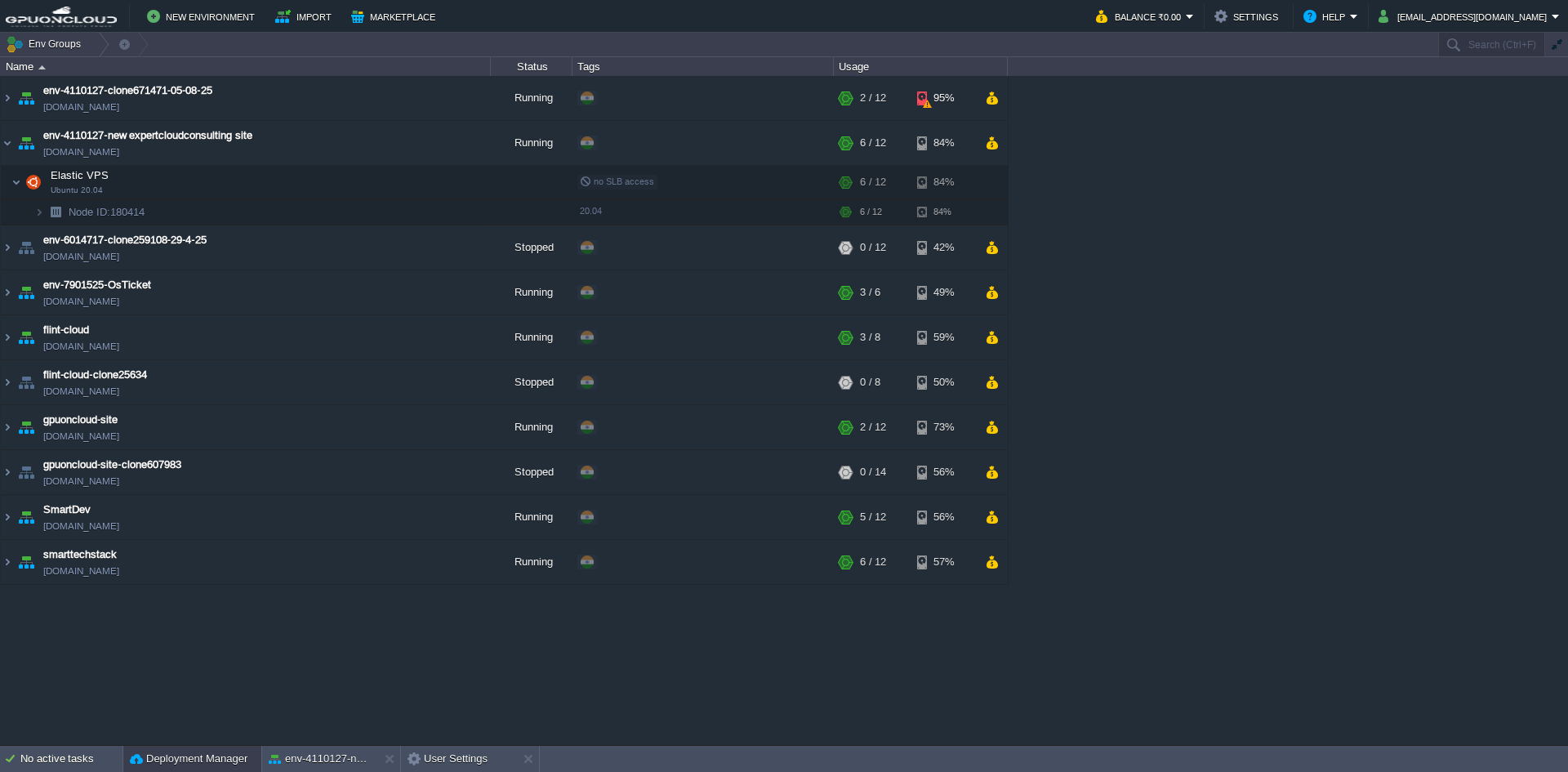
click at [216, 763] on button "Deployment Manager" at bounding box center [188, 758] width 117 height 16
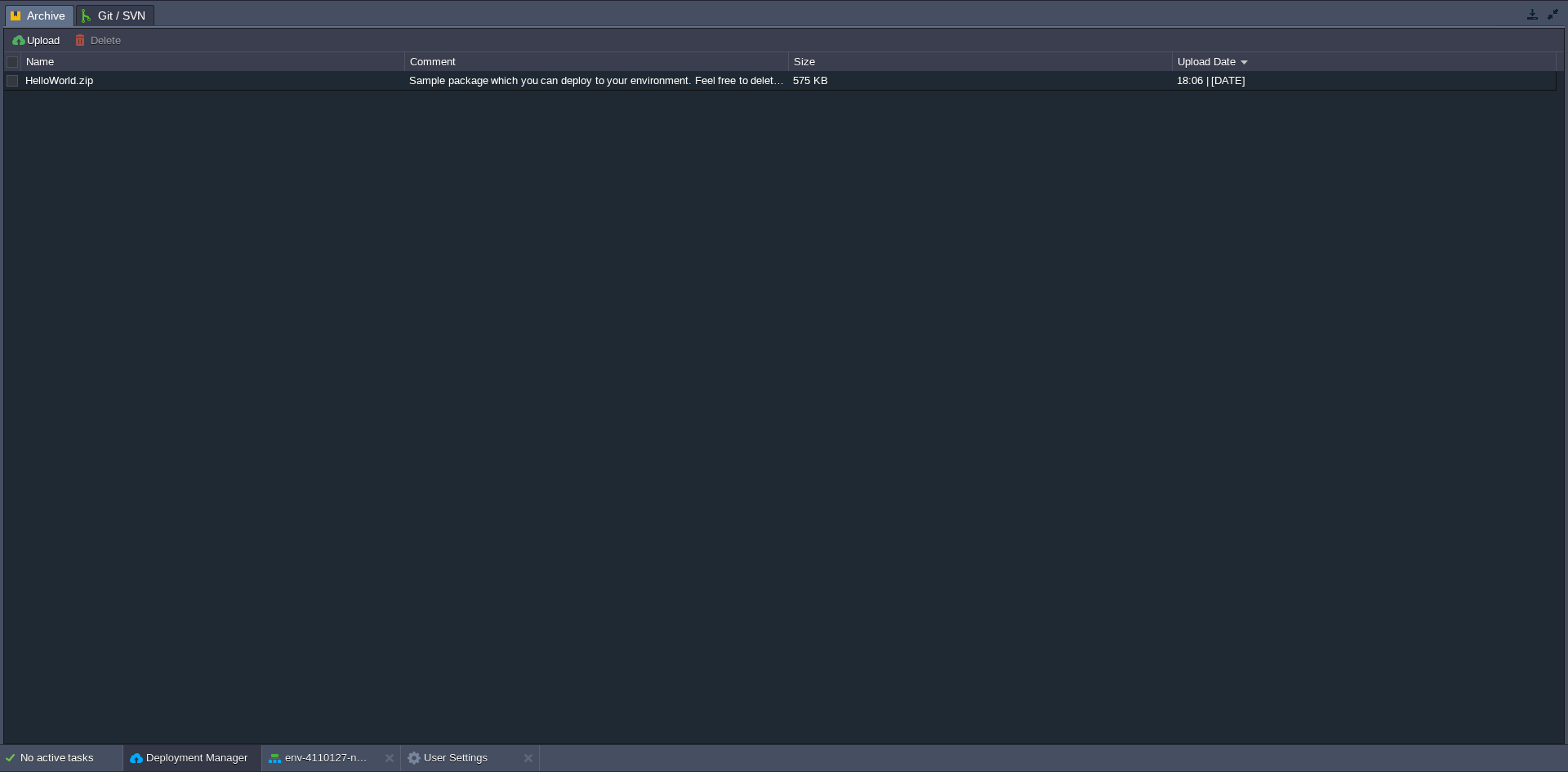
click at [1532, 18] on button "button" at bounding box center [1533, 14] width 15 height 15
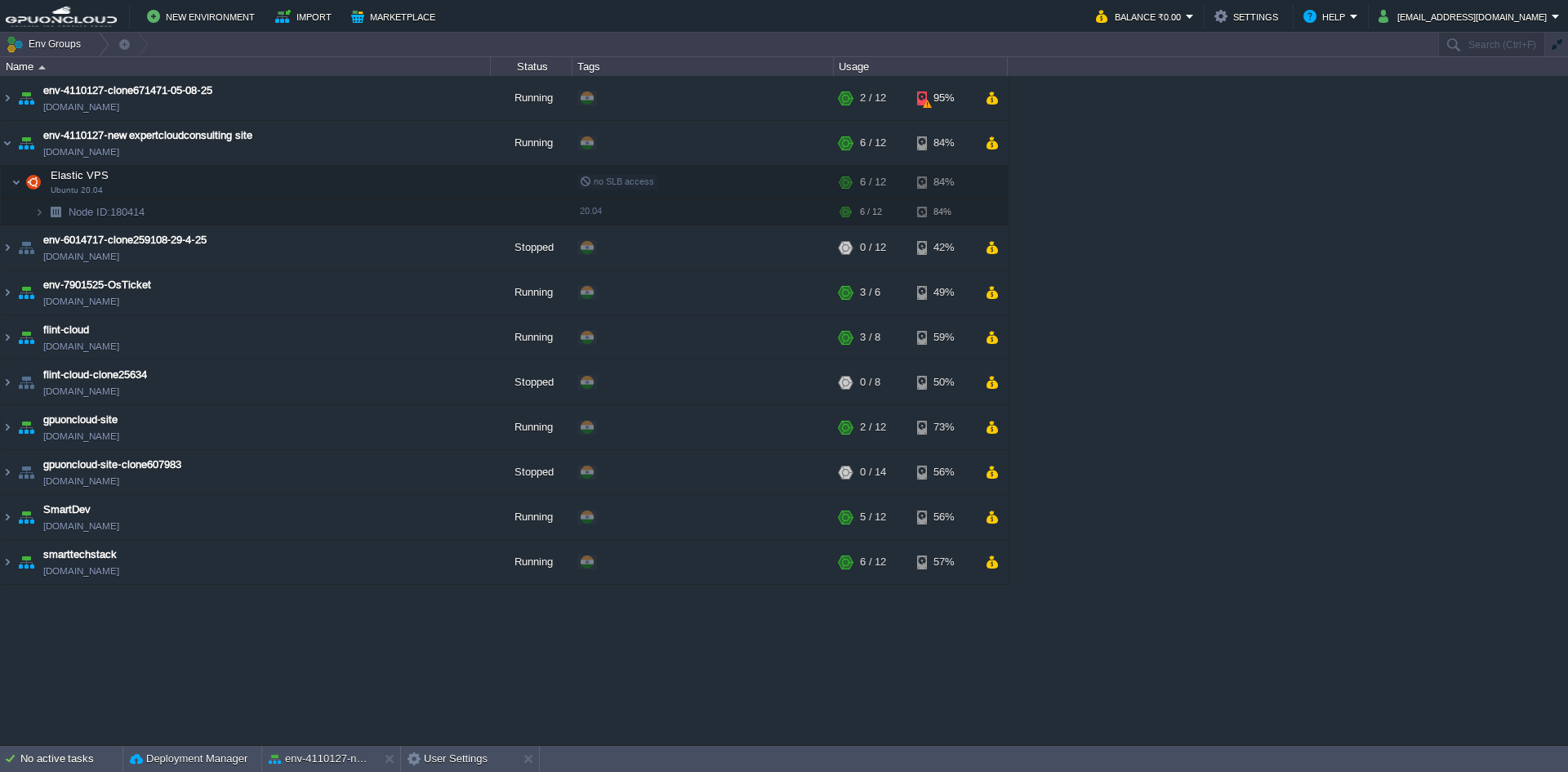
click at [1283, 322] on div "env-4110127-clone671471-05-08-25 [DOMAIN_NAME] Running + Add to Env Group RAM 1…" at bounding box center [784, 409] width 1568 height 668
click at [1026, 699] on div "env-4110127-clone671471-05-08-25 [DOMAIN_NAME] Running + Add to Env Group RAM 1…" at bounding box center [784, 409] width 1568 height 668
click at [8, 146] on img at bounding box center [8, 143] width 13 height 44
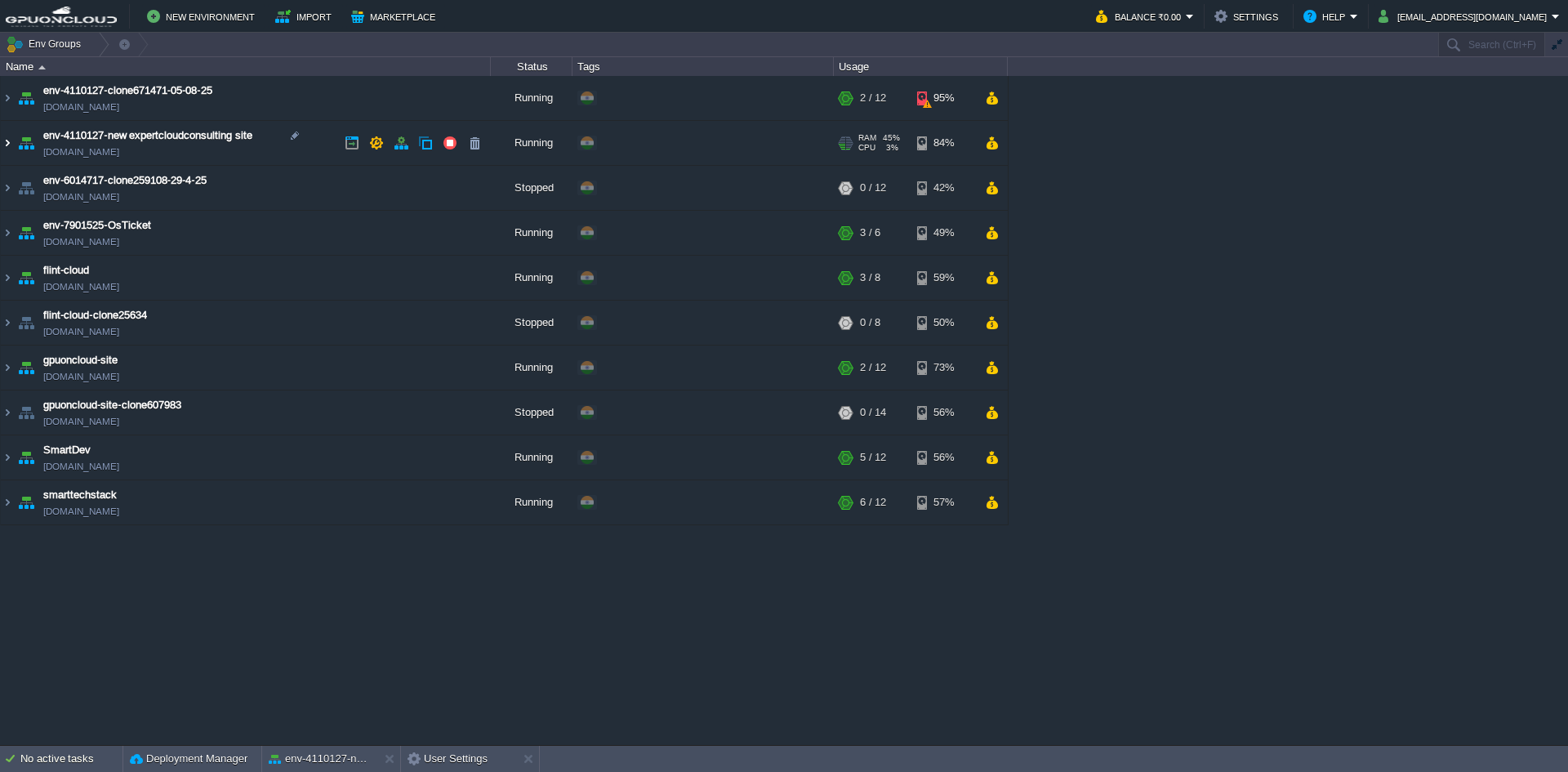
click at [8, 146] on img at bounding box center [8, 143] width 13 height 44
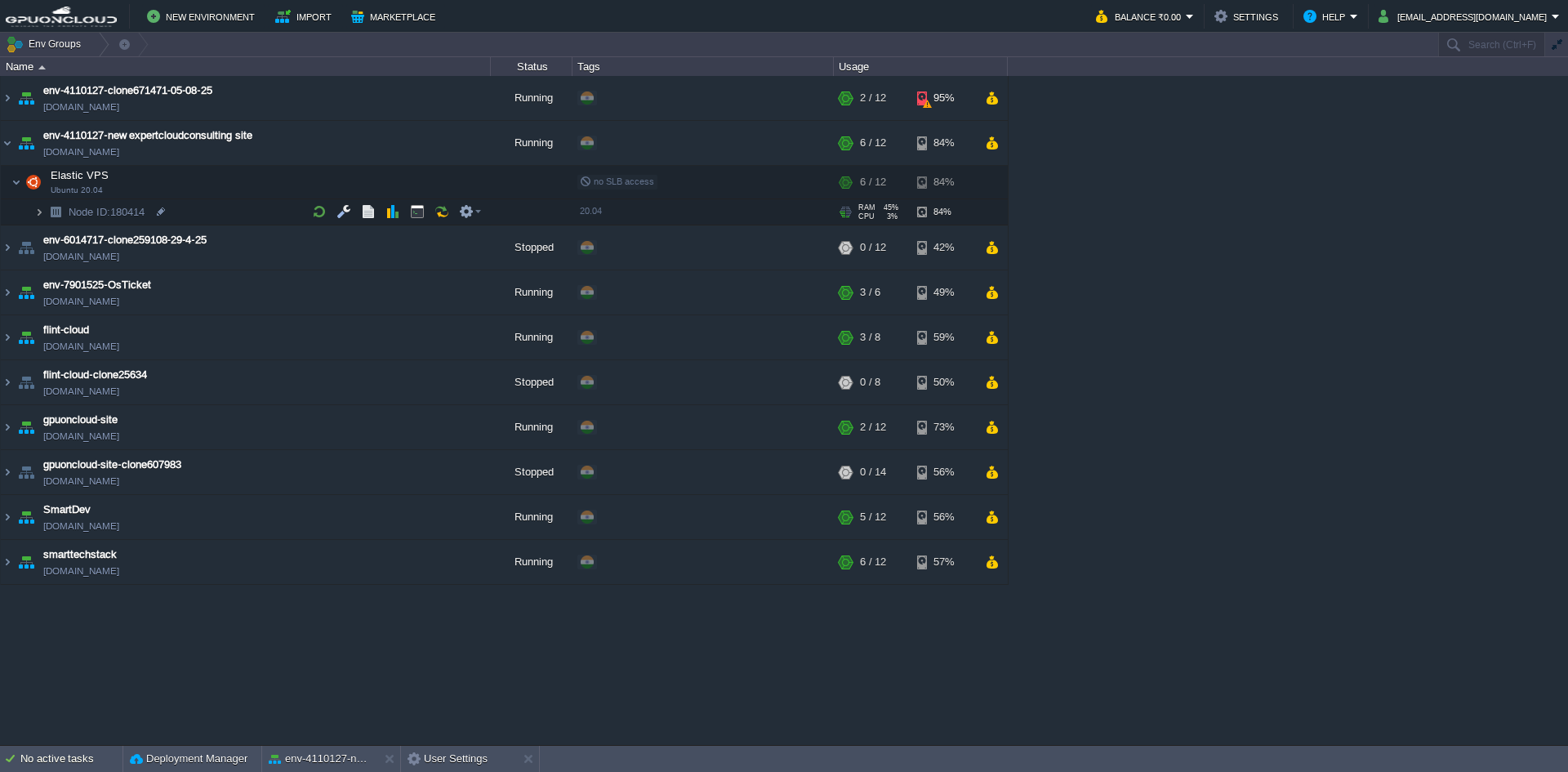
click at [40, 211] on img at bounding box center [39, 212] width 9 height 26
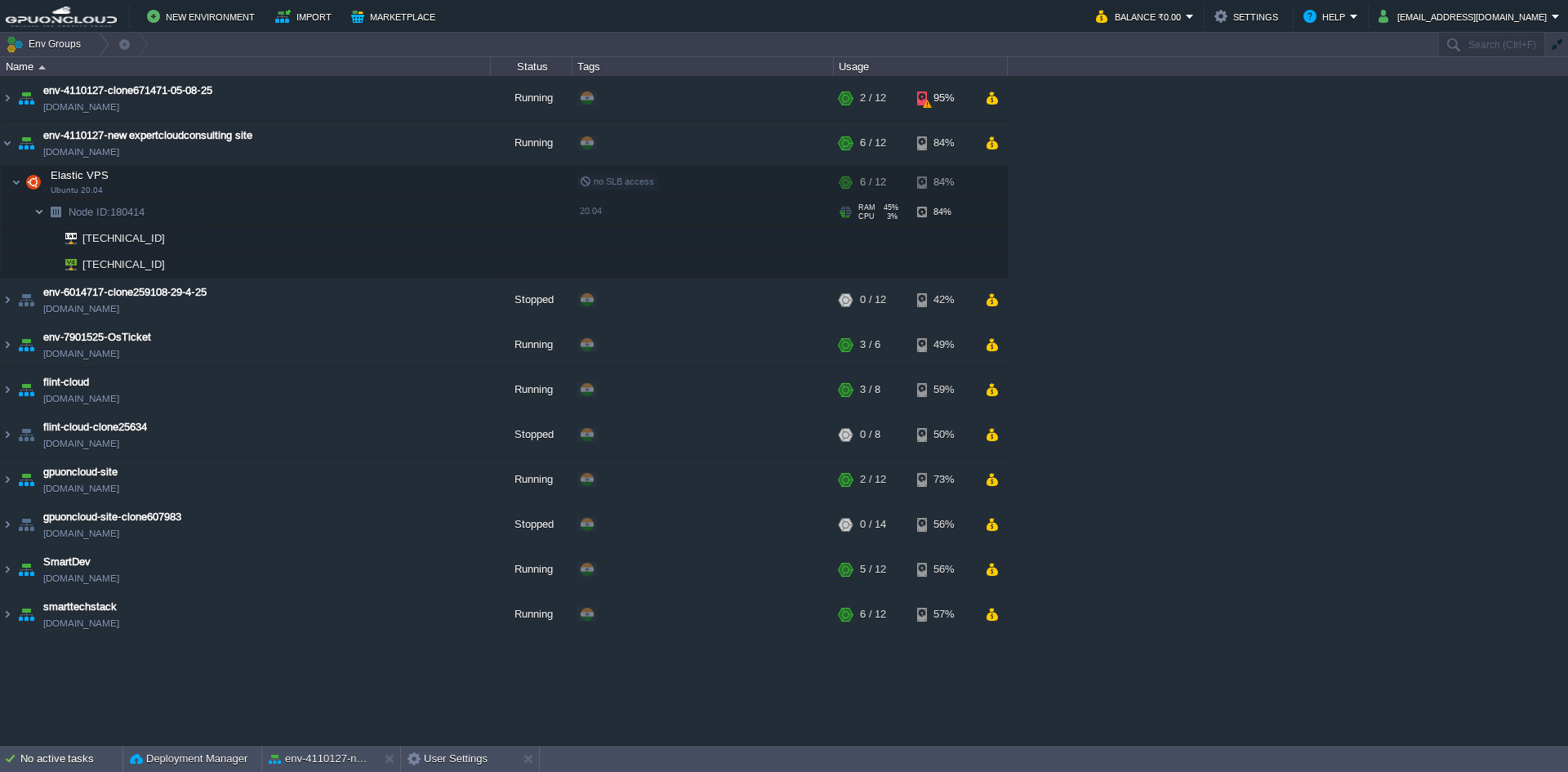
click at [40, 211] on img at bounding box center [39, 212] width 9 height 26
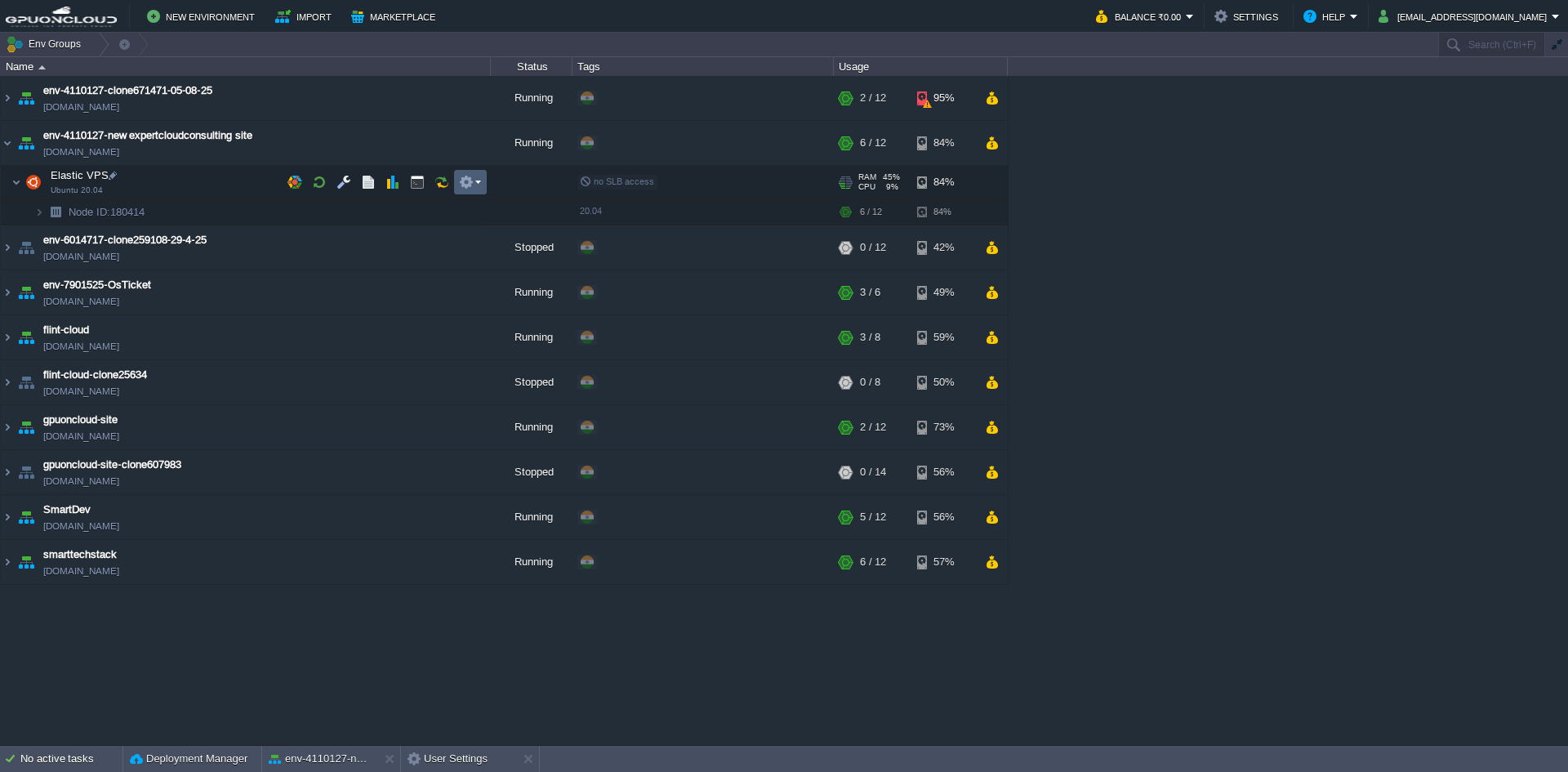
click at [476, 185] on em at bounding box center [470, 182] width 22 height 15
click at [1131, 57] on div "Env Groups Search (Ctrl+F)" at bounding box center [784, 45] width 1568 height 25
click at [44, 211] on img at bounding box center [56, 212] width 23 height 26
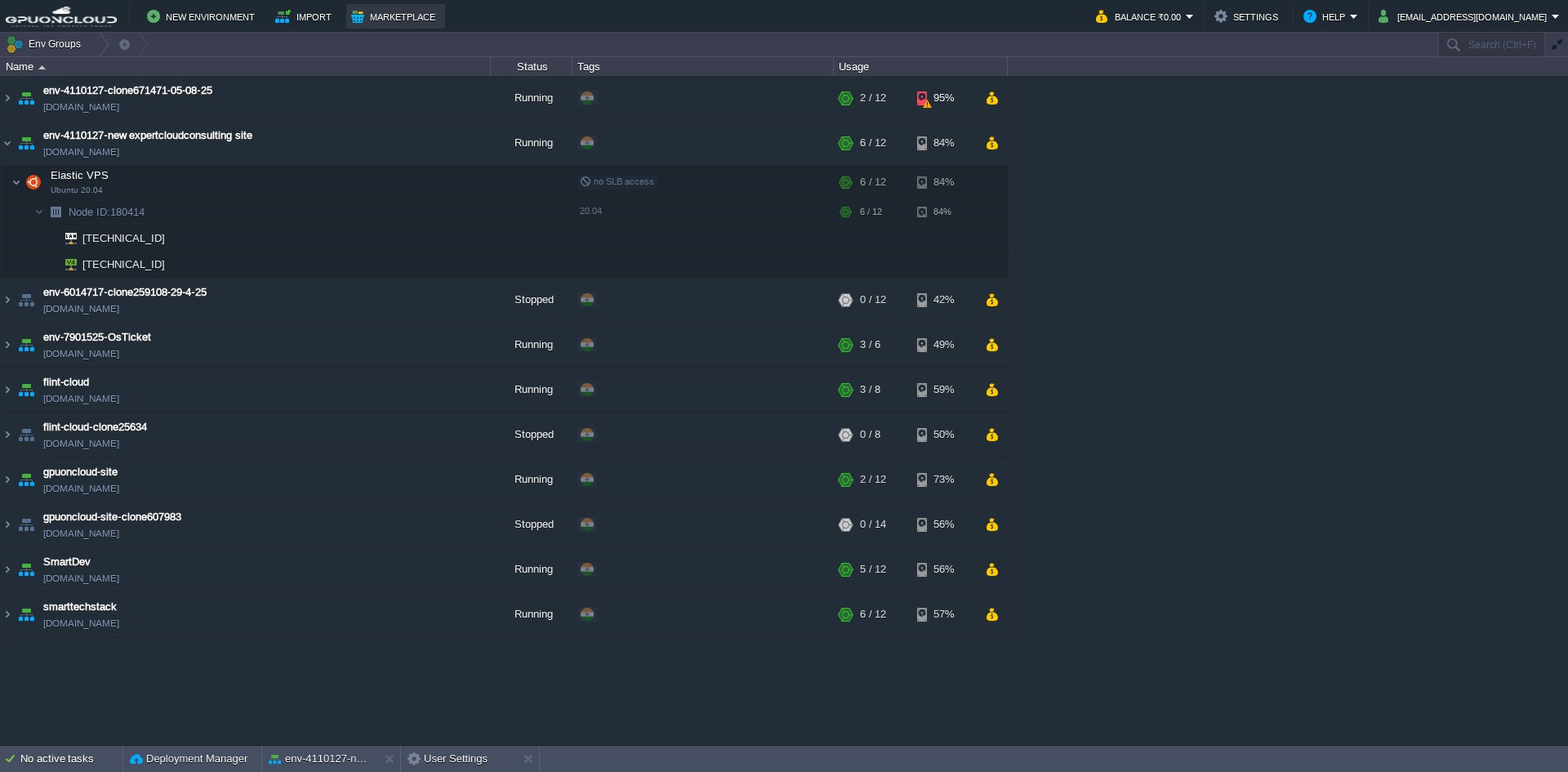
click at [409, 8] on button "Marketplace" at bounding box center [396, 16] width 89 height 20
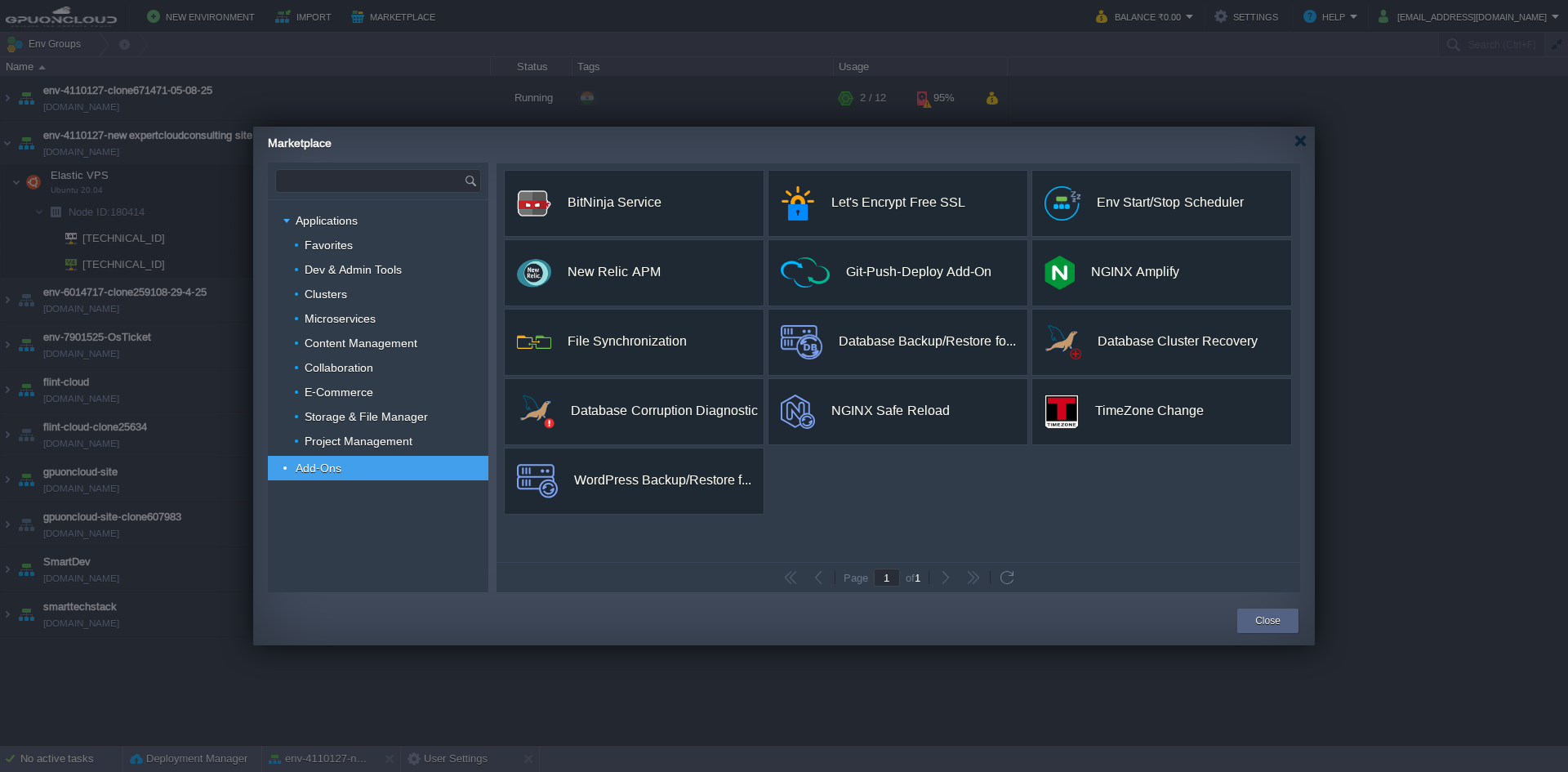
click at [358, 183] on input "text" at bounding box center [370, 180] width 188 height 22
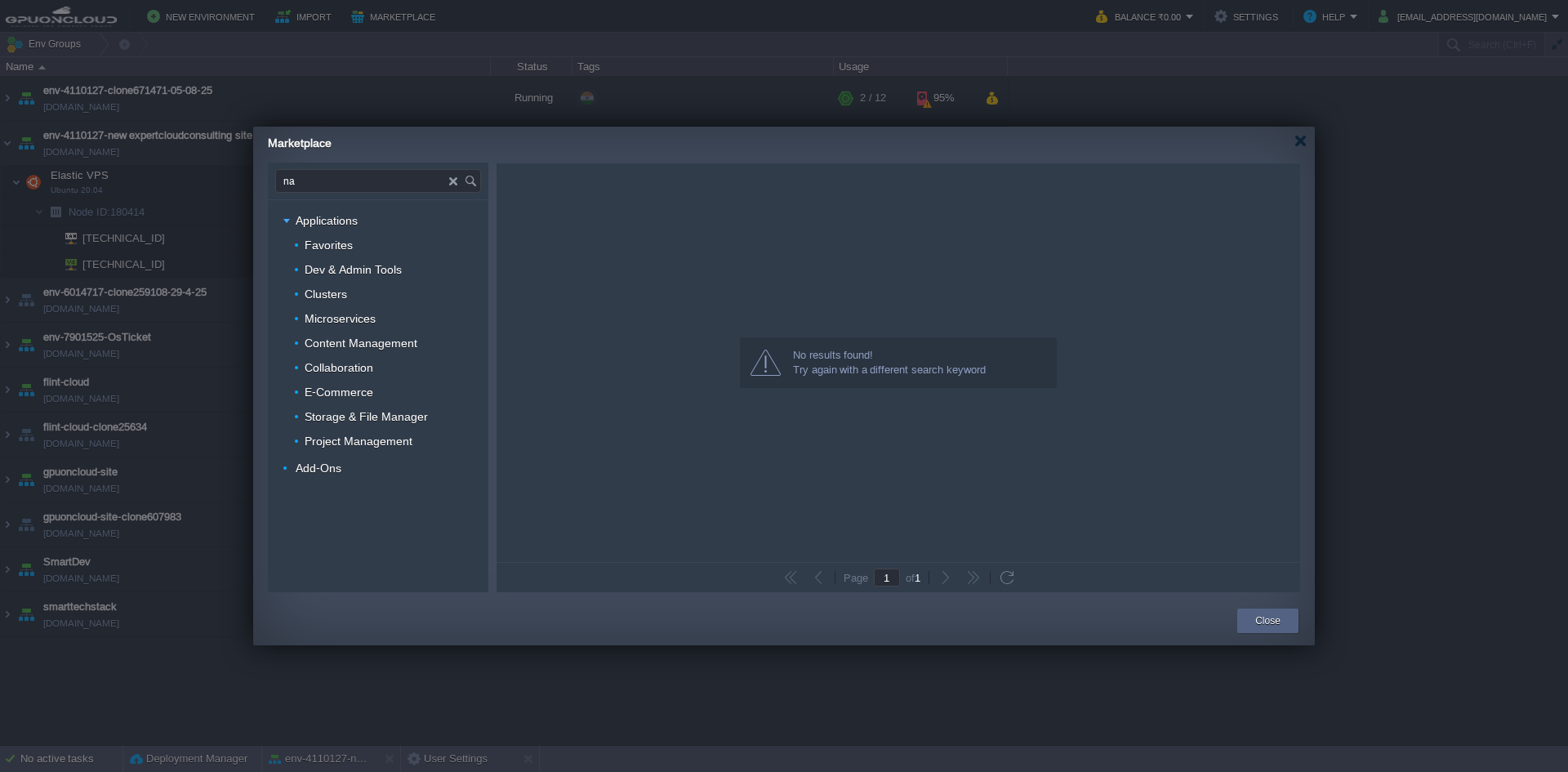
type input "n"
click at [453, 187] on img at bounding box center [457, 180] width 15 height 22
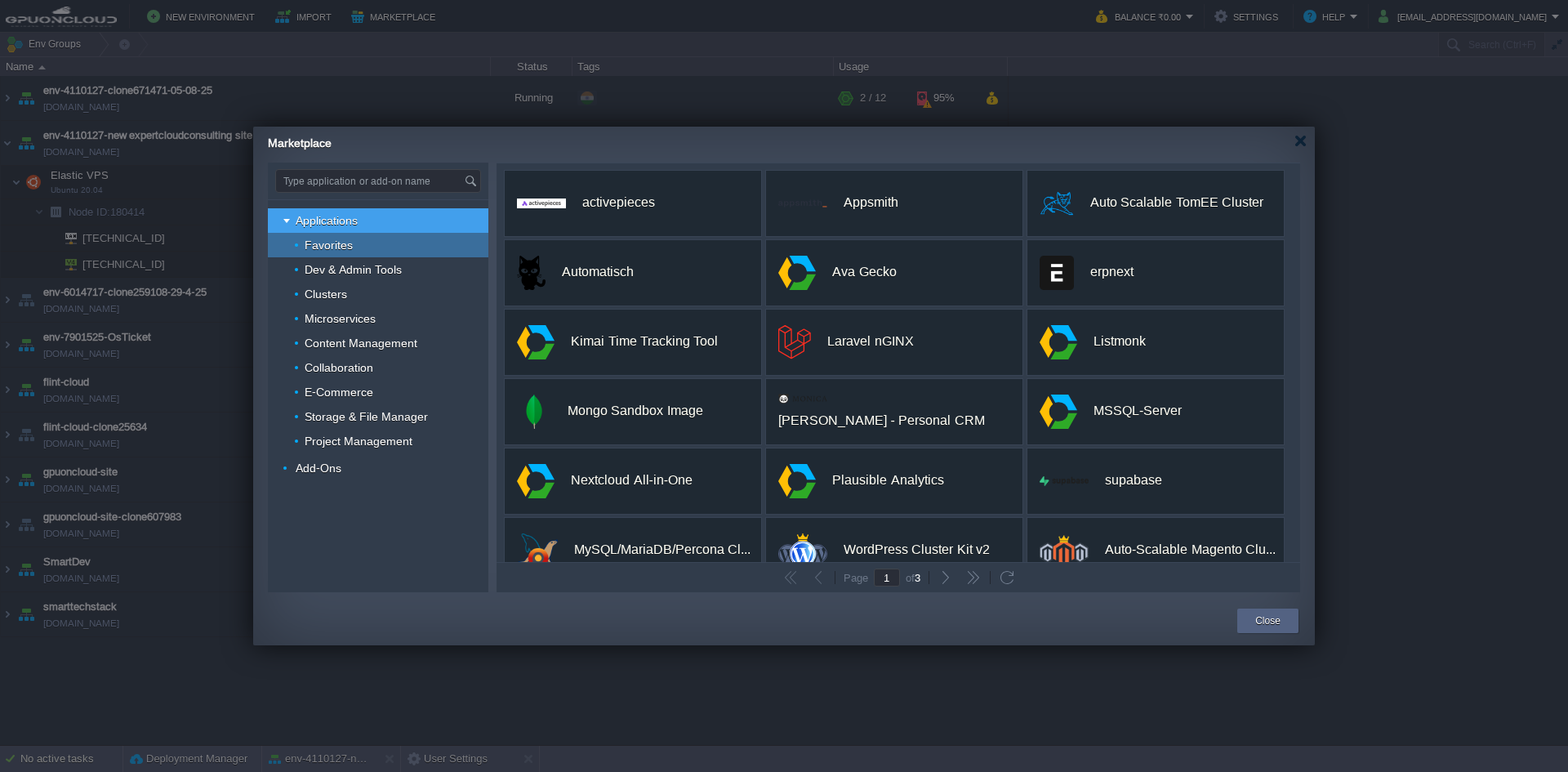
click at [361, 247] on div "Favorites" at bounding box center [377, 245] width 220 height 25
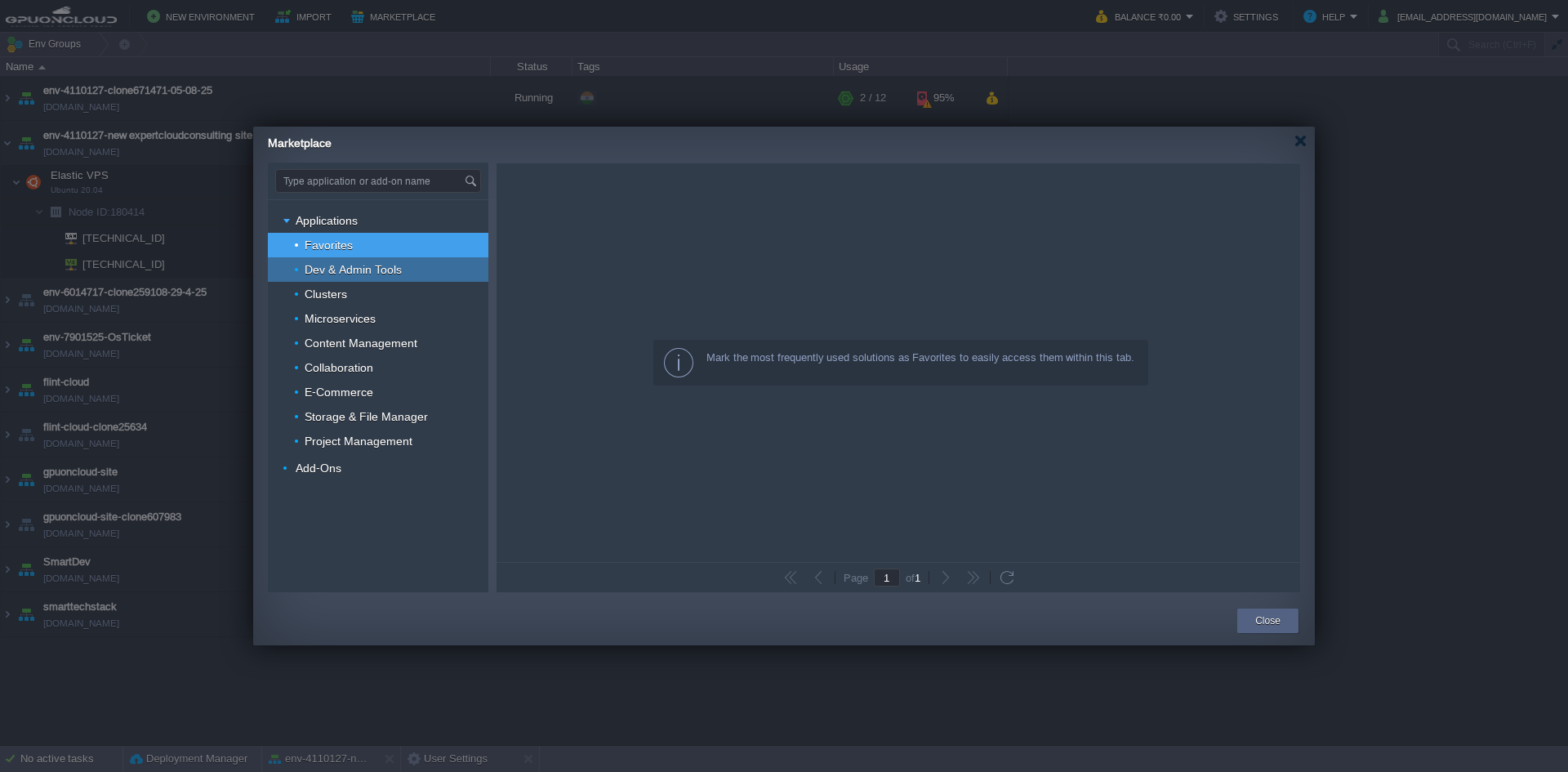
click at [366, 266] on span "Dev & Admin Tools" at bounding box center [353, 269] width 101 height 15
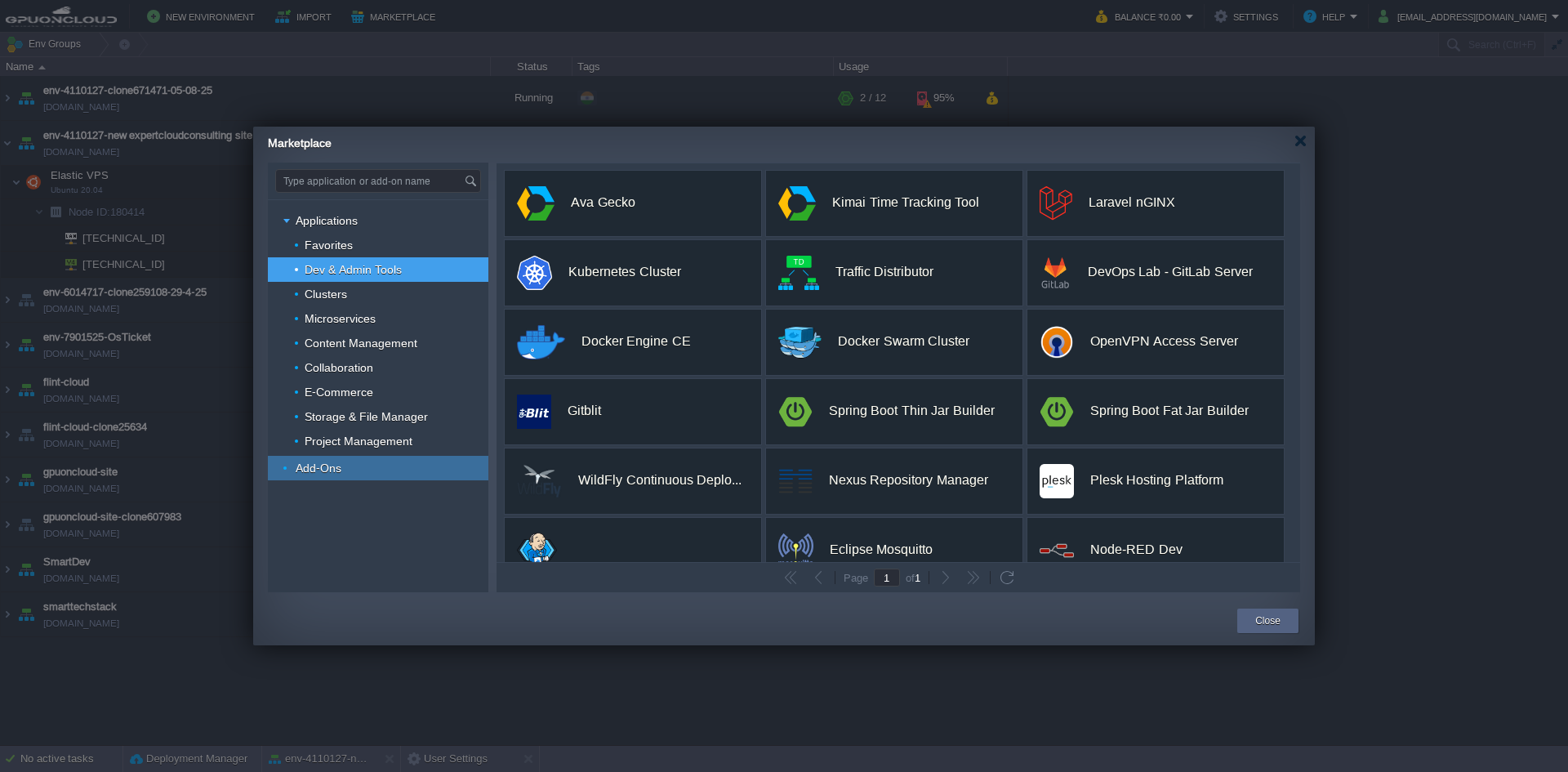
click at [330, 465] on span "Add-Ons" at bounding box center [319, 468] width 50 height 15
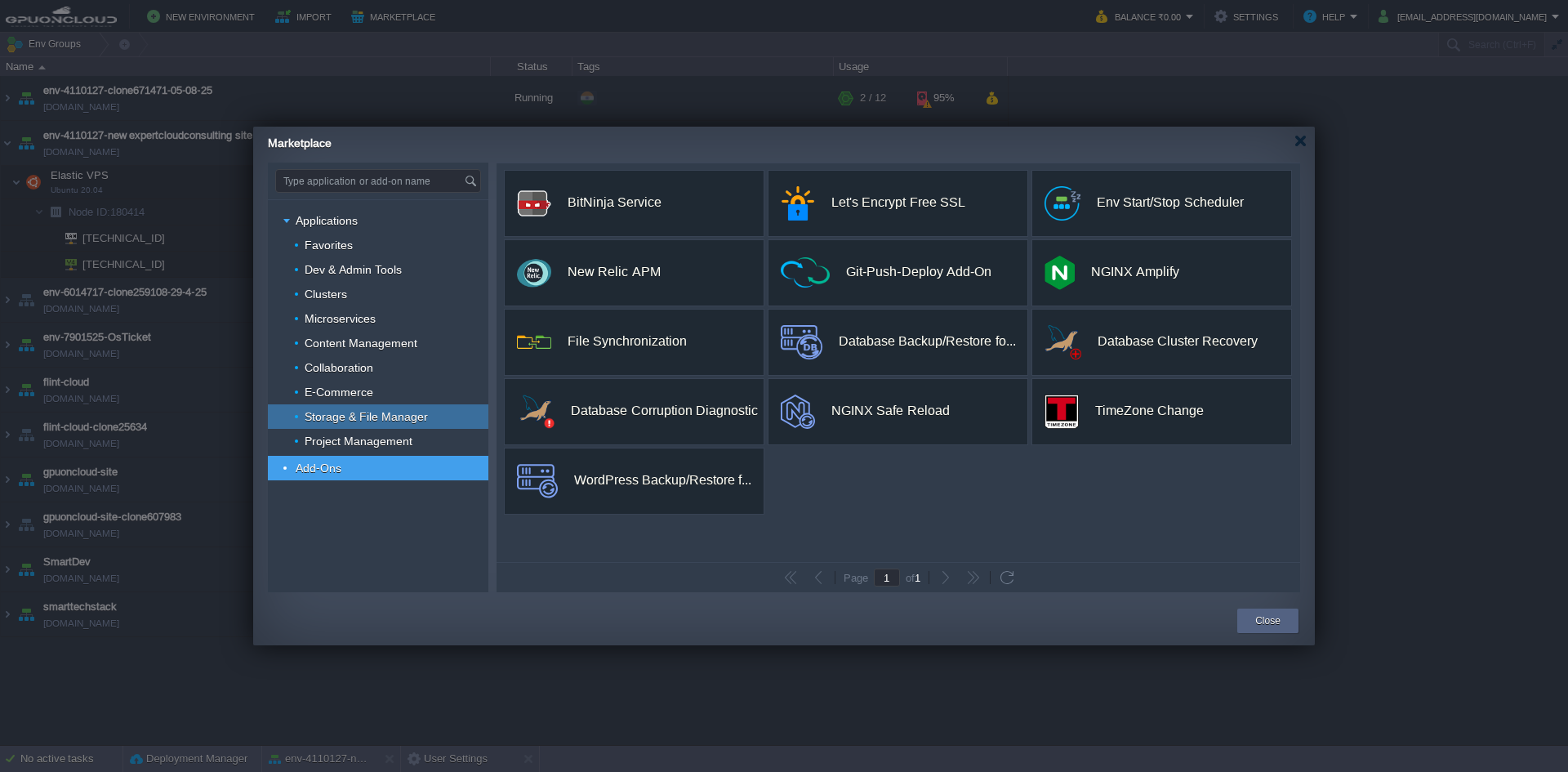
click at [334, 413] on span "Storage & File Manager" at bounding box center [367, 417] width 128 height 15
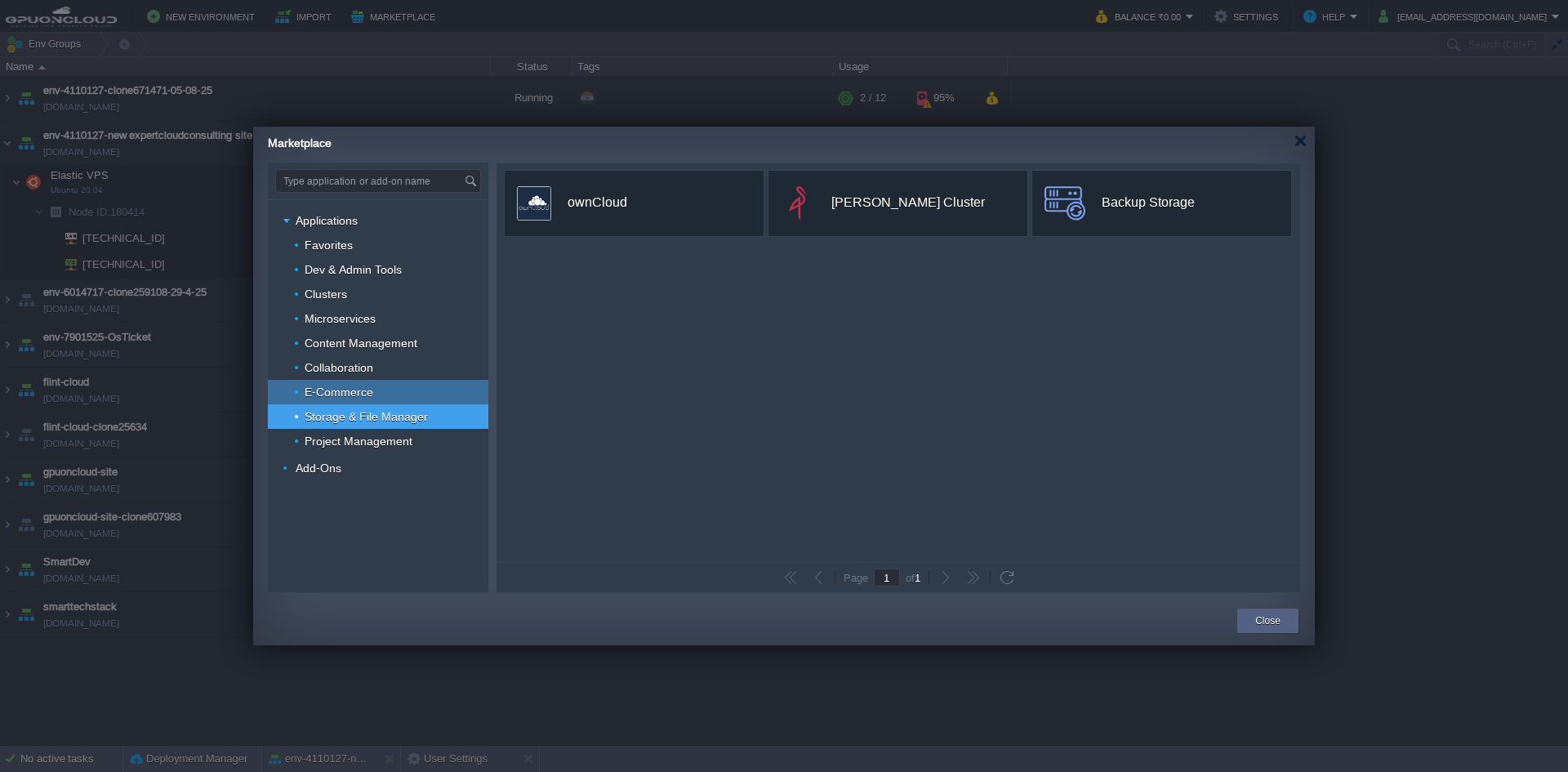
click at [341, 393] on span "E-Commerce" at bounding box center [339, 392] width 73 height 15
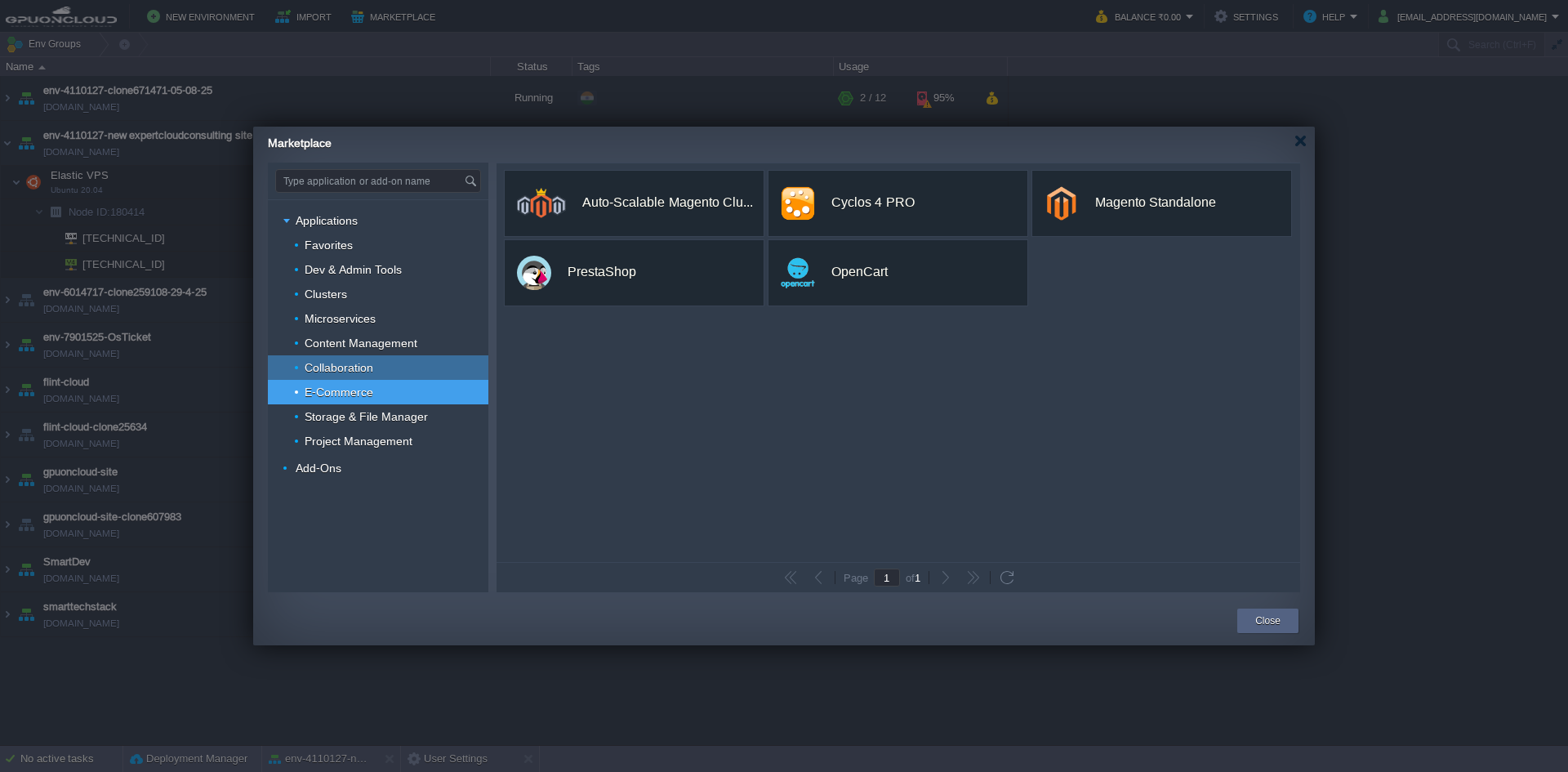
click at [343, 370] on span "Collaboration" at bounding box center [339, 368] width 73 height 15
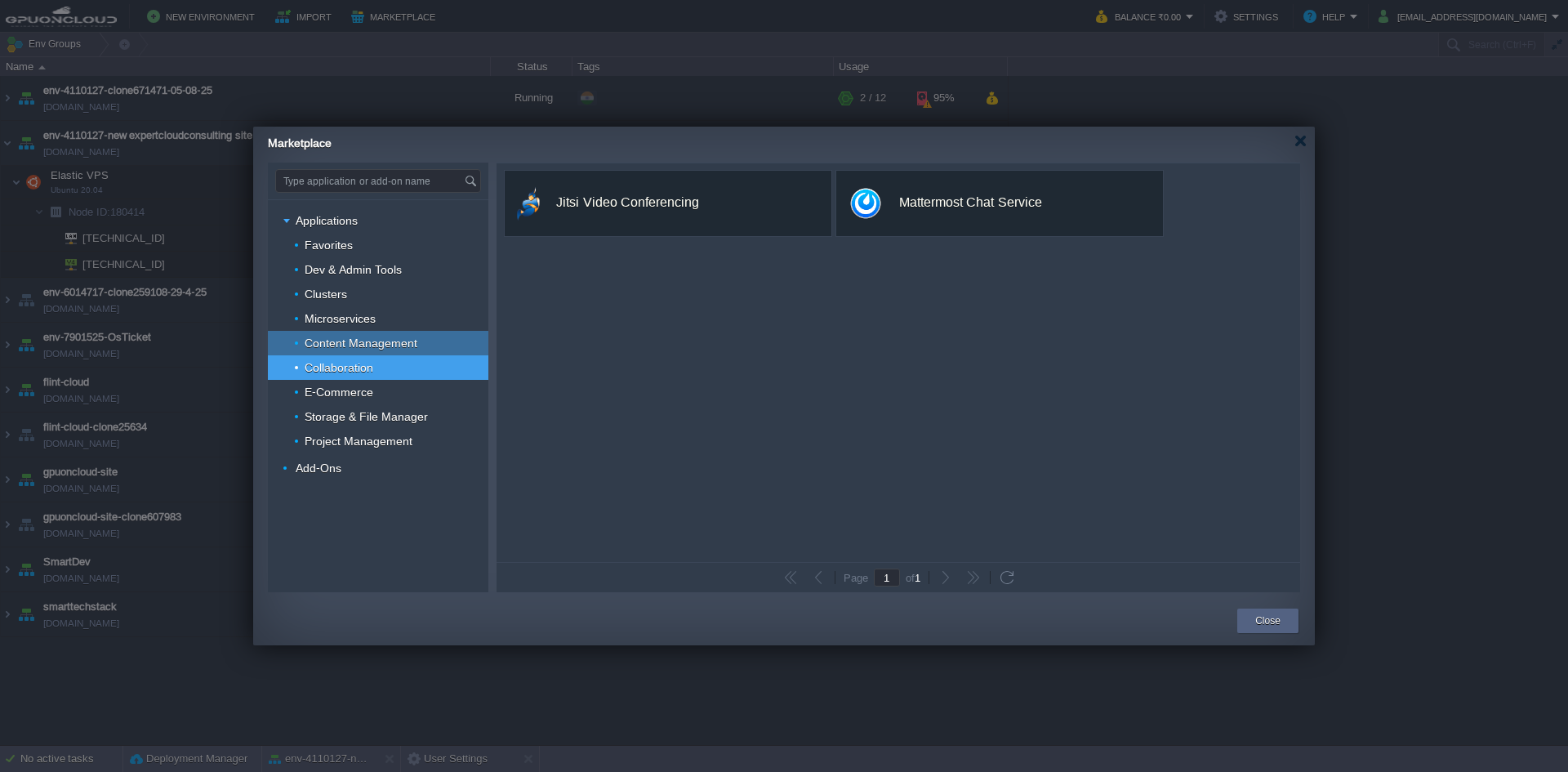
click at [344, 347] on span "Content Management" at bounding box center [362, 343] width 117 height 15
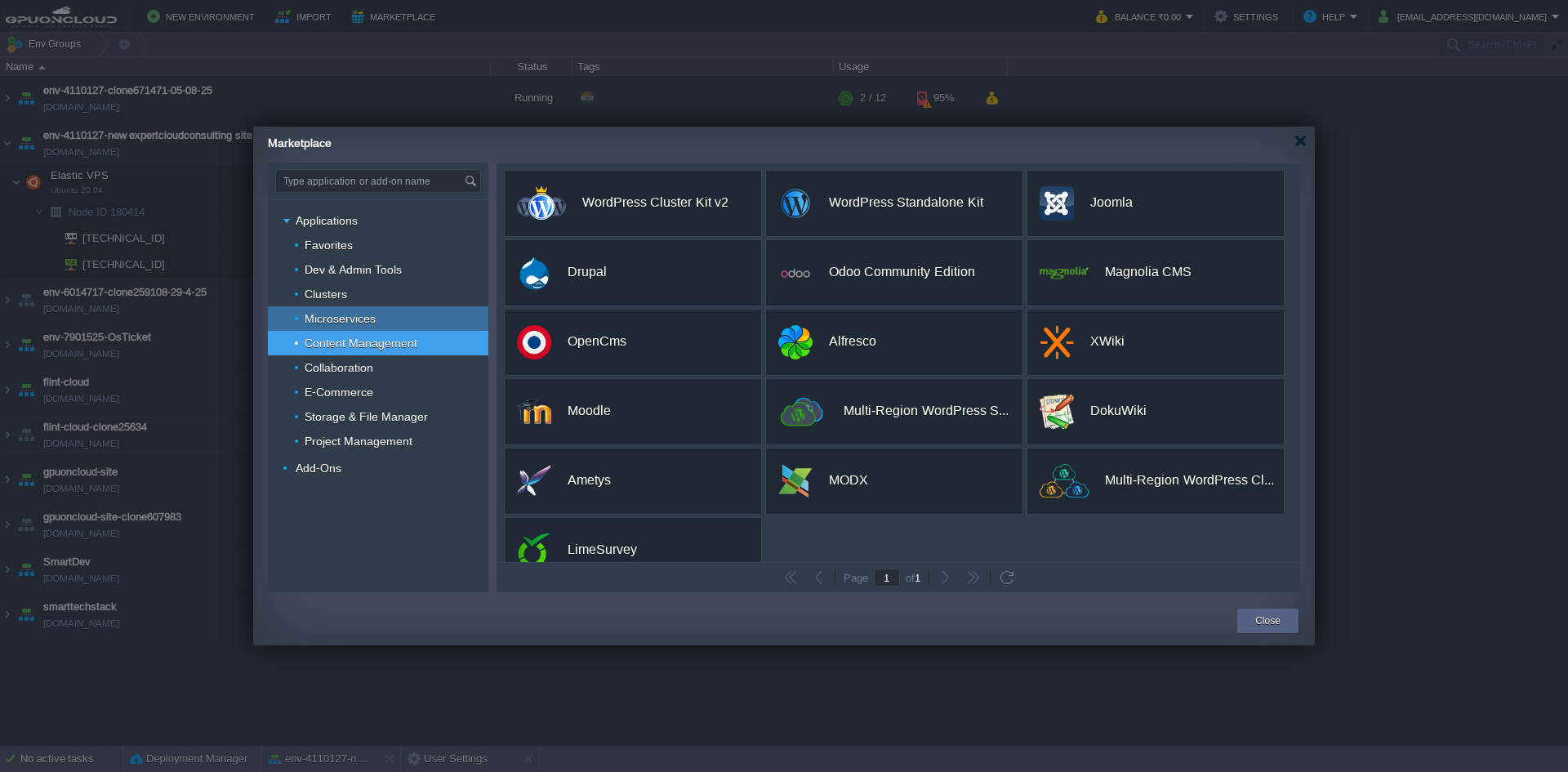
click at [345, 327] on div "Microservices" at bounding box center [377, 318] width 220 height 25
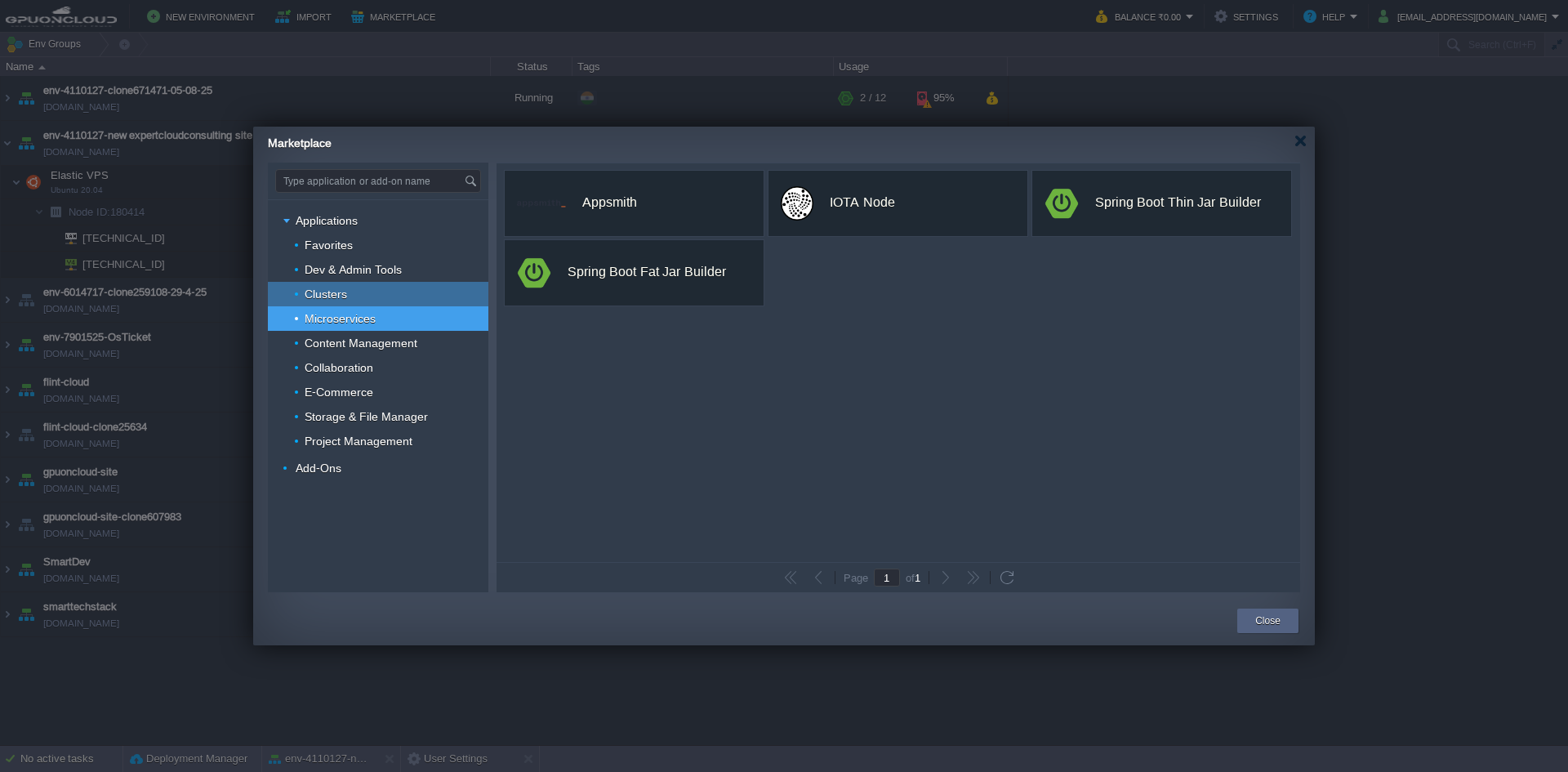
click at [330, 298] on span "Clusters" at bounding box center [326, 294] width 46 height 15
type input "Type application or add-on name"
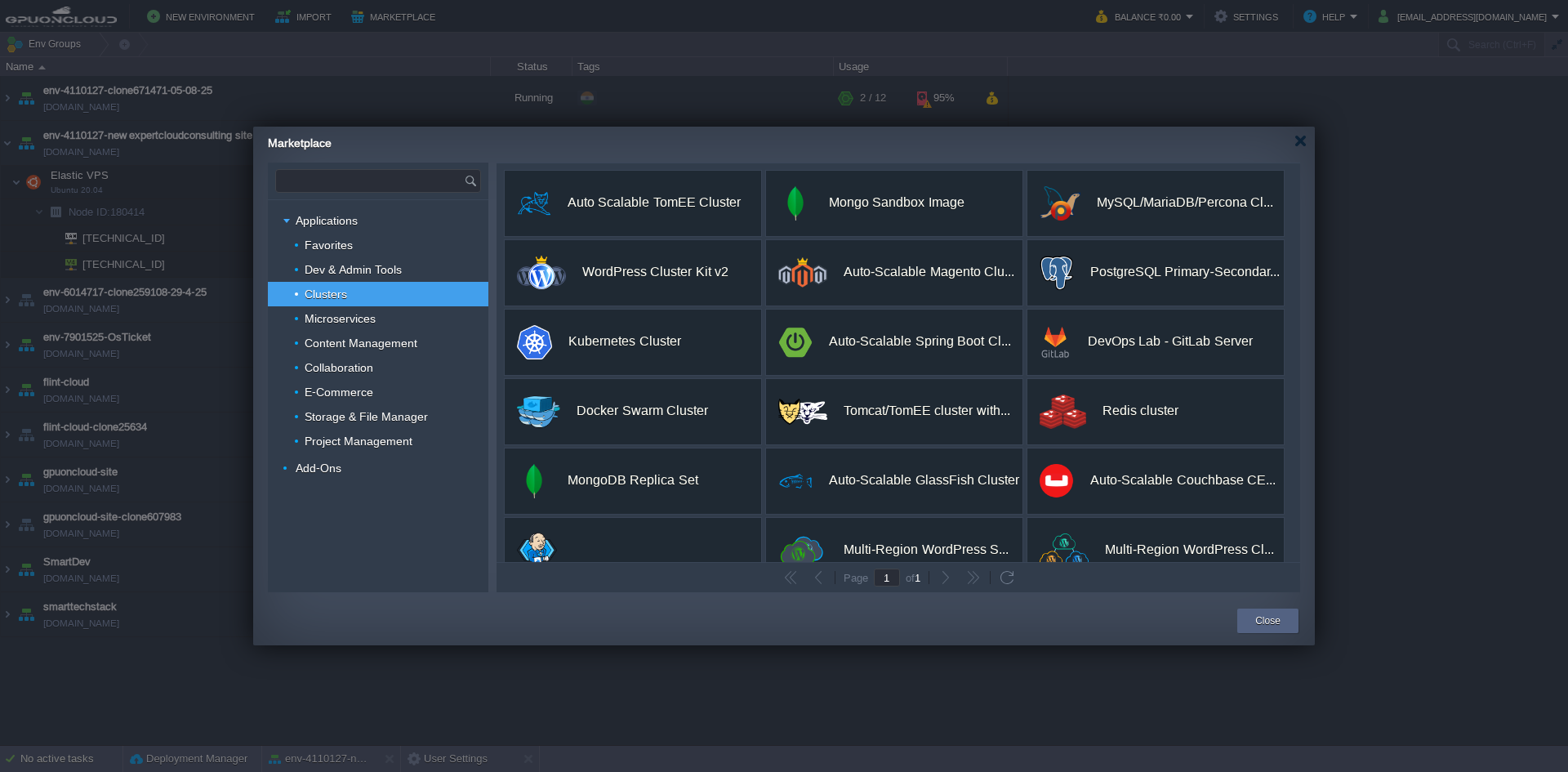
click at [328, 186] on input "text" at bounding box center [370, 180] width 188 height 22
click at [301, 214] on span "Applications" at bounding box center [327, 221] width 66 height 15
type input "Type application or add-on name"
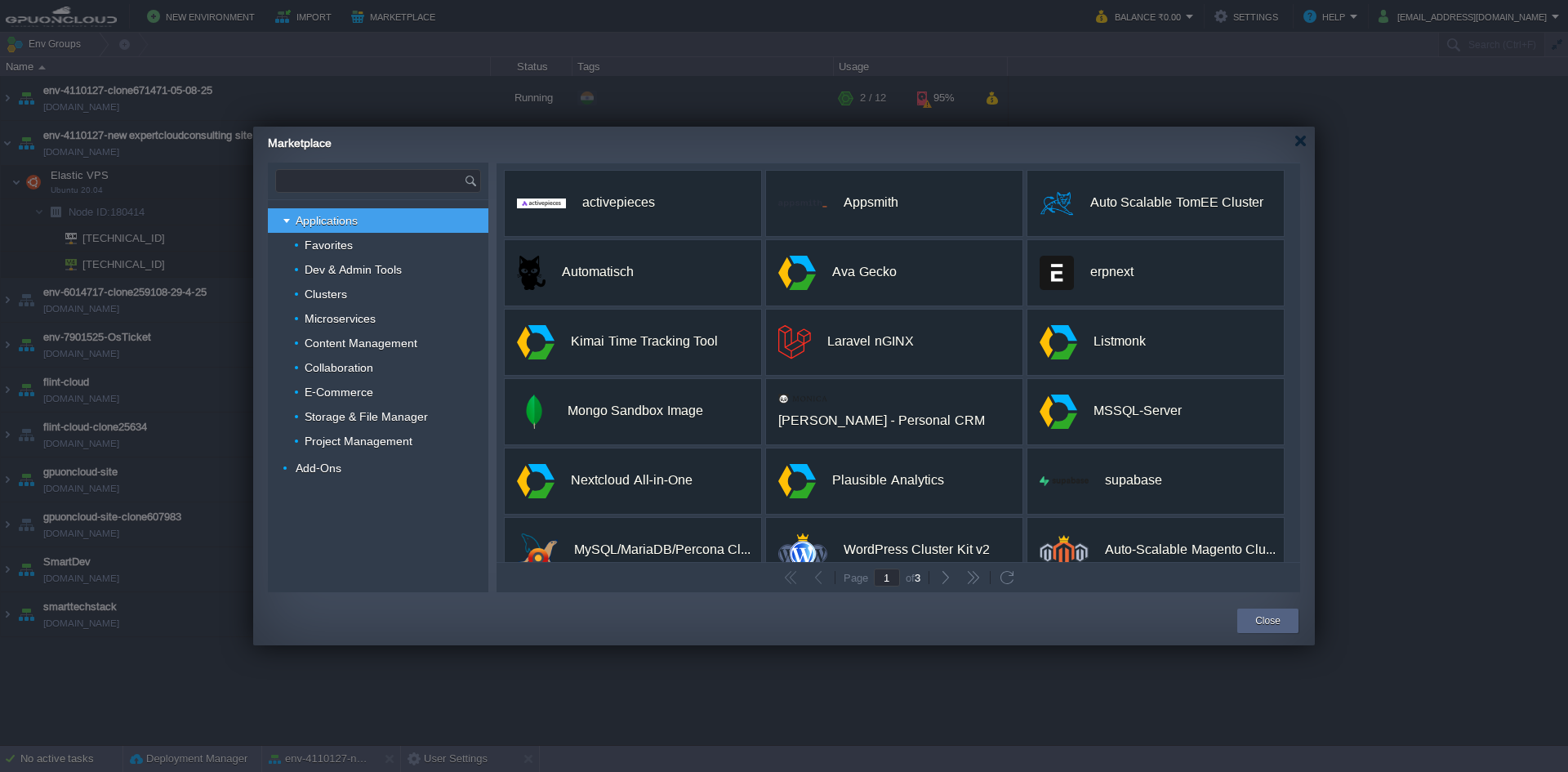
click at [331, 177] on input "text" at bounding box center [370, 180] width 188 height 22
type input "monit"
click at [1276, 615] on button "Close" at bounding box center [1267, 620] width 26 height 16
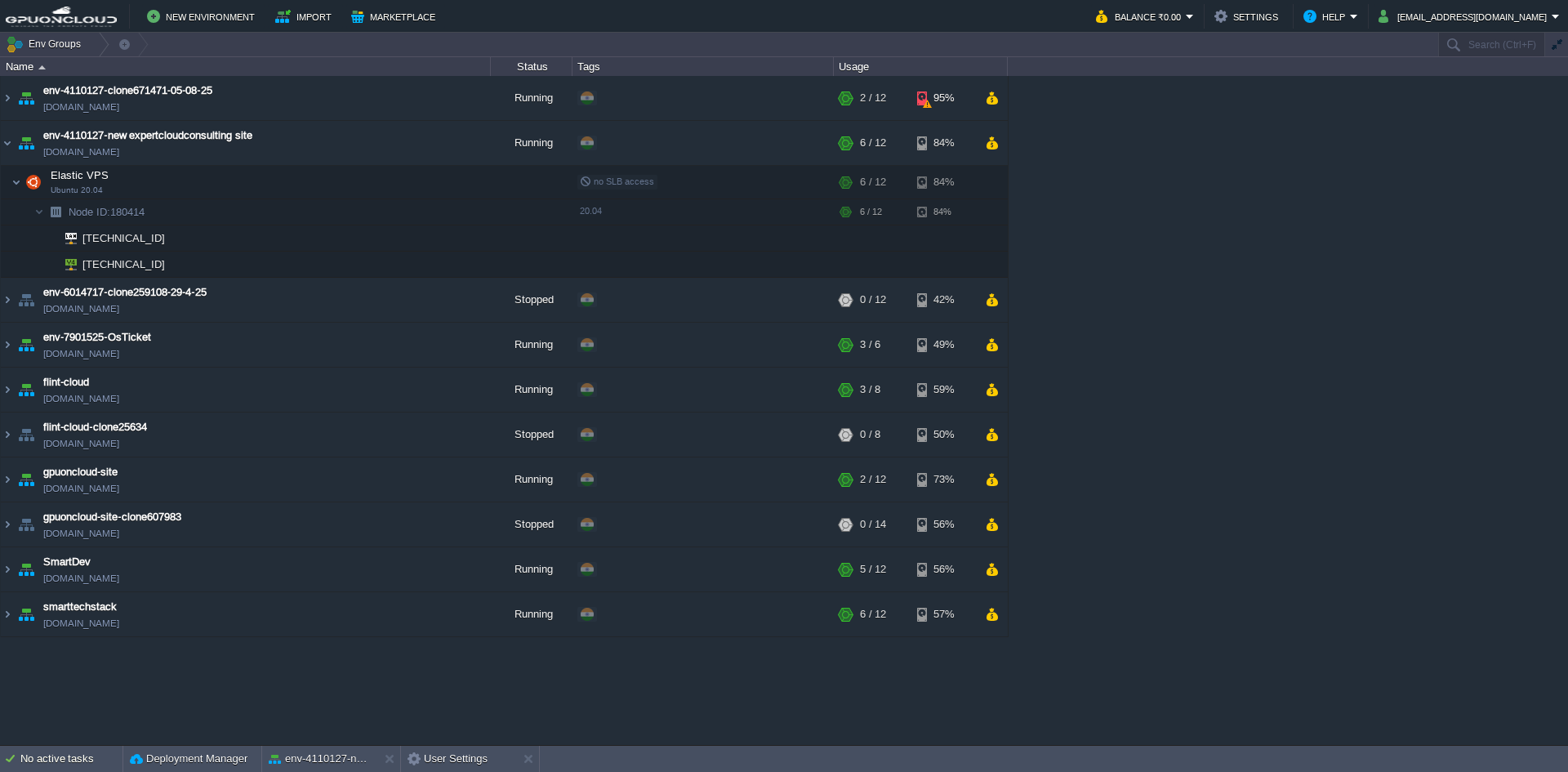
click at [1284, 339] on div "env-4110127-clone671471-05-08-25 [DOMAIN_NAME] Running + Add to Env Group RAM 1…" at bounding box center [784, 409] width 1568 height 668
click at [2, 146] on img at bounding box center [8, 143] width 13 height 44
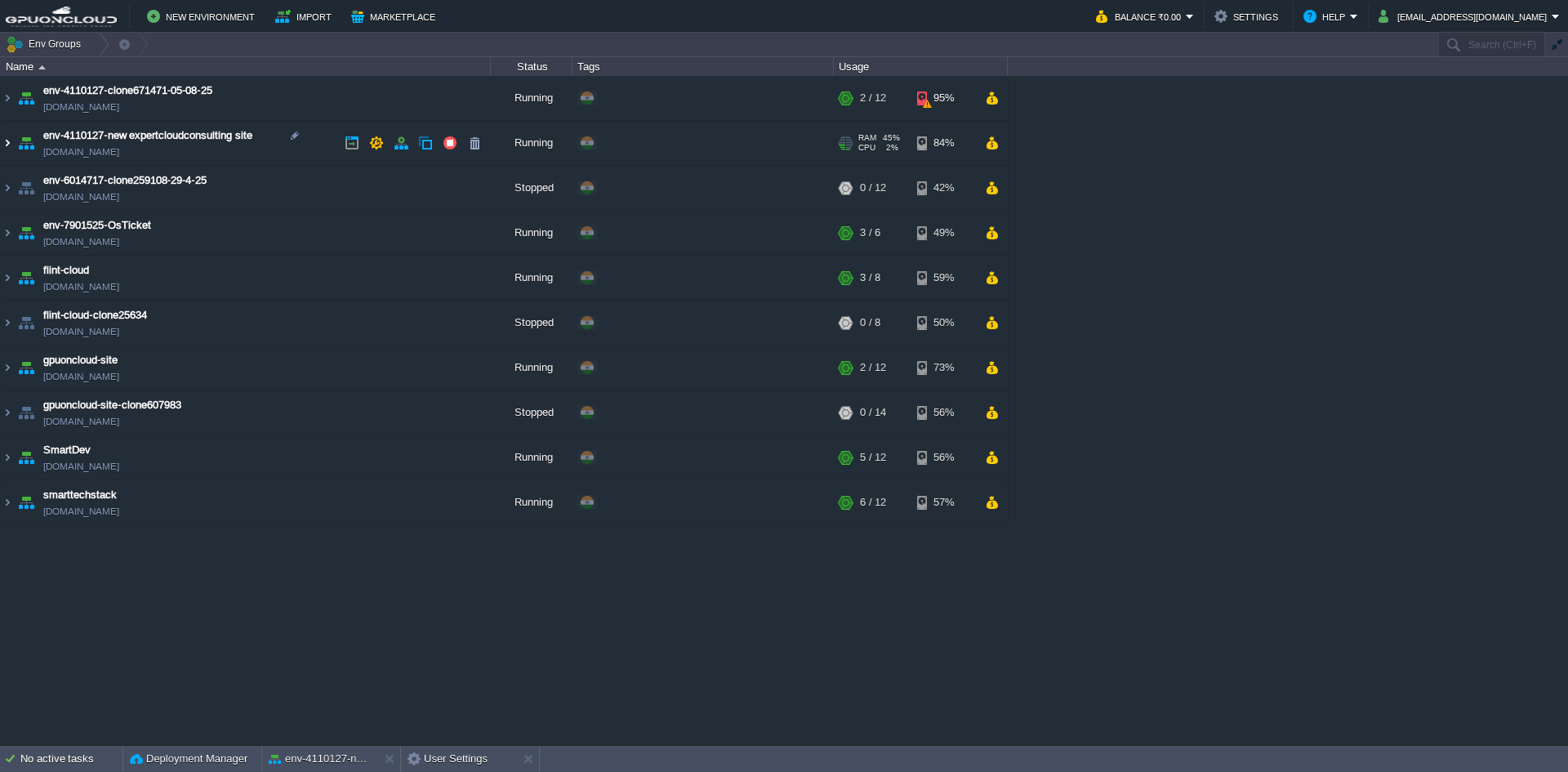
click at [3, 145] on img at bounding box center [8, 143] width 13 height 44
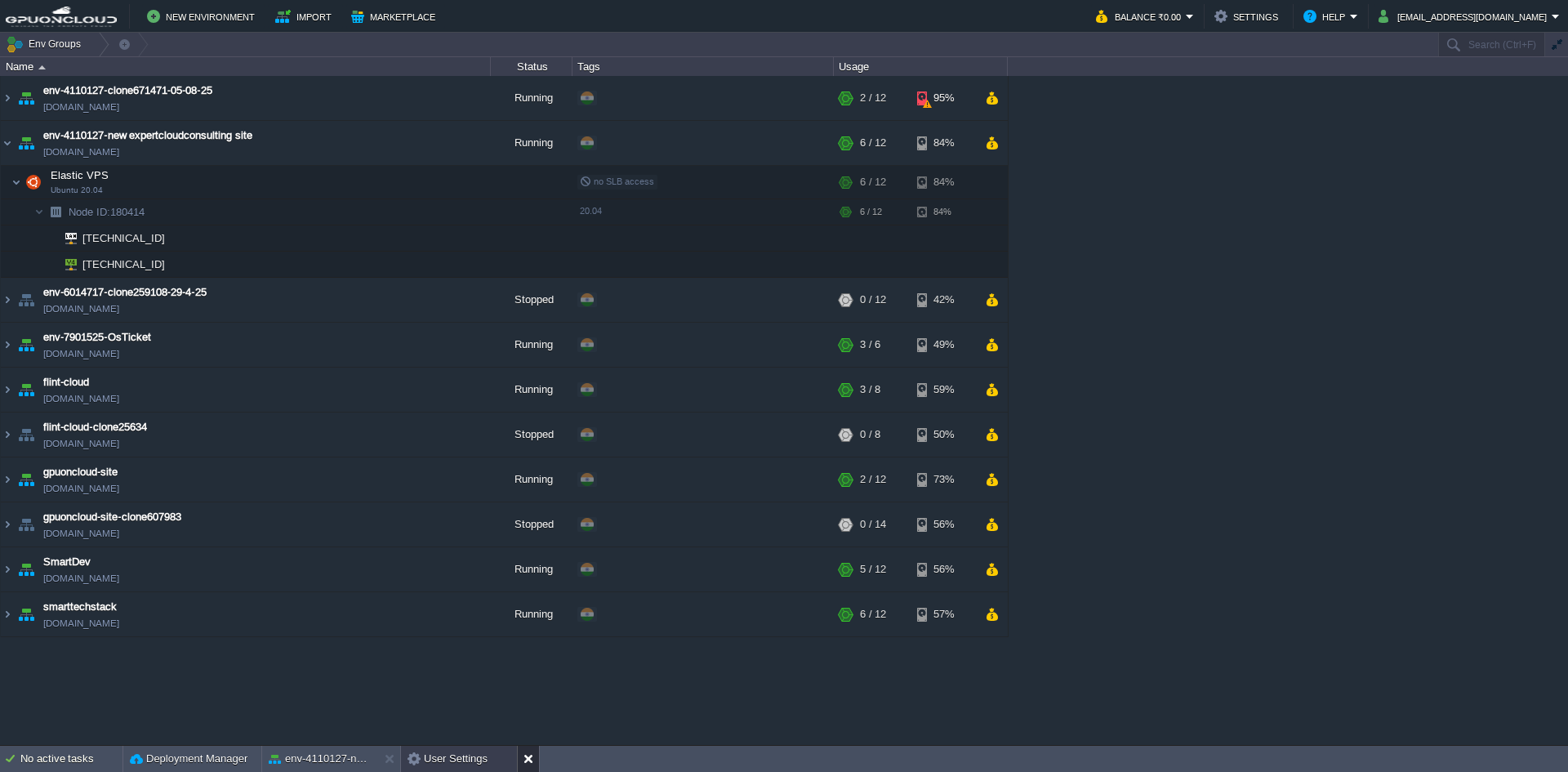
click at [528, 761] on button at bounding box center [531, 758] width 16 height 16
click at [1265, 296] on div "env-4110127-clone671471-05-08-25 [DOMAIN_NAME] Running + Add to Env Group RAM 1…" at bounding box center [784, 409] width 1568 height 668
click at [8, 140] on img at bounding box center [8, 143] width 13 height 44
